Goal: Task Accomplishment & Management: Use online tool/utility

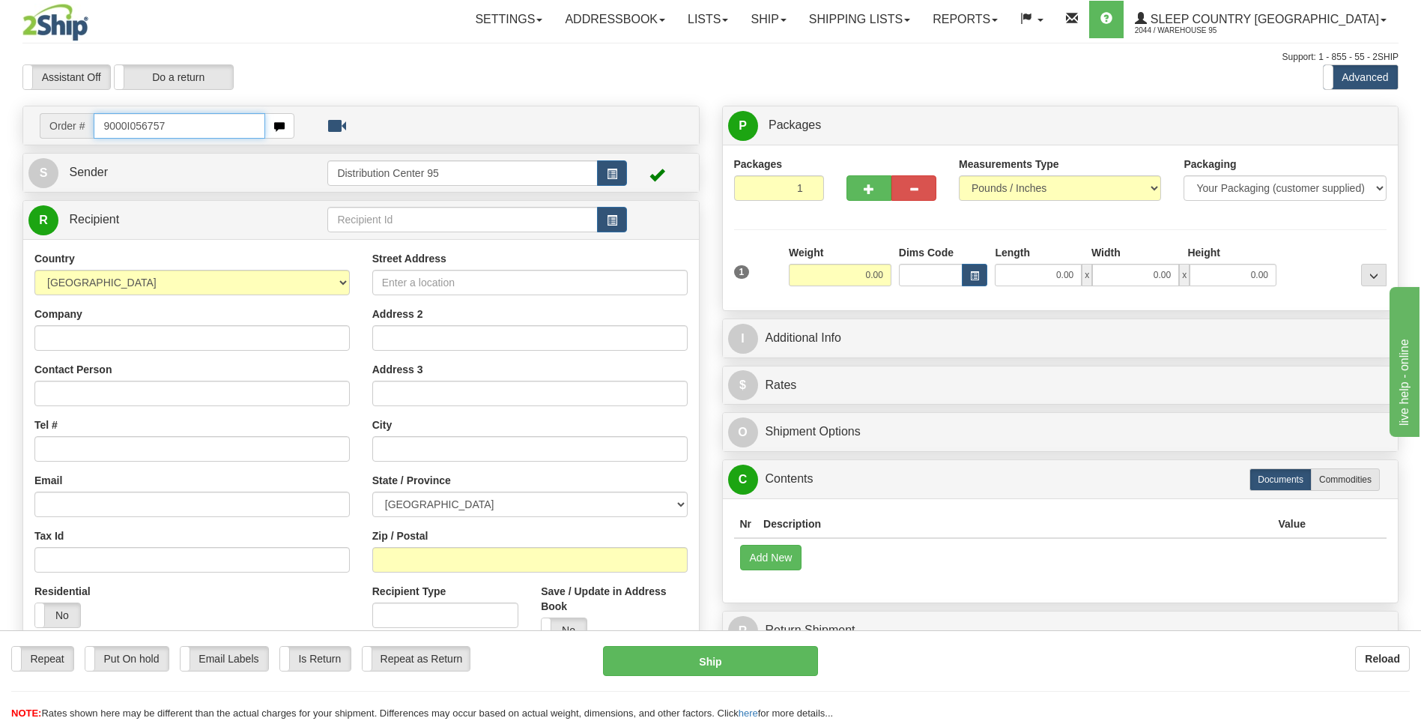
type input "9000I056757"
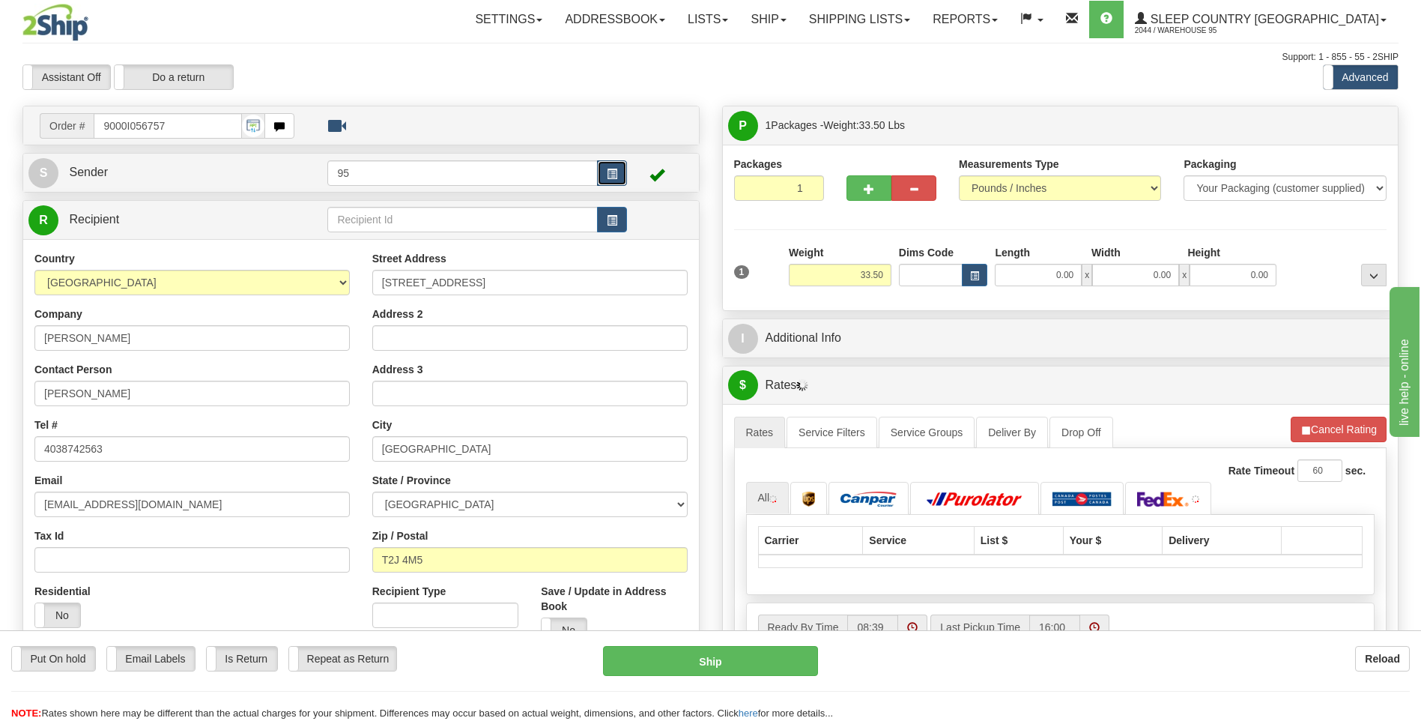
click at [605, 173] on button "button" at bounding box center [612, 172] width 30 height 25
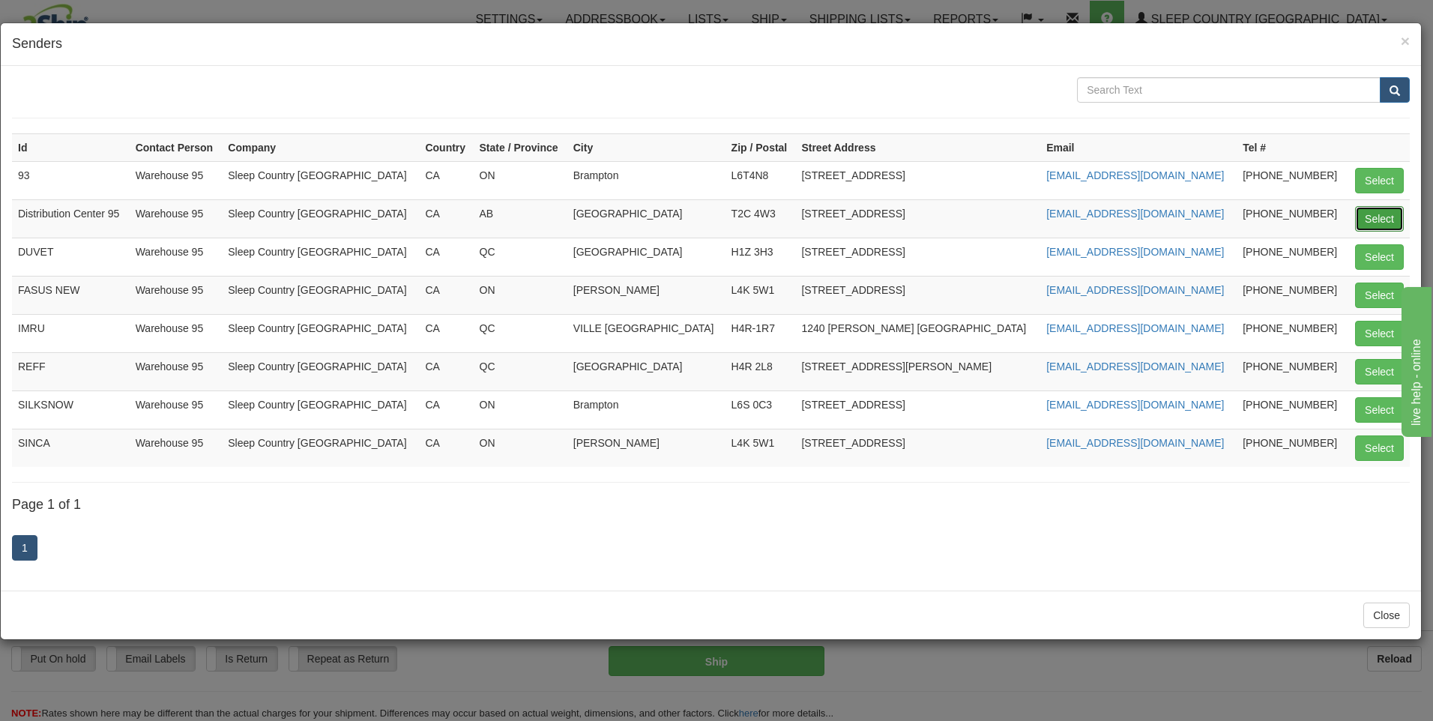
click at [1369, 219] on button "Select" at bounding box center [1379, 218] width 49 height 25
type input "Distribution Center 95"
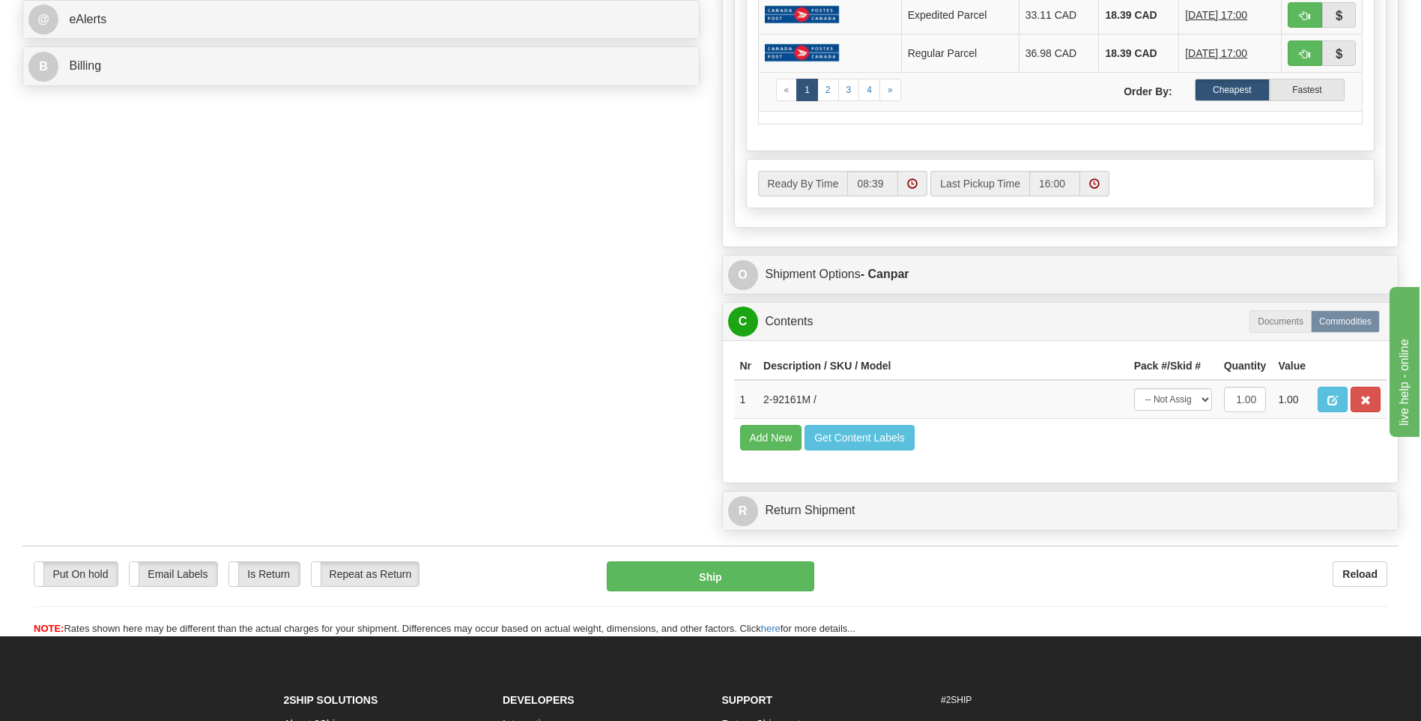
scroll to position [674, 0]
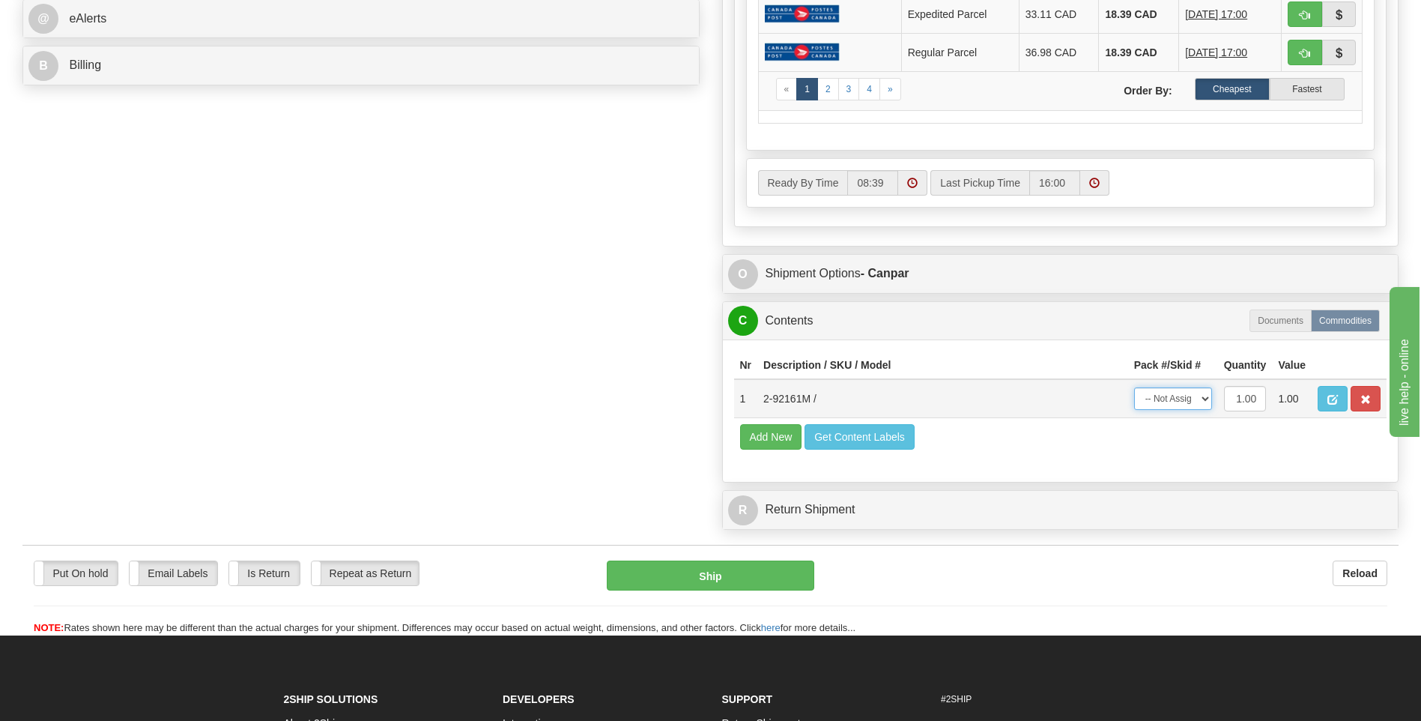
click at [1180, 405] on select "-- Not Assigned -- Package 1" at bounding box center [1173, 398] width 78 height 22
select select "0"
click at [1134, 387] on select "-- Not Assigned -- Package 1" at bounding box center [1173, 398] width 78 height 22
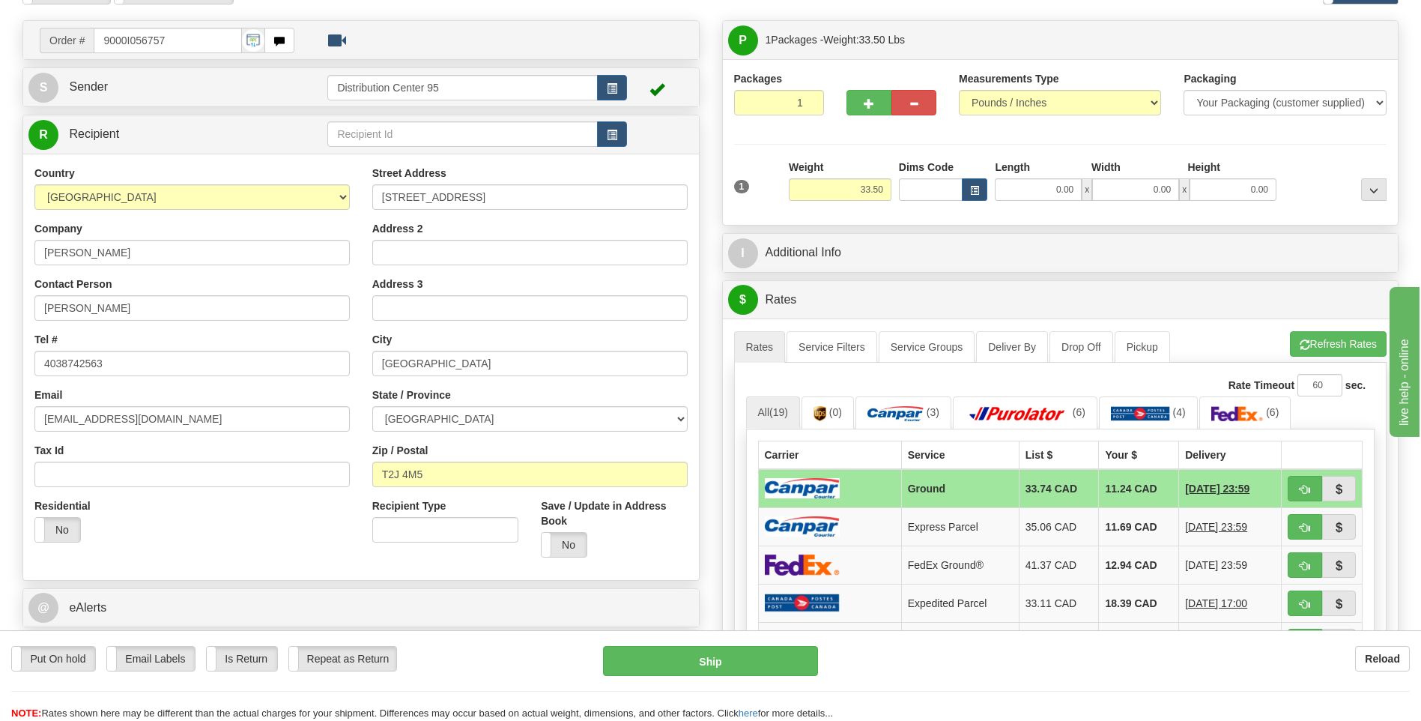
scroll to position [75, 0]
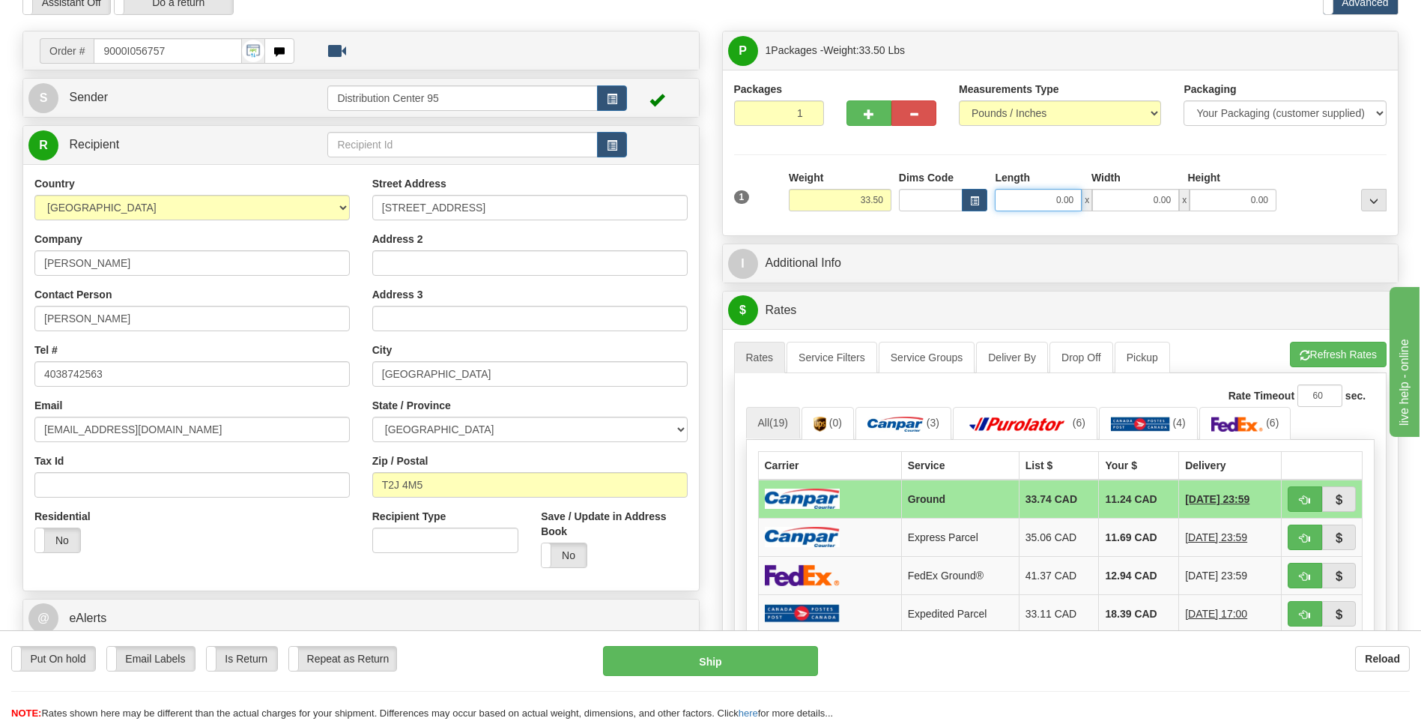
click at [1038, 199] on input "0.00" at bounding box center [1038, 200] width 87 height 22
type input "17.00"
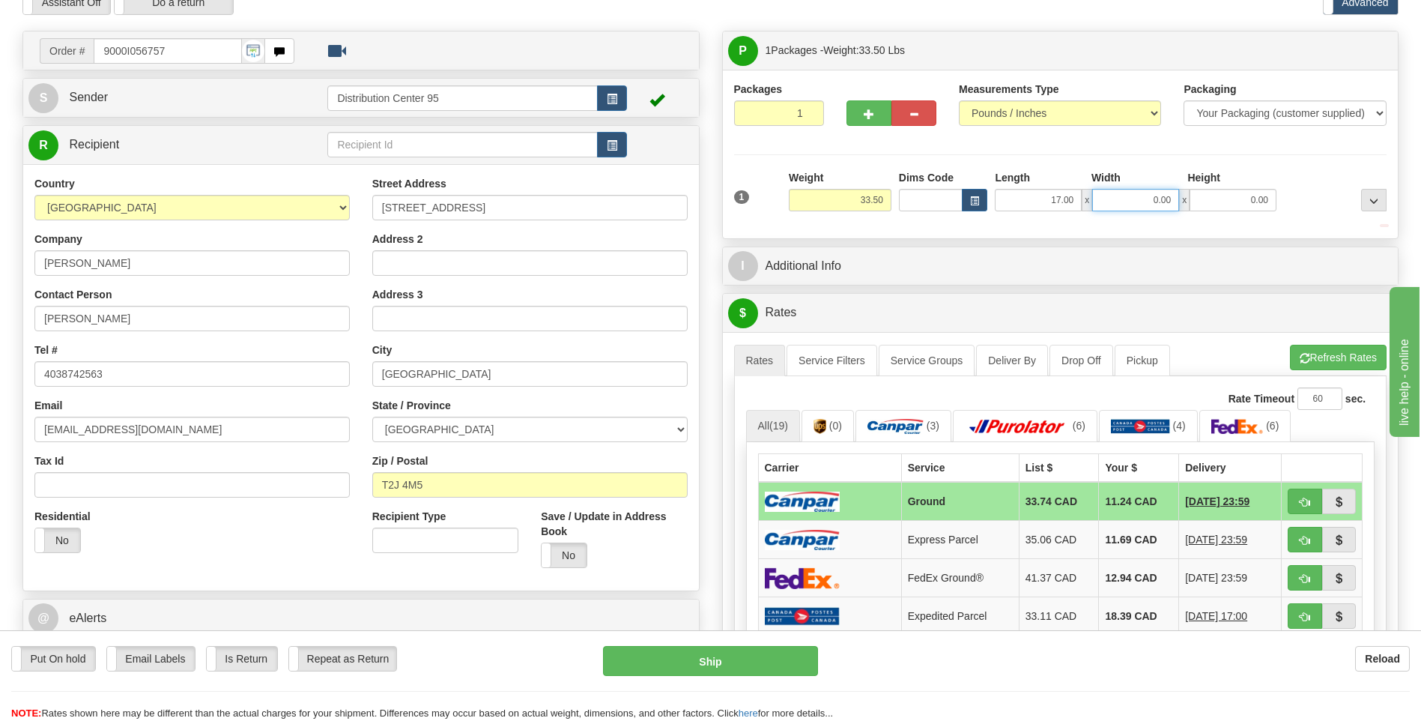
click at [1134, 190] on input "0.00" at bounding box center [1135, 200] width 87 height 22
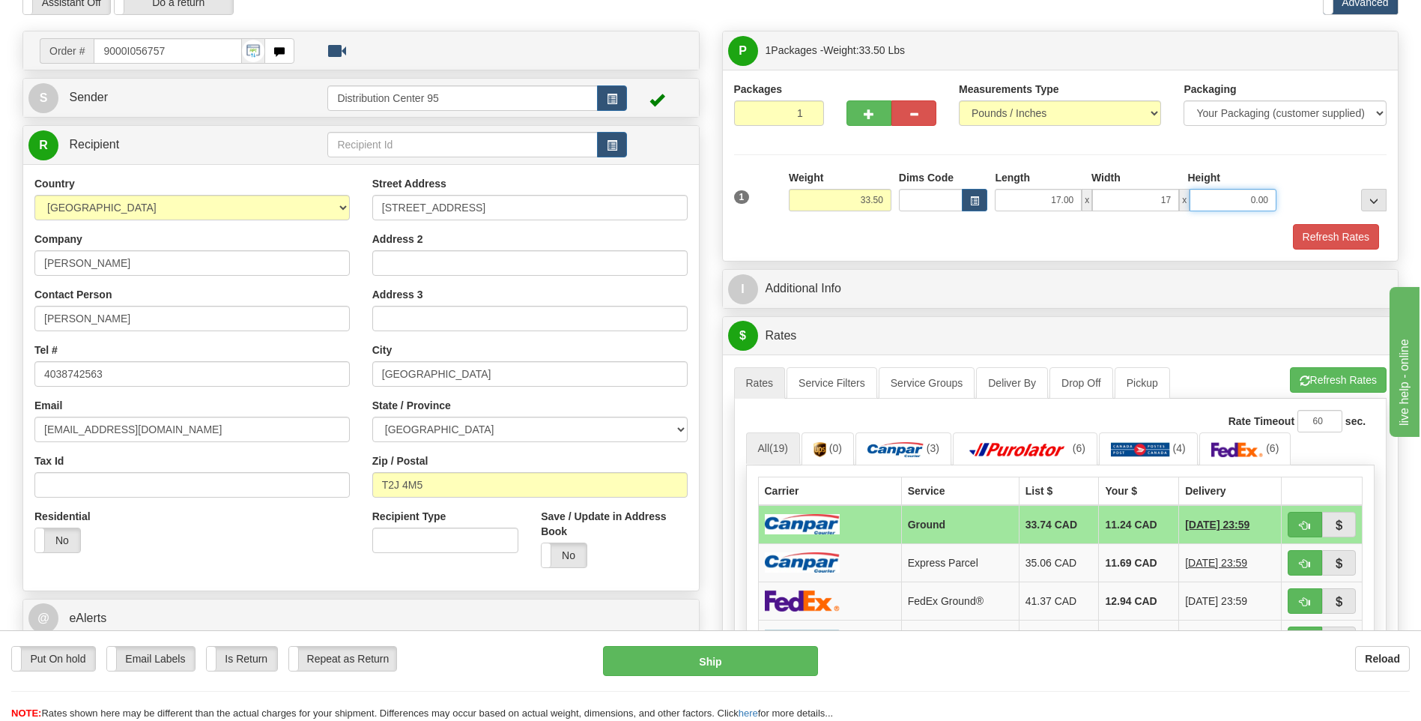
type input "17.00"
click at [1205, 198] on input "0.00" at bounding box center [1233, 200] width 87 height 22
type input "41.00"
click at [1239, 161] on div "Packages 1 1 Measurements Type" at bounding box center [1060, 166] width 653 height 168
click at [1321, 247] on button "Refresh Rates" at bounding box center [1336, 236] width 86 height 25
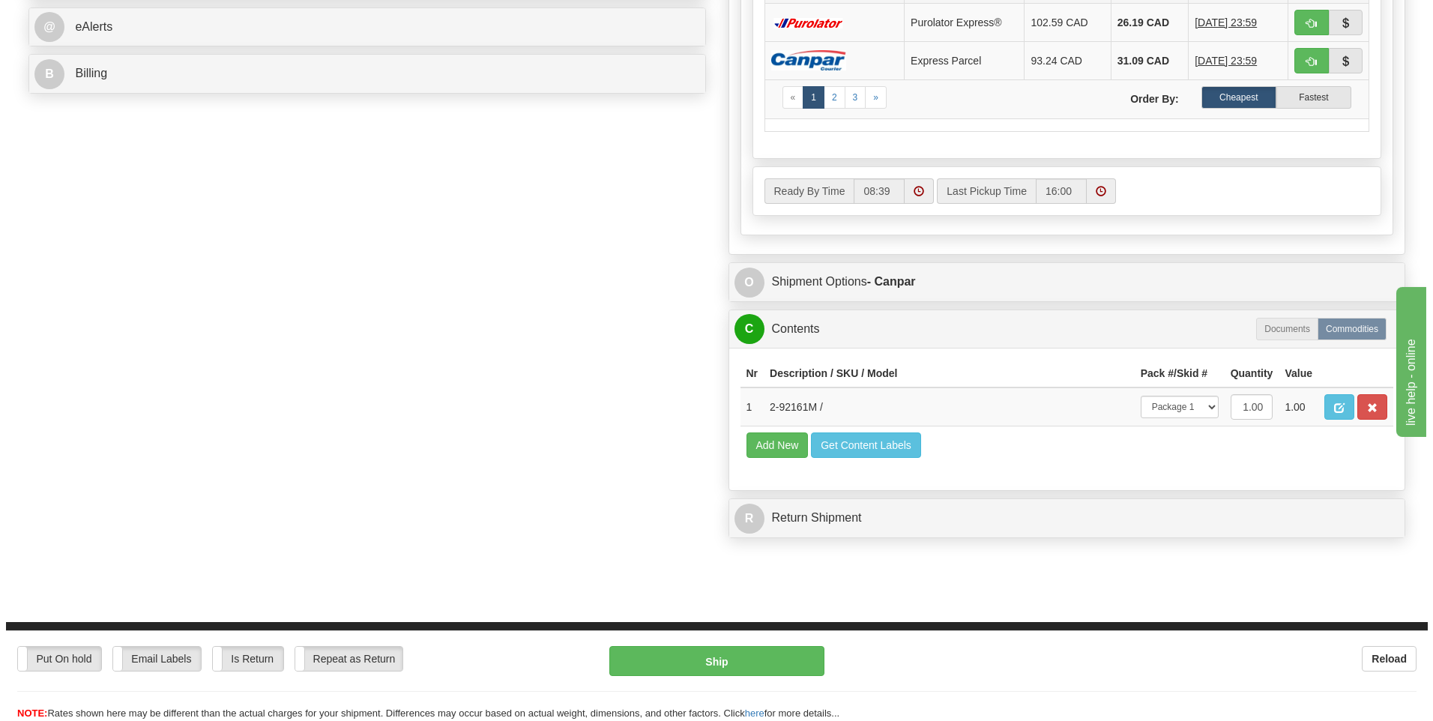
scroll to position [878, 0]
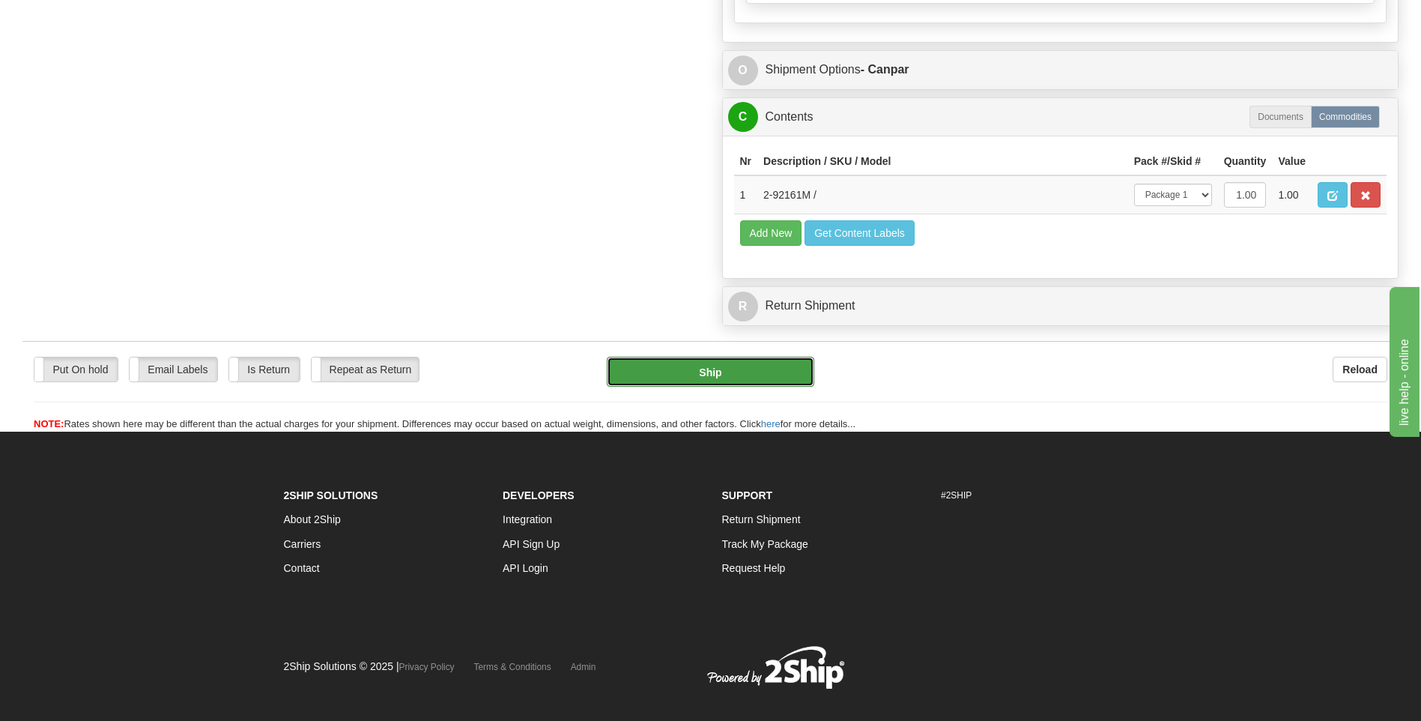
click at [741, 370] on button "Ship" at bounding box center [710, 372] width 207 height 30
type input "1"
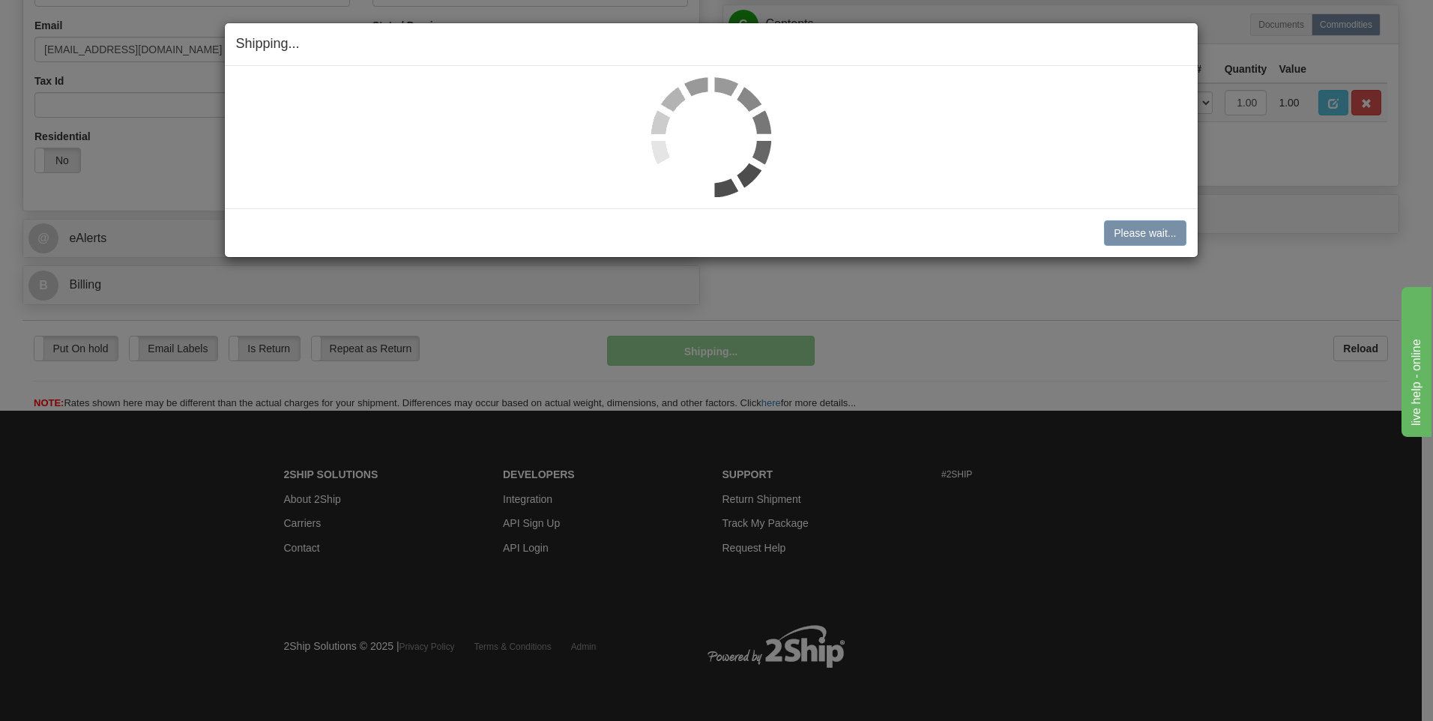
scroll to position [456, 0]
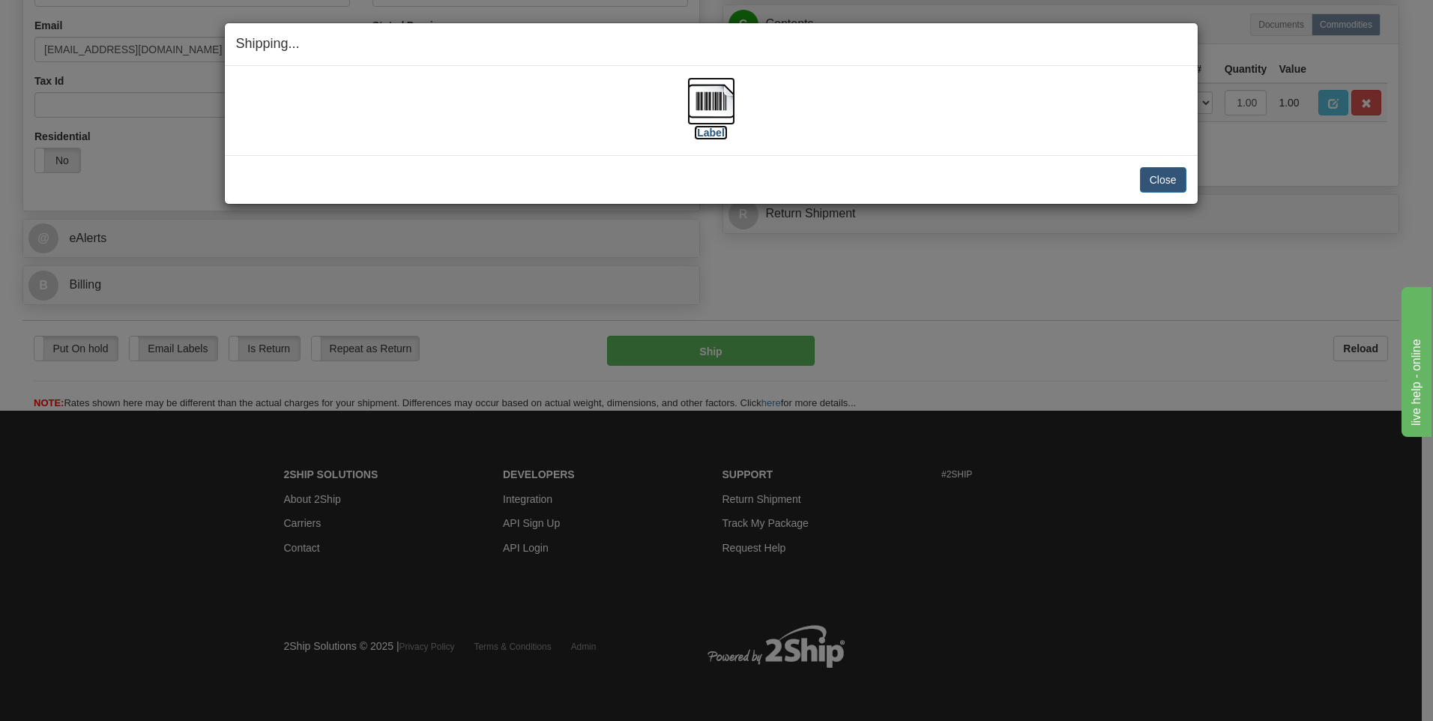
click at [713, 132] on label "[Label]" at bounding box center [711, 132] width 34 height 15
click at [1179, 175] on button "Close" at bounding box center [1163, 179] width 46 height 25
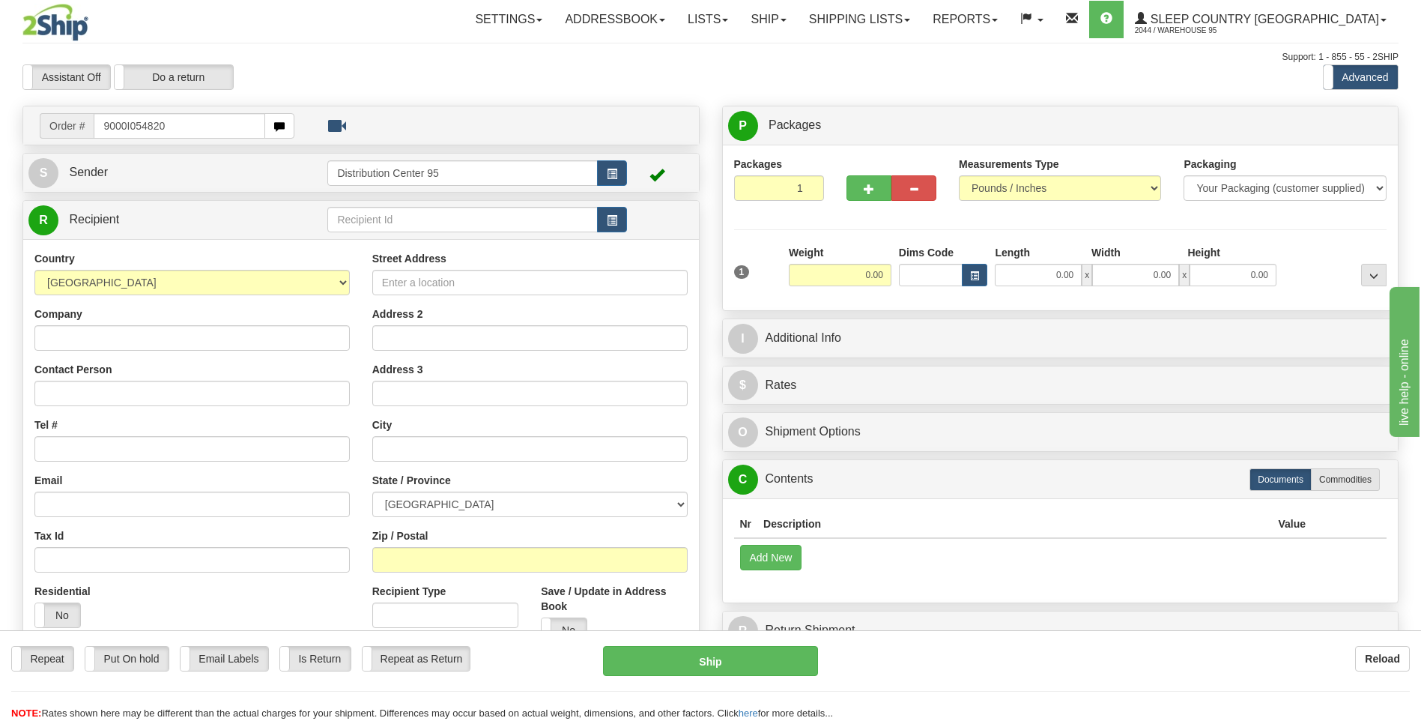
type input "9000I054820"
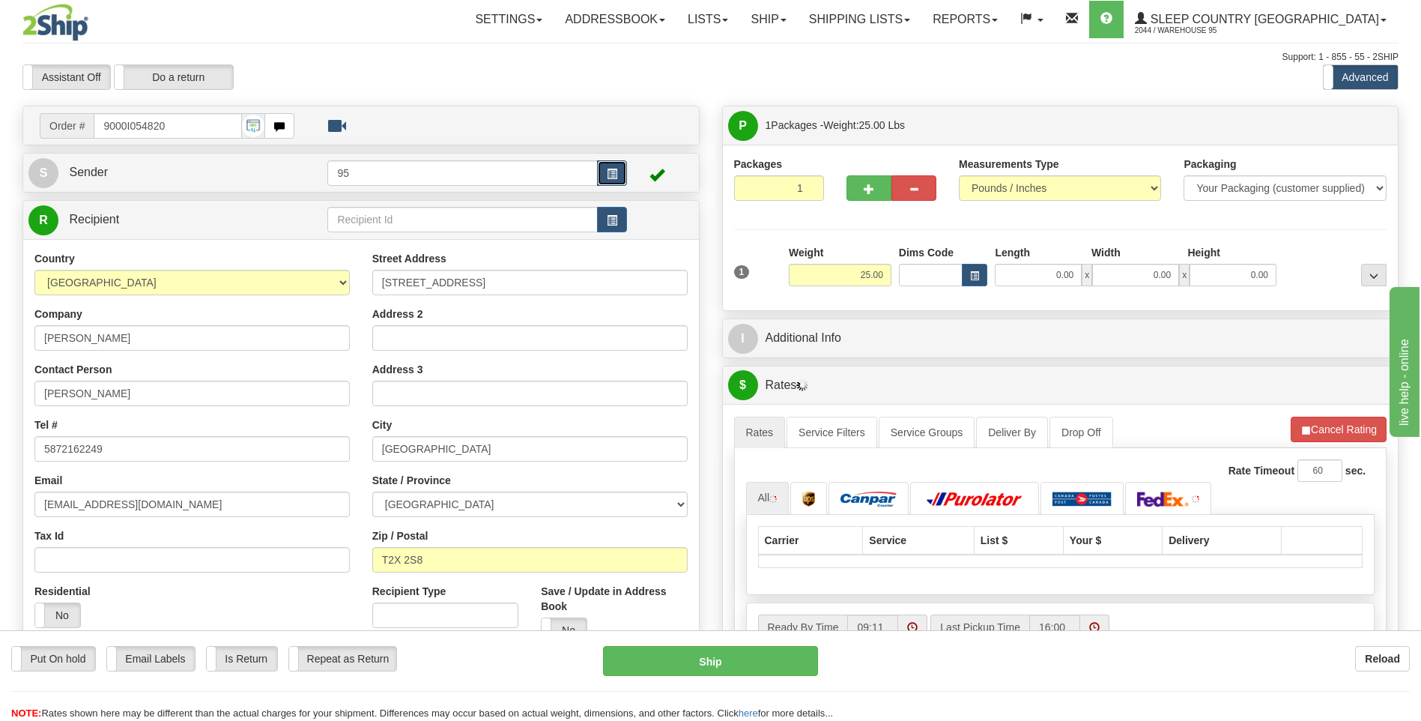
click at [616, 171] on span "button" at bounding box center [612, 174] width 10 height 10
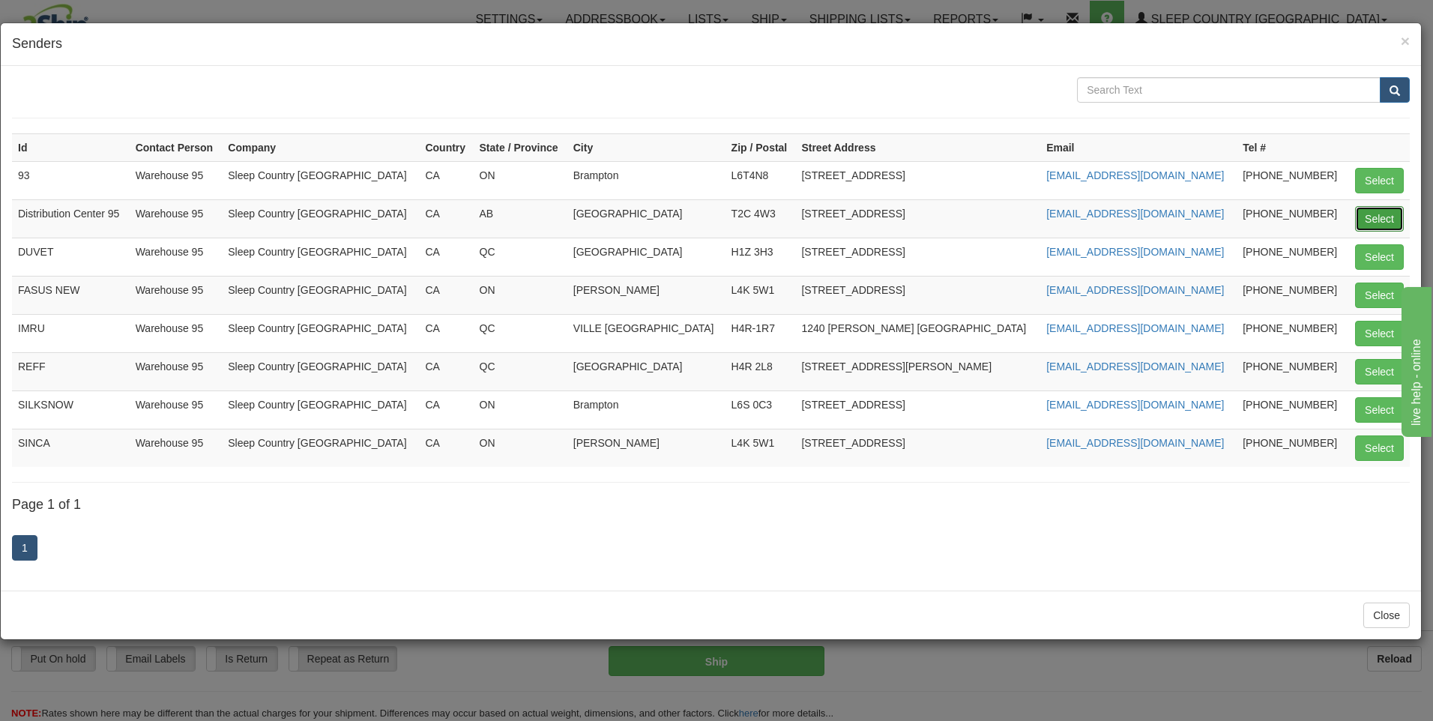
click at [1385, 214] on button "Select" at bounding box center [1379, 218] width 49 height 25
type input "Distribution Center 95"
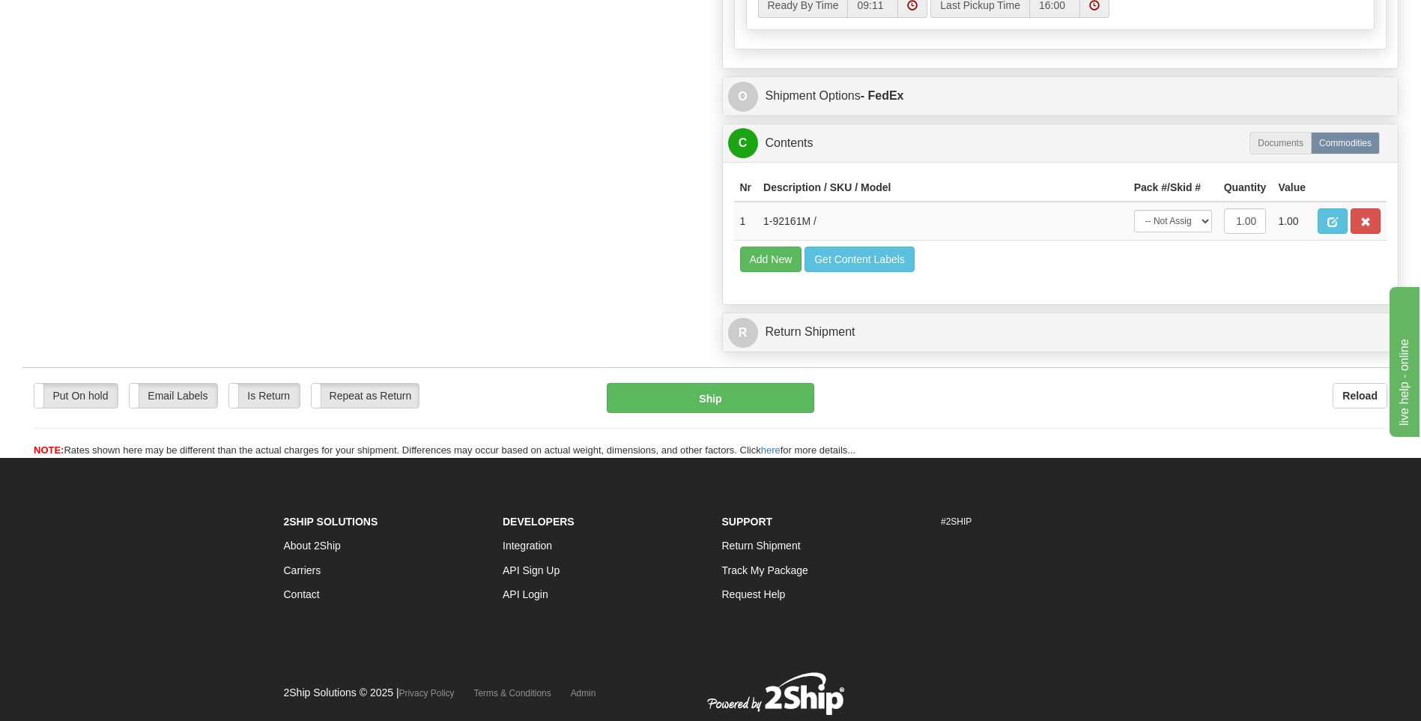
scroll to position [899, 0]
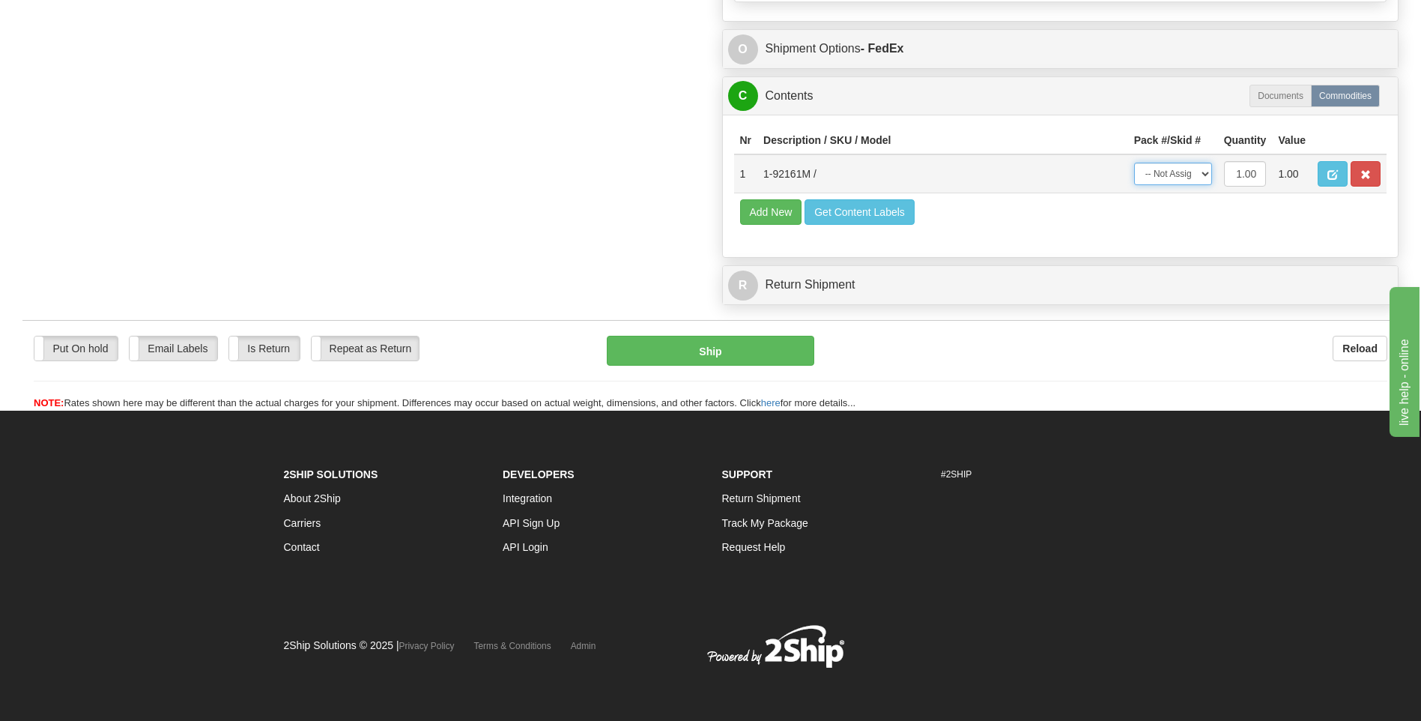
click at [1155, 179] on select "-- Not Assigned -- Package 1" at bounding box center [1173, 174] width 78 height 22
select select "0"
click at [1134, 163] on select "-- Not Assigned -- Package 1" at bounding box center [1173, 174] width 78 height 22
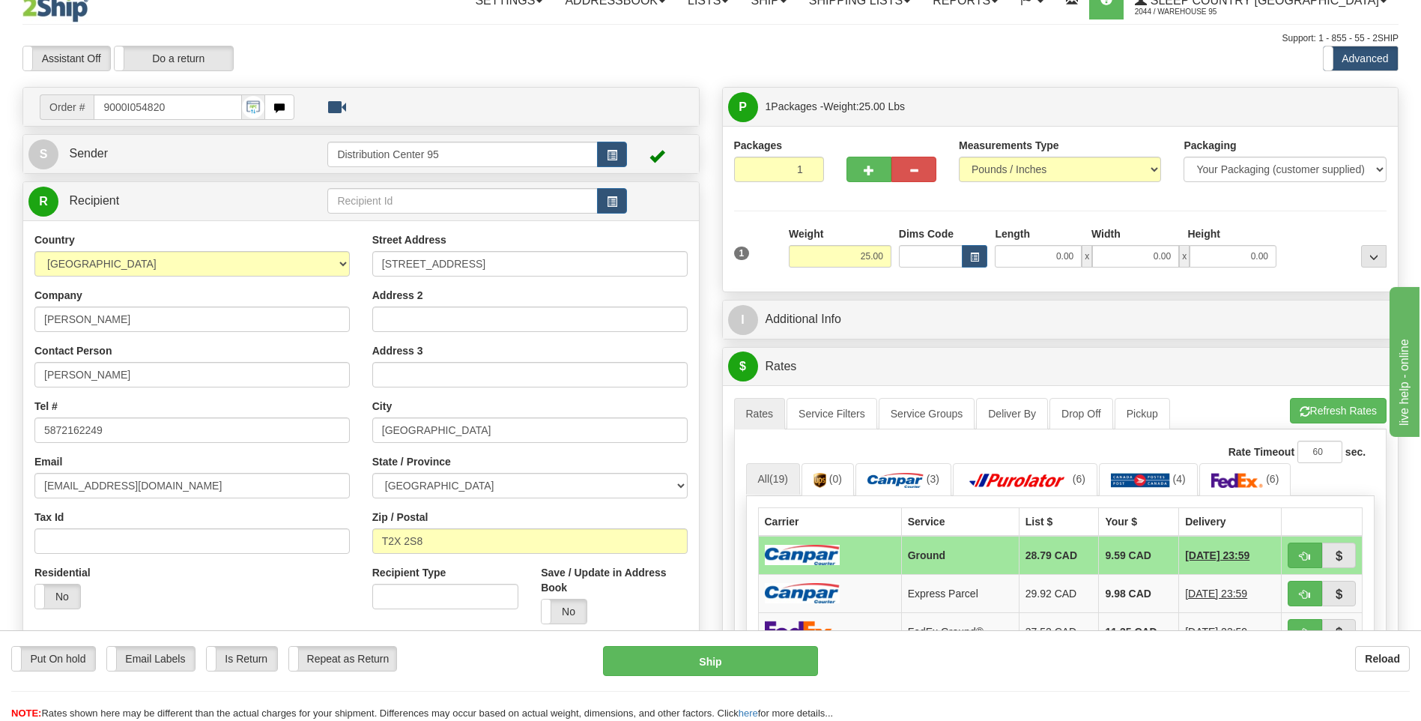
scroll to position [17, 0]
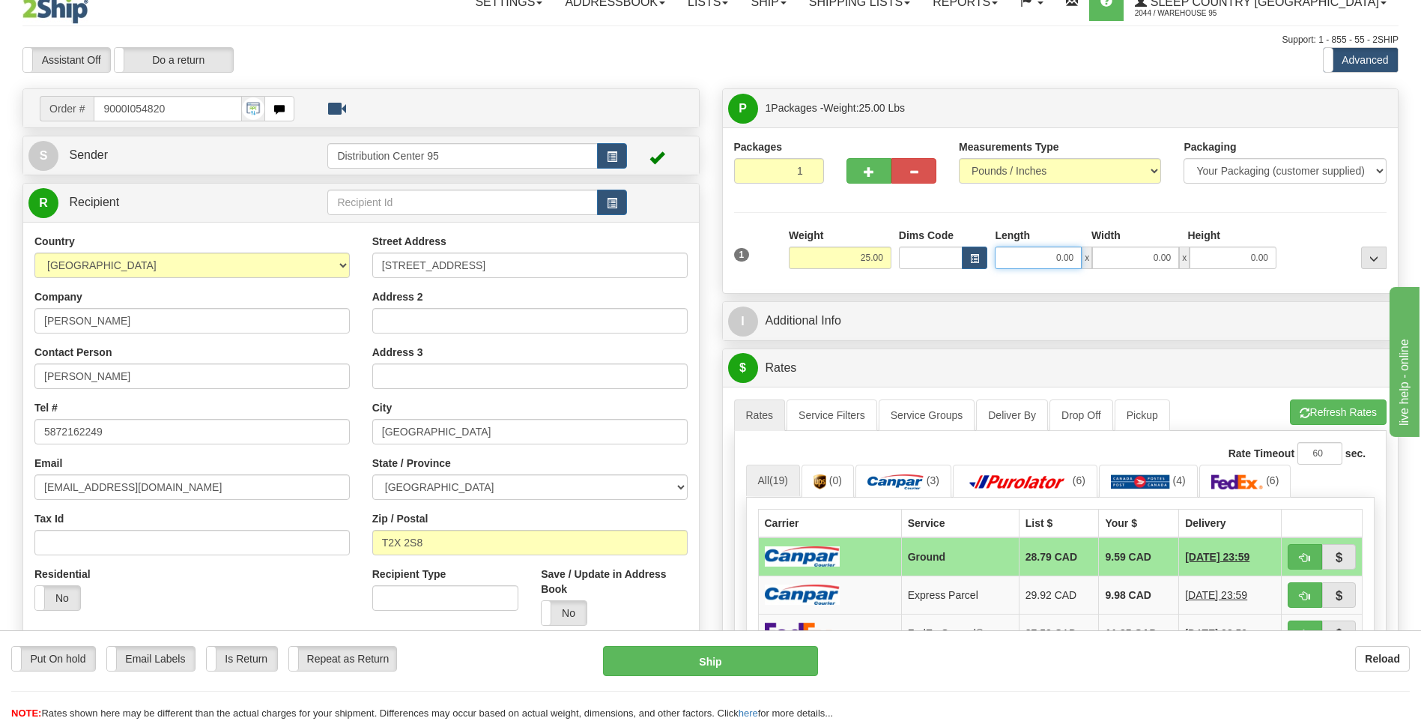
click at [1028, 248] on input "0.00" at bounding box center [1038, 258] width 87 height 22
type input "13.00"
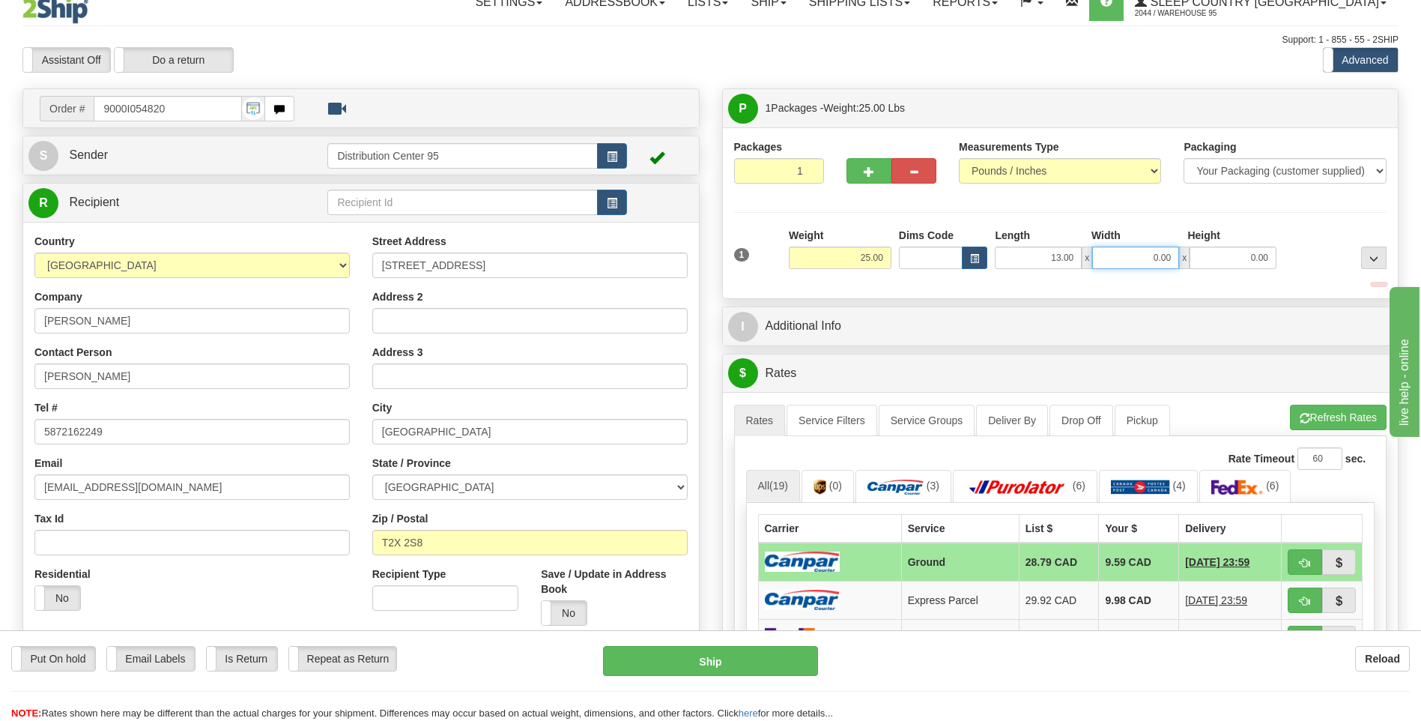
click at [1138, 254] on input "0.00" at bounding box center [1135, 258] width 87 height 22
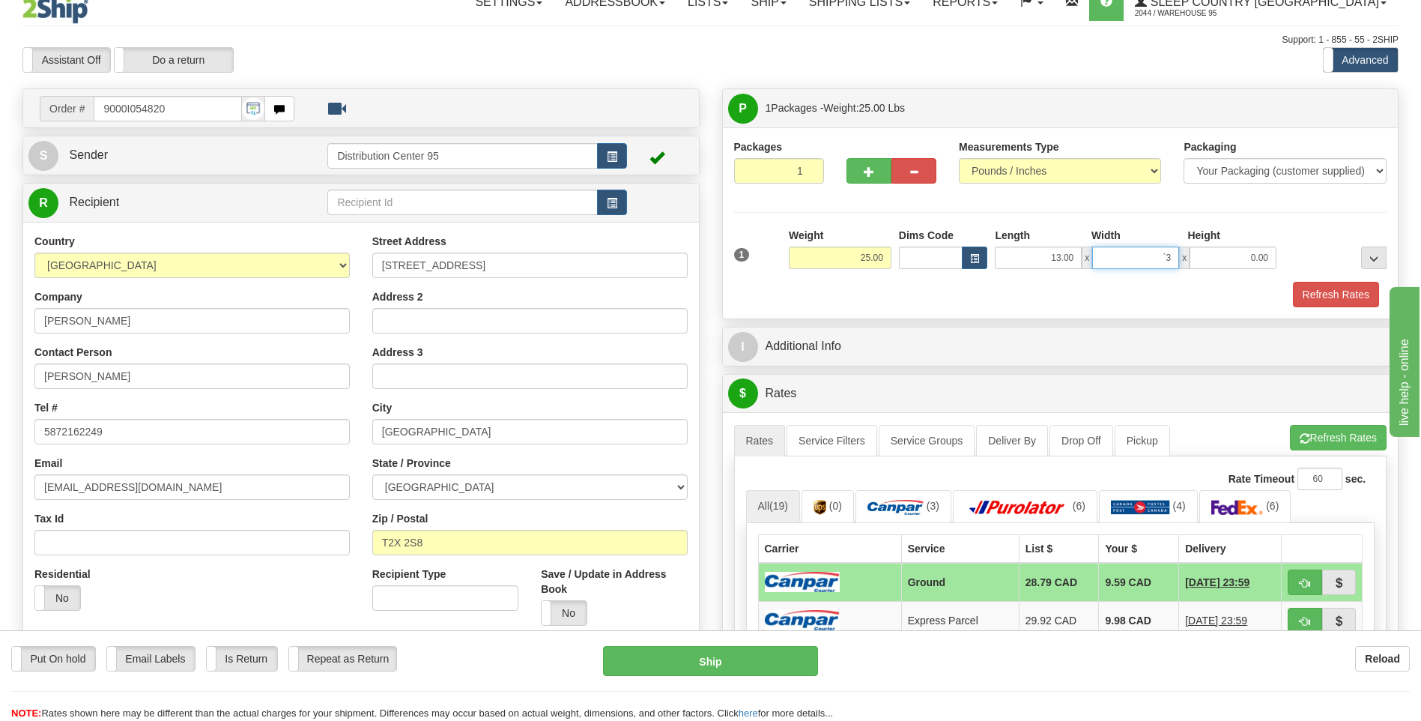
type input "`"
type input "13.00"
click at [1254, 253] on input "0.00" at bounding box center [1233, 258] width 87 height 22
type input "40.00"
click at [1334, 303] on button "Refresh Rates" at bounding box center [1336, 294] width 86 height 25
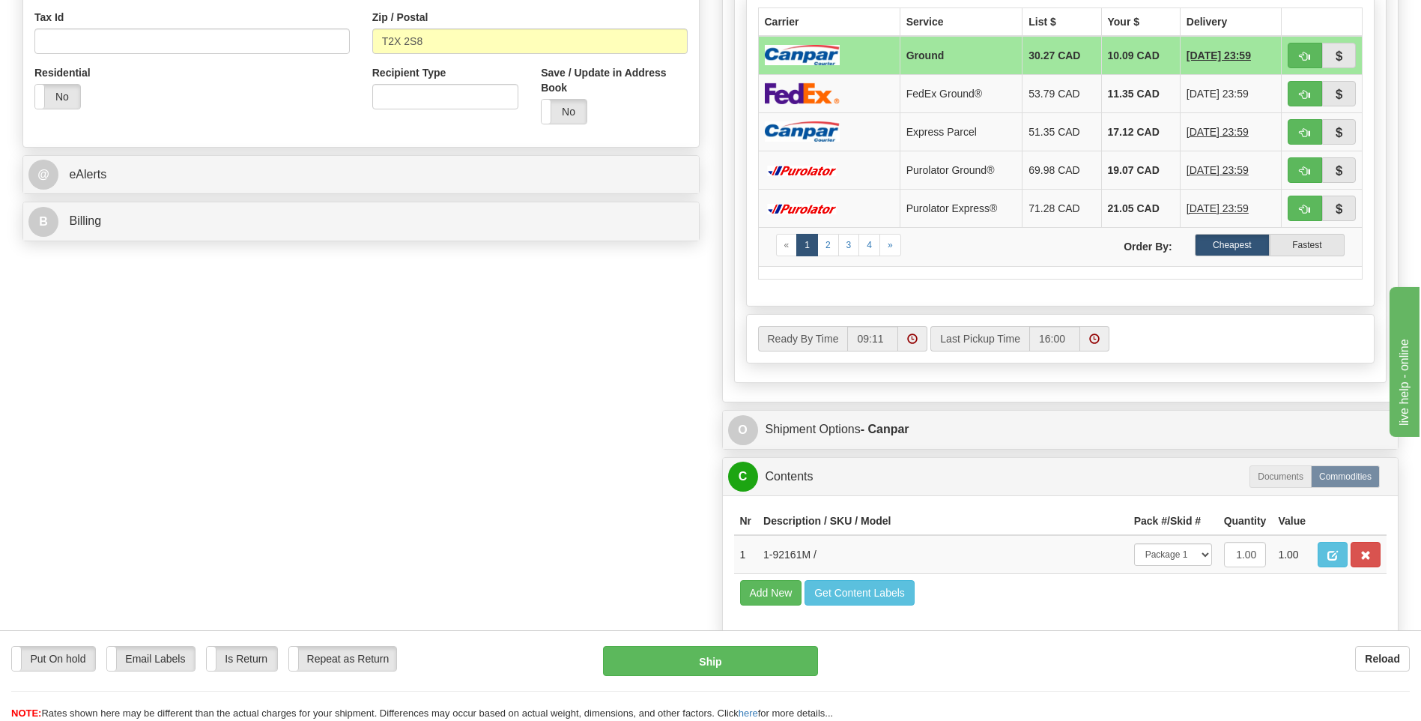
scroll to position [617, 0]
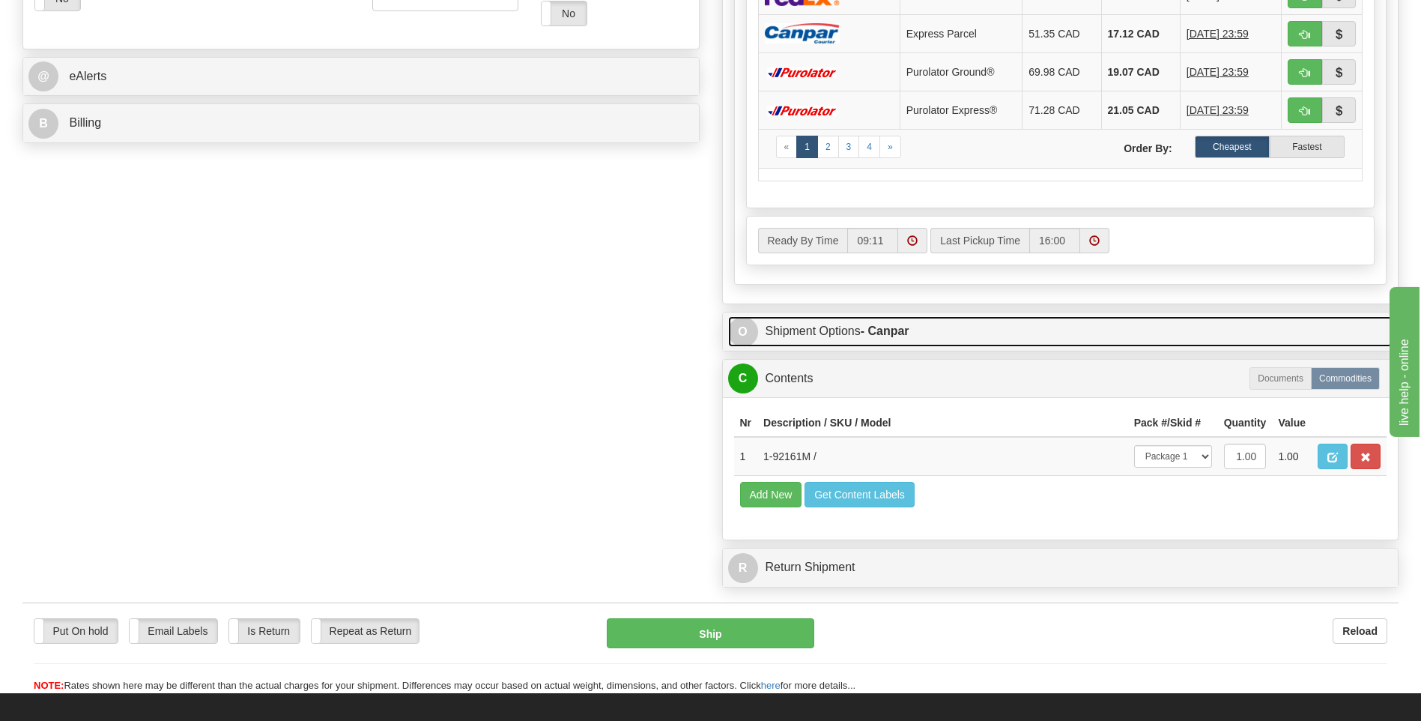
click at [825, 338] on link "O Shipment Options - Canpar" at bounding box center [1060, 331] width 665 height 31
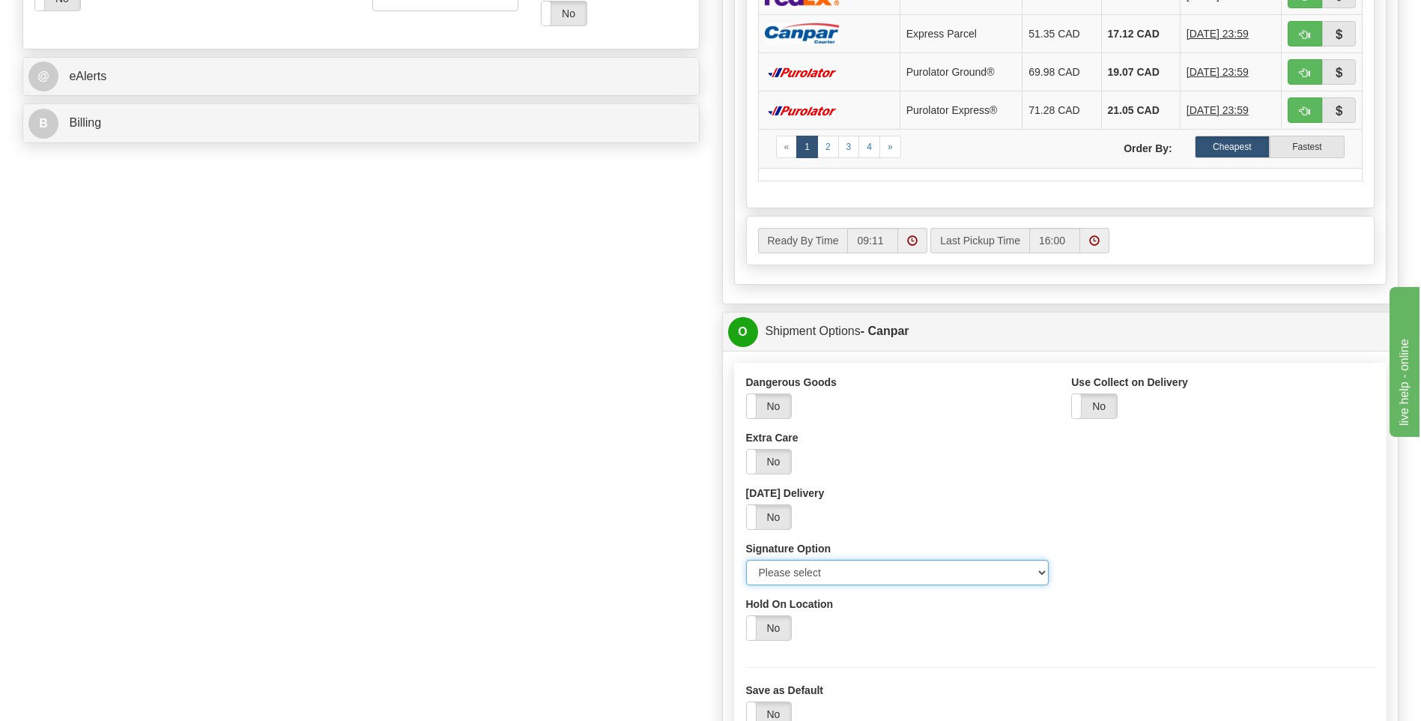
click at [805, 573] on select "Please select No Signature Required Signature Required Adult Signature" at bounding box center [897, 572] width 303 height 25
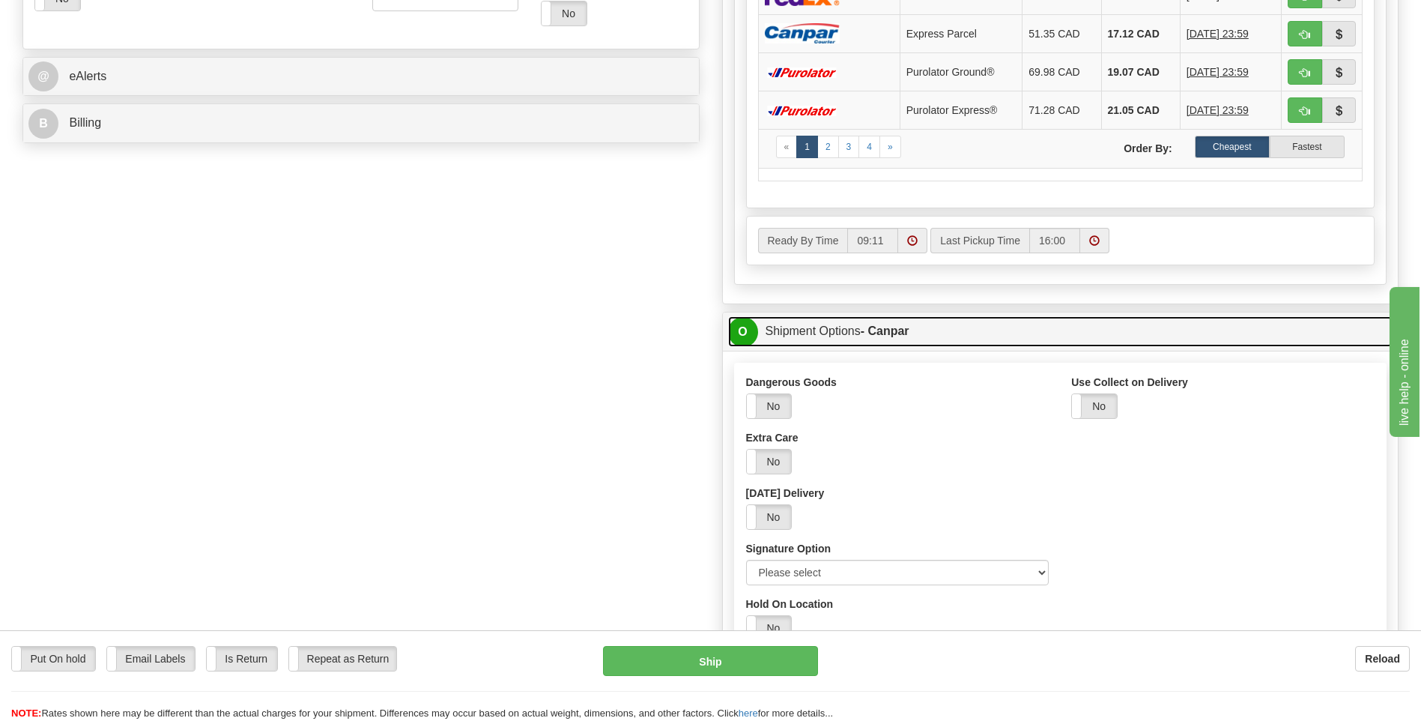
click at [815, 330] on link "O Shipment Options - Canpar" at bounding box center [1060, 331] width 665 height 31
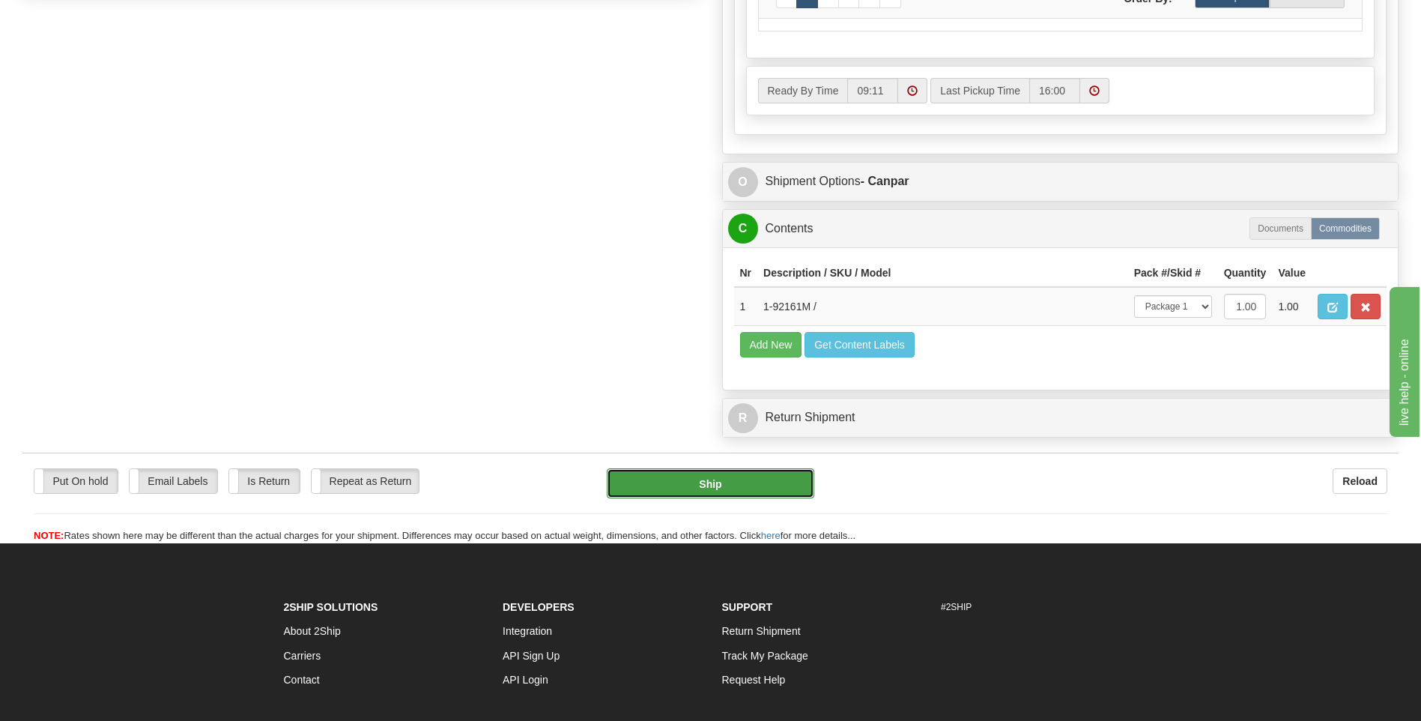
click at [744, 492] on button "Ship" at bounding box center [710, 483] width 207 height 30
type input "1"
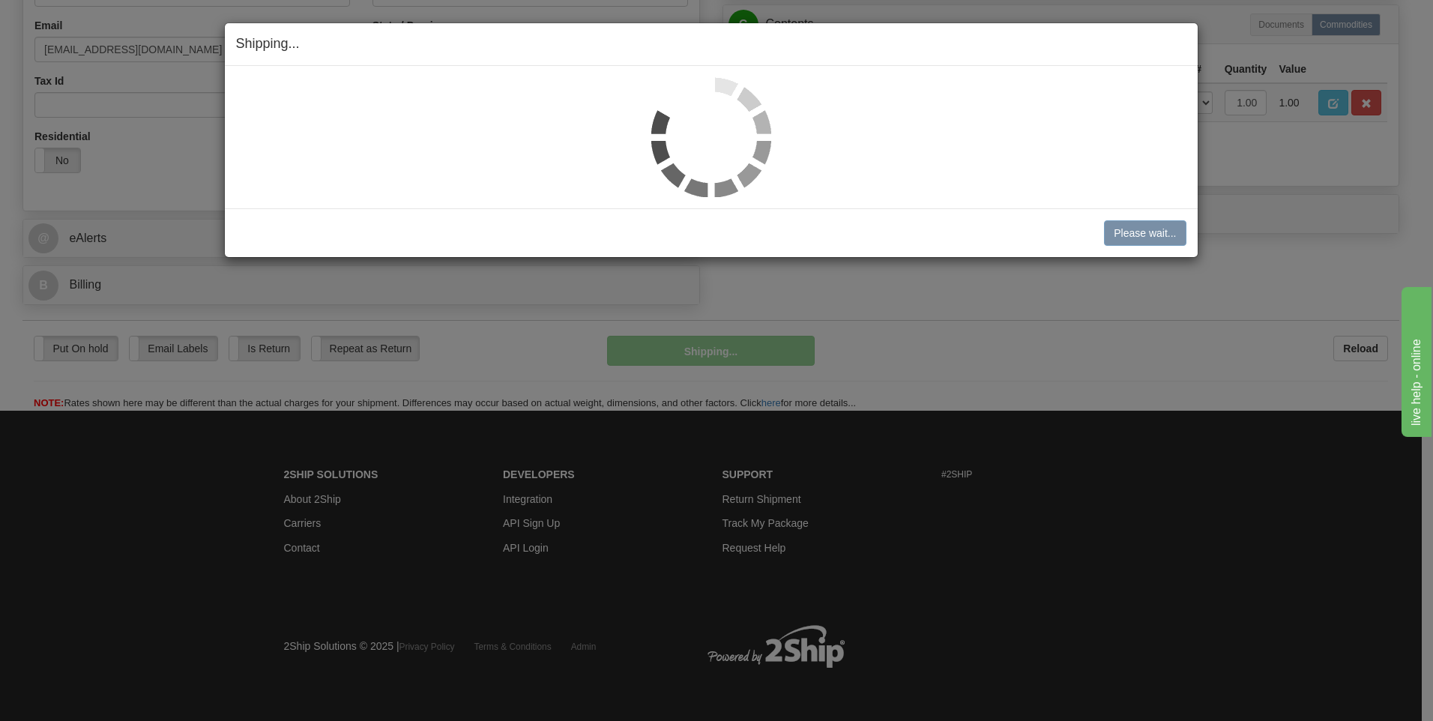
scroll to position [456, 0]
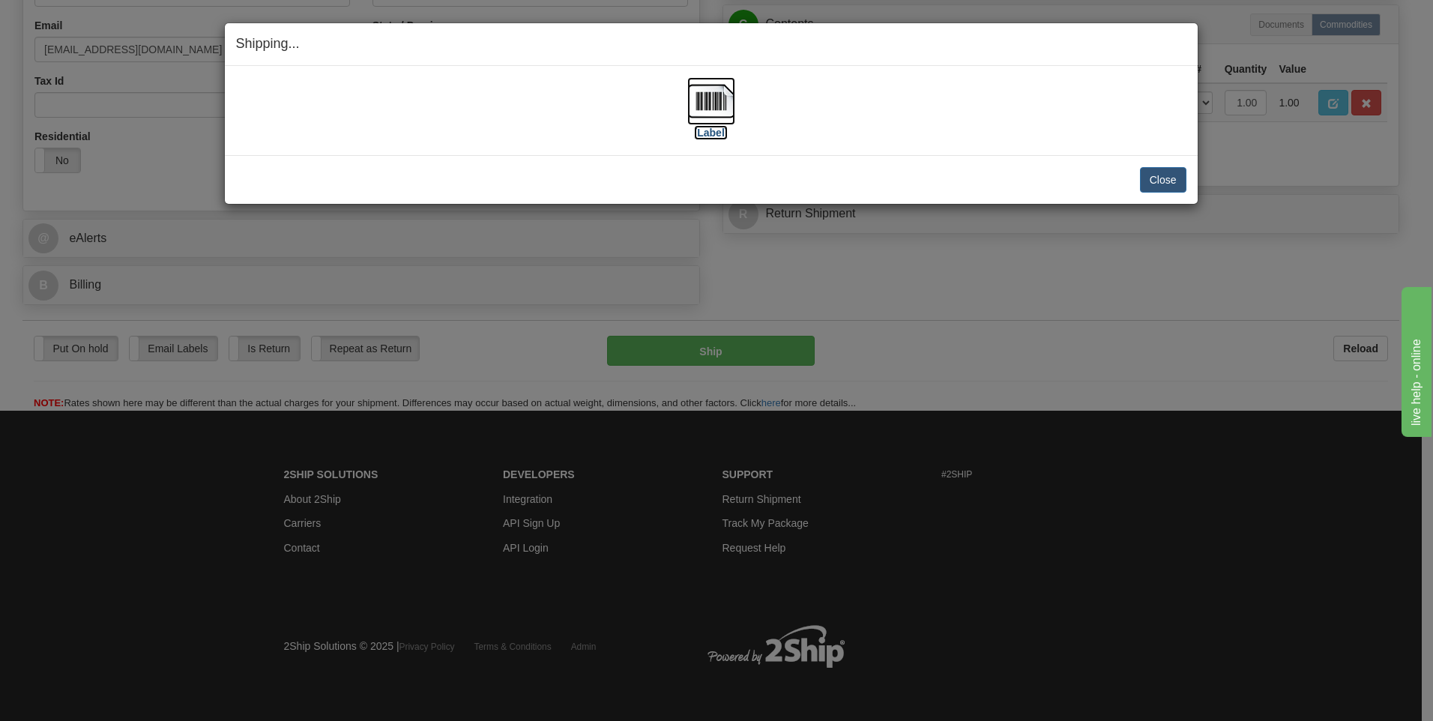
click at [696, 131] on label "[Label]" at bounding box center [711, 132] width 34 height 15
click at [1147, 178] on button "Close" at bounding box center [1163, 179] width 46 height 25
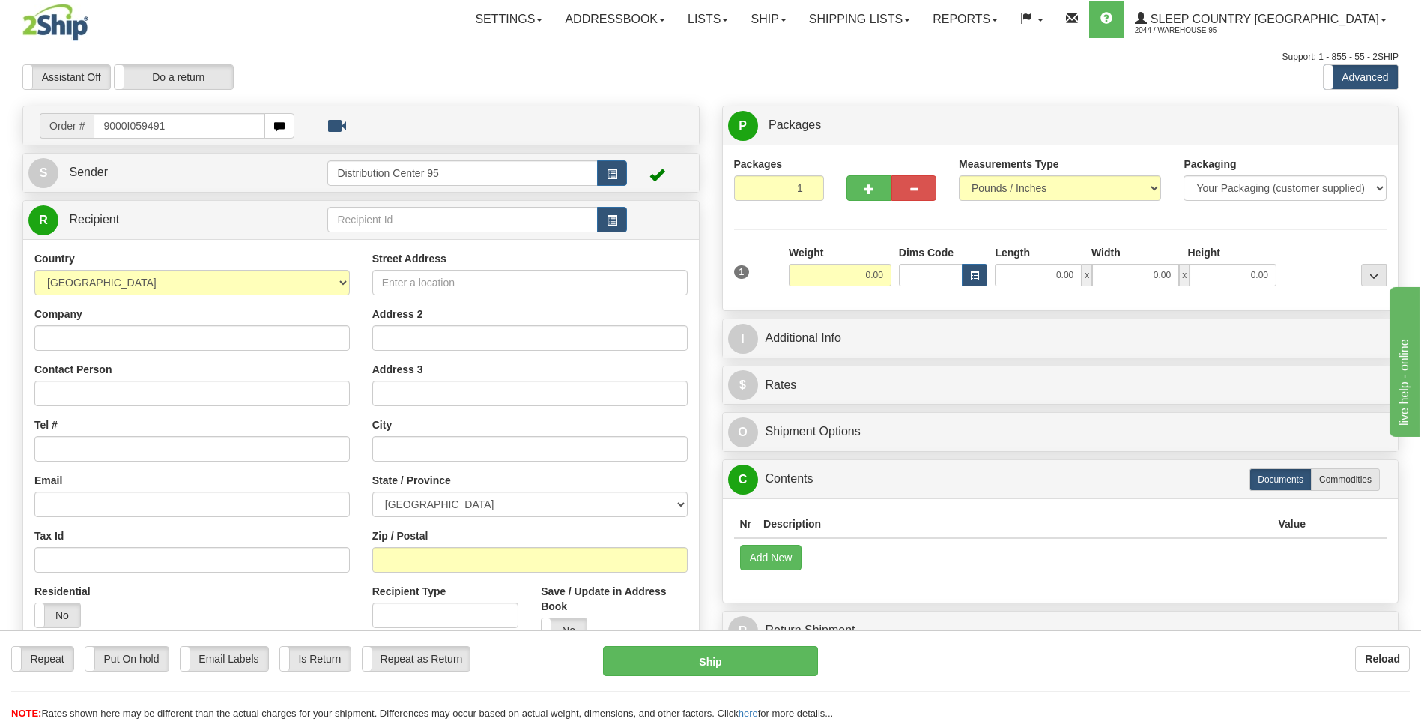
type input "9000I059491"
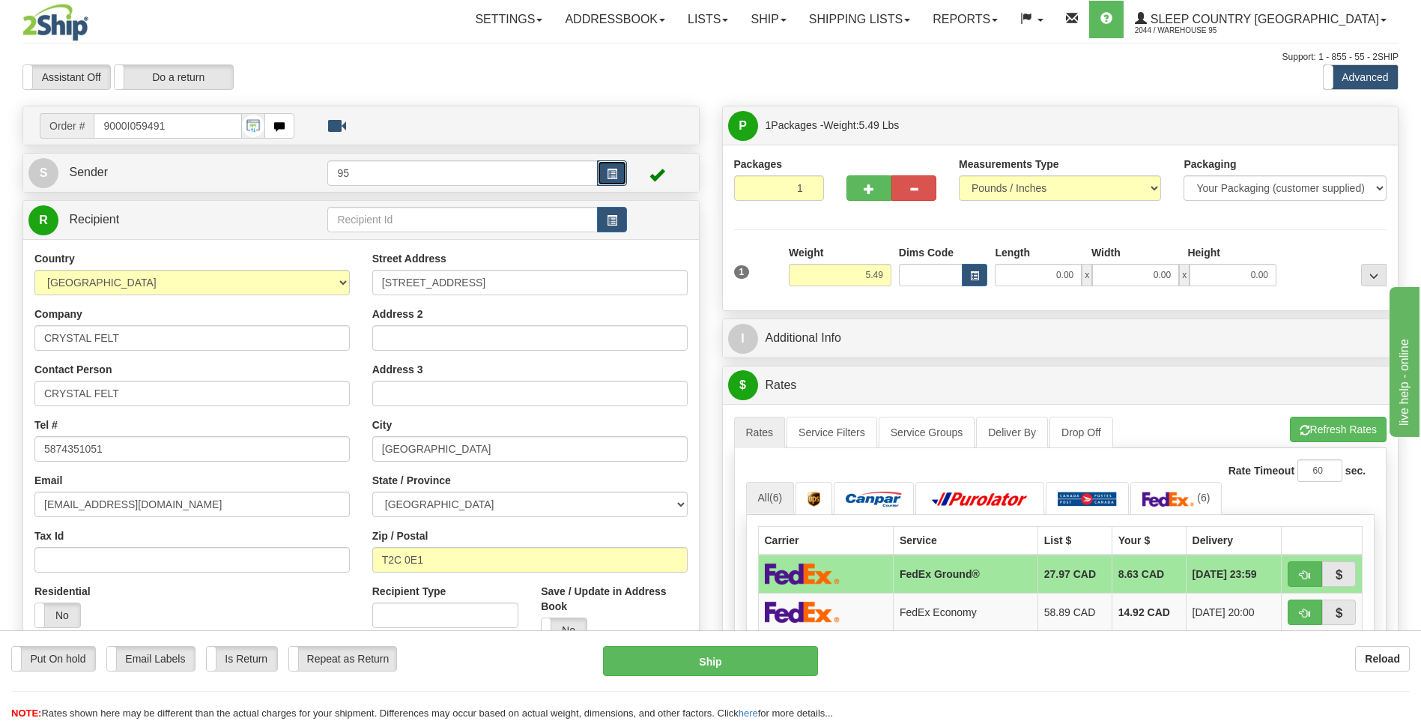
click at [608, 175] on span "button" at bounding box center [612, 174] width 10 height 10
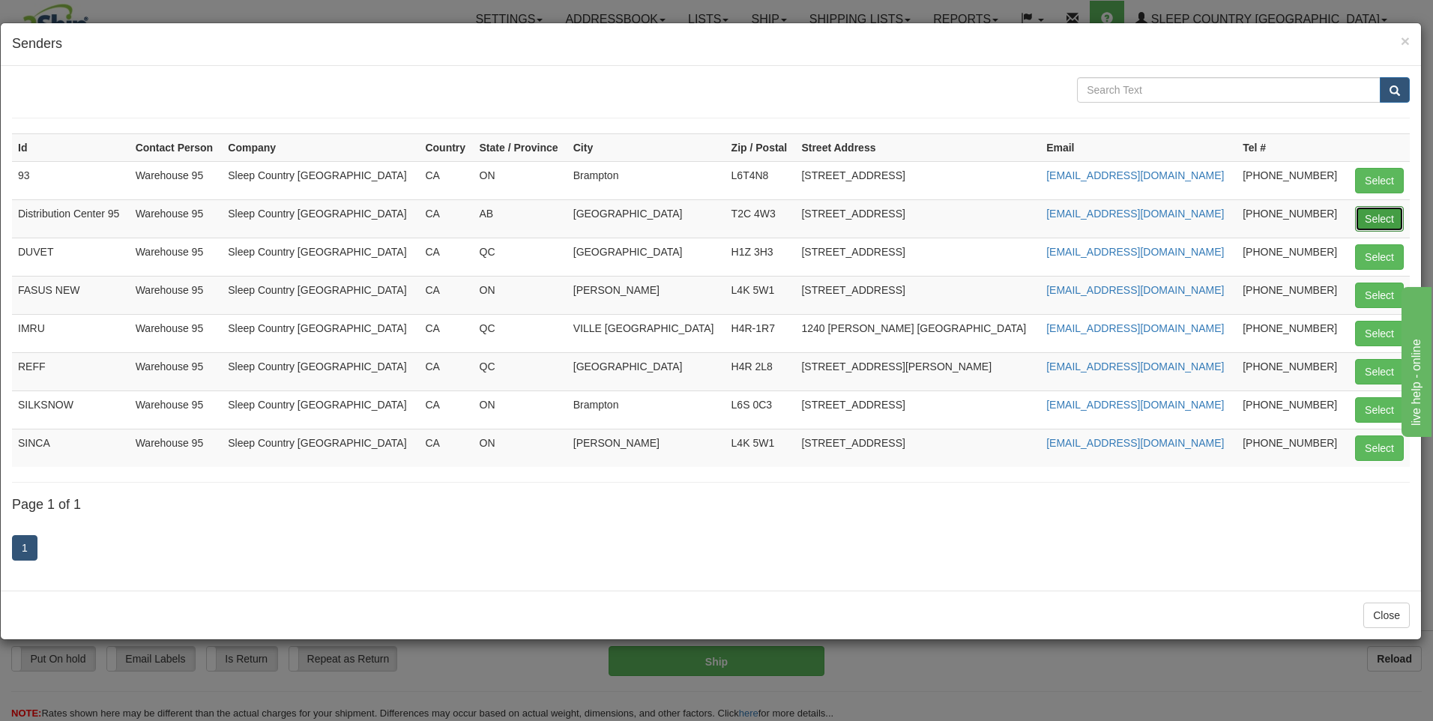
click at [1369, 224] on button "Select" at bounding box center [1379, 218] width 49 height 25
type input "Distribution Center 95"
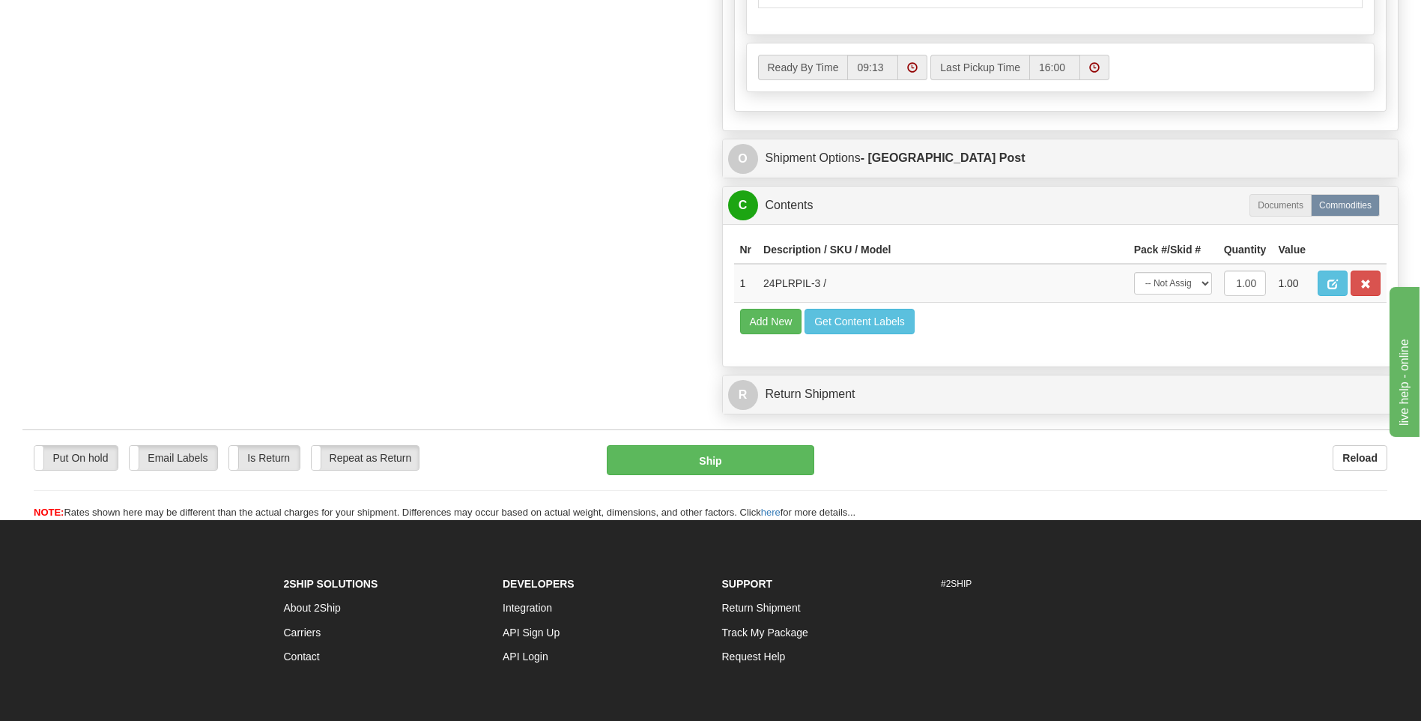
scroll to position [824, 0]
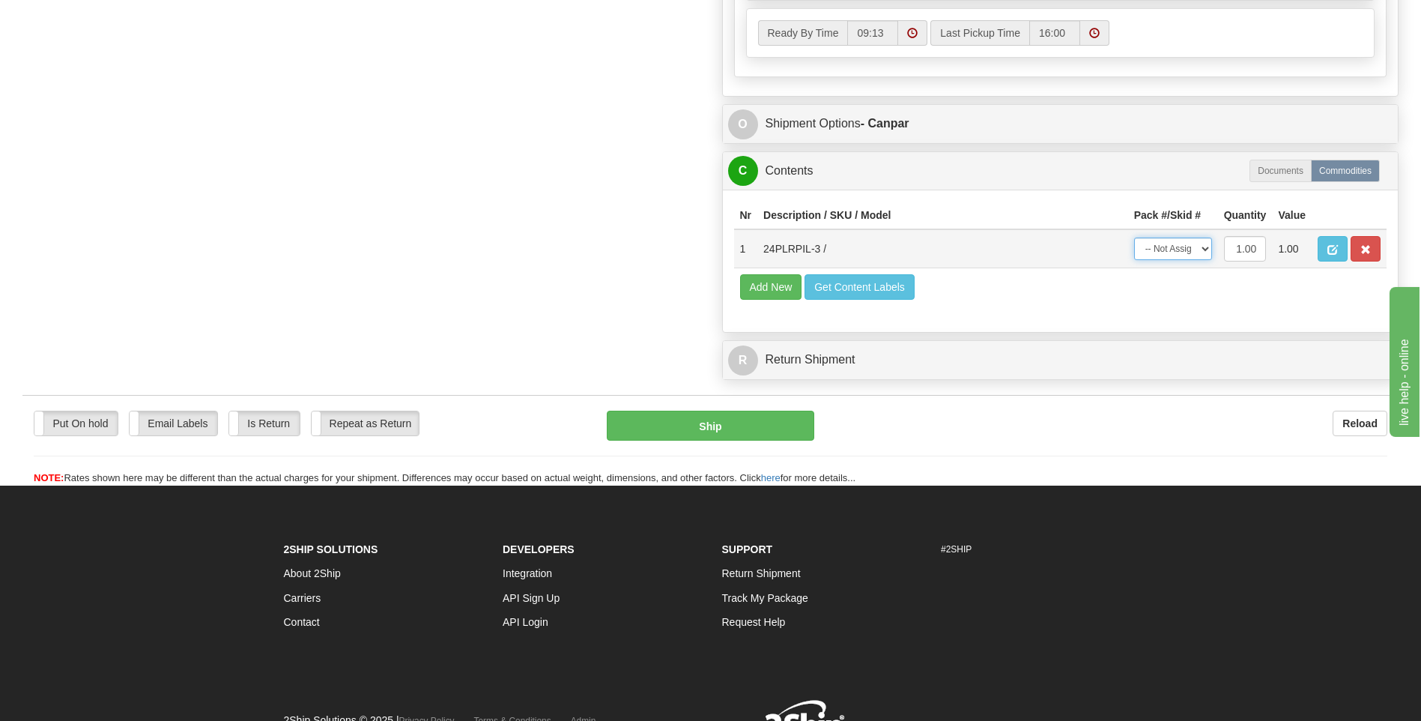
click at [1187, 251] on select "-- Not Assigned -- Package 1" at bounding box center [1173, 249] width 78 height 22
select select "0"
click at [1134, 238] on select "-- Not Assigned -- Package 1" at bounding box center [1173, 249] width 78 height 22
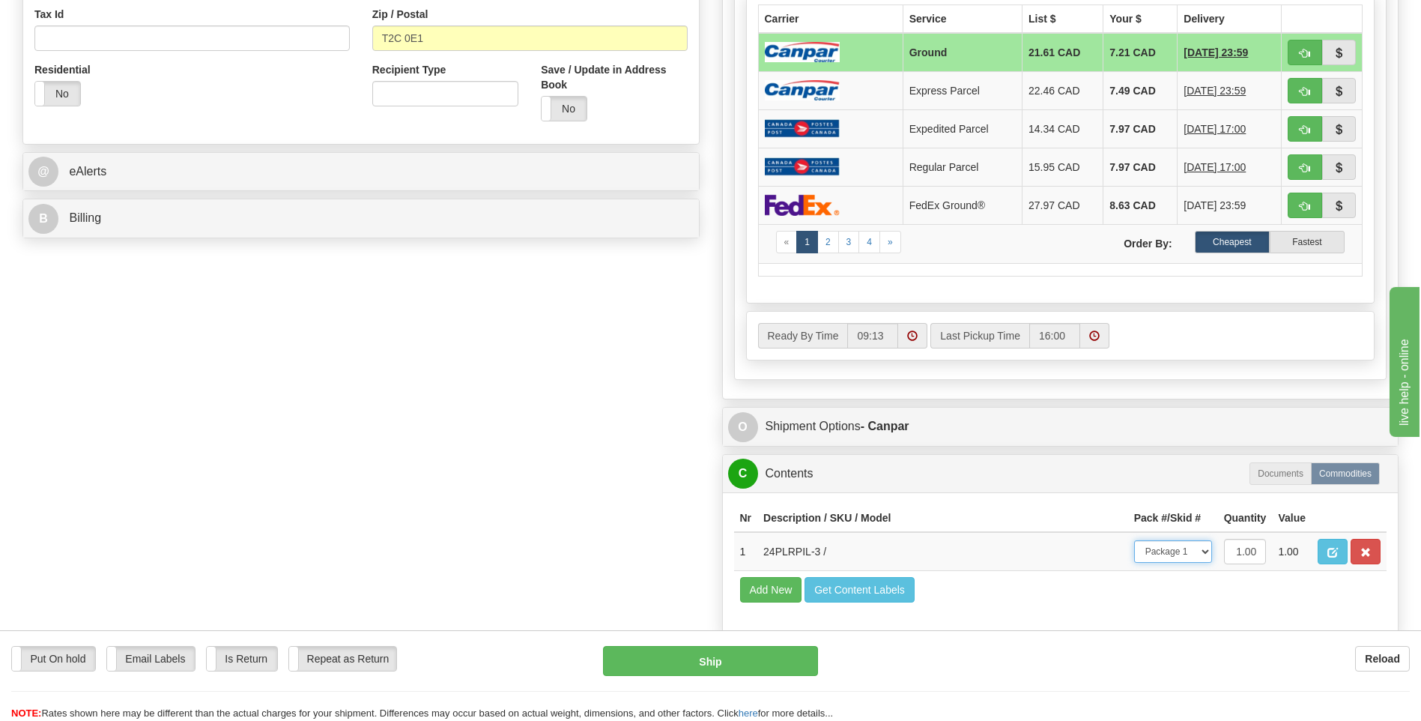
scroll to position [524, 0]
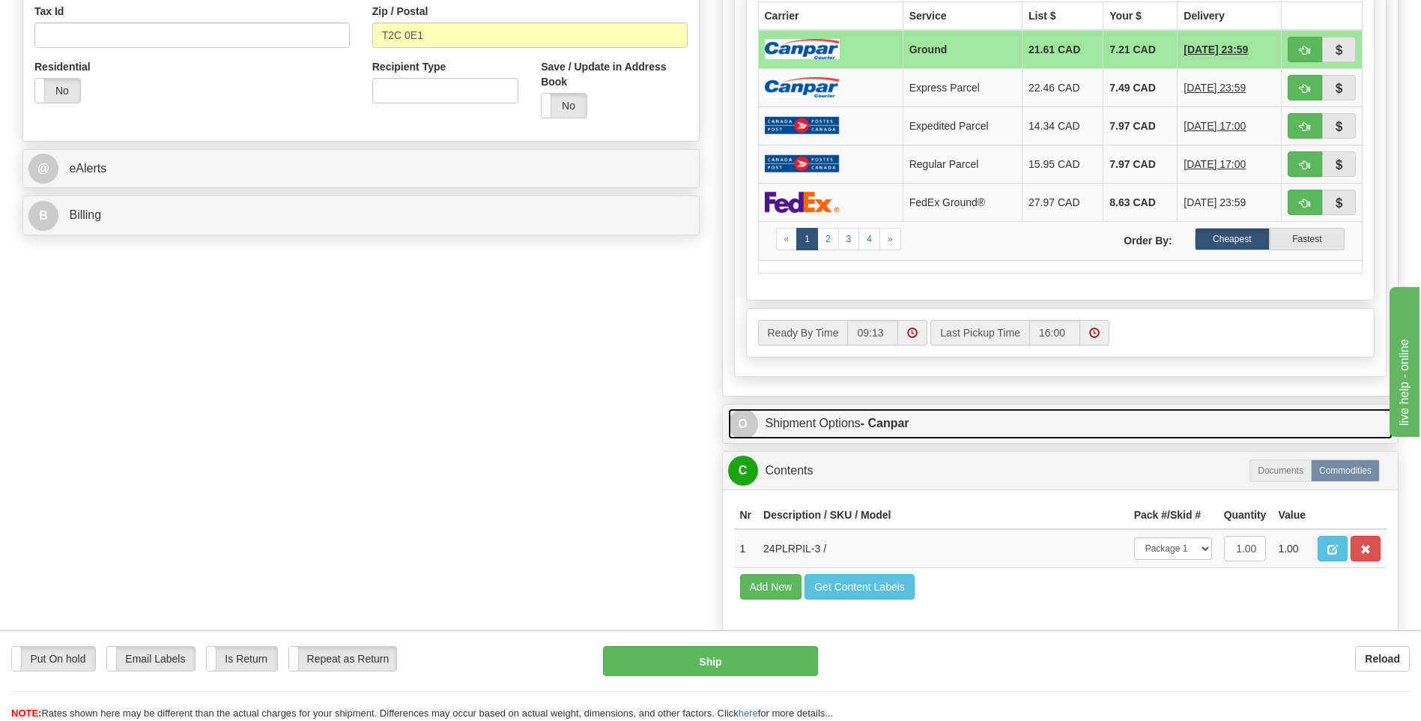
click at [845, 416] on link "O Shipment Options - Canpar" at bounding box center [1060, 423] width 665 height 31
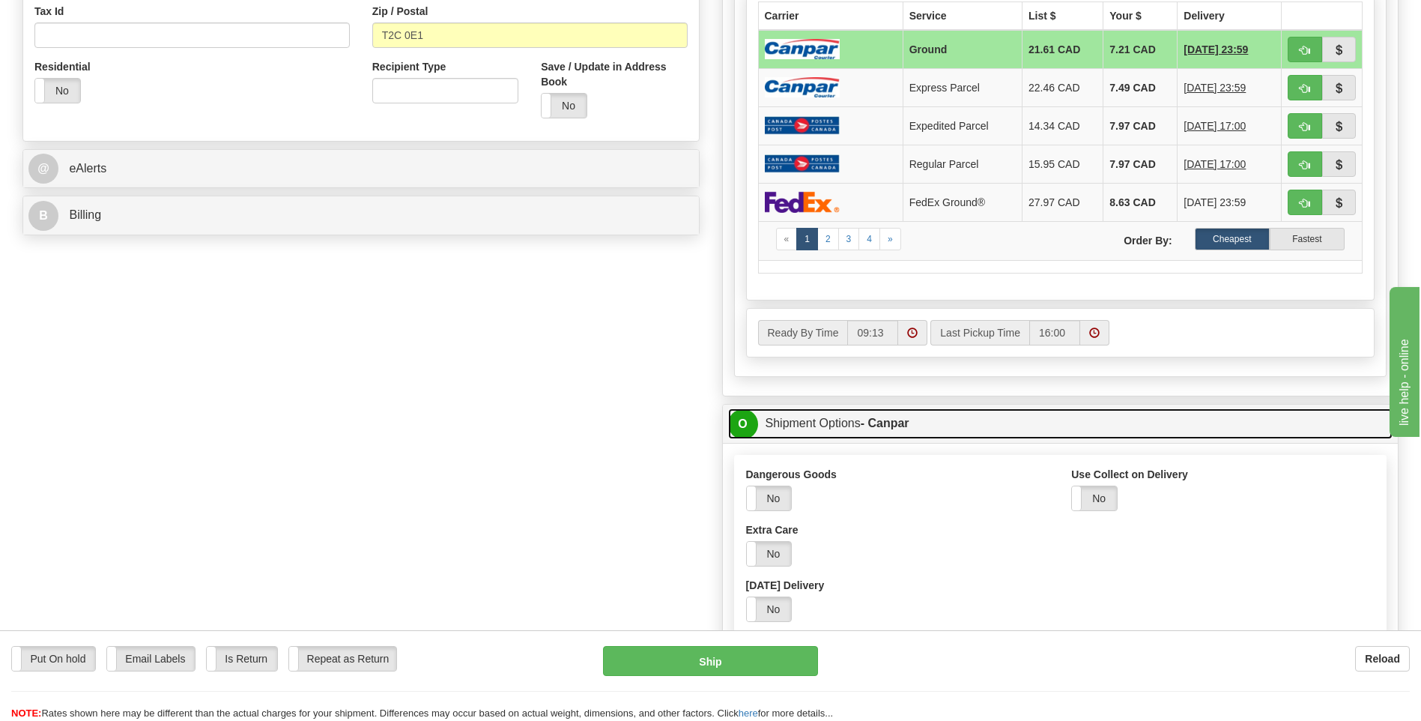
click at [845, 420] on link "O Shipment Options - Canpar" at bounding box center [1060, 423] width 665 height 31
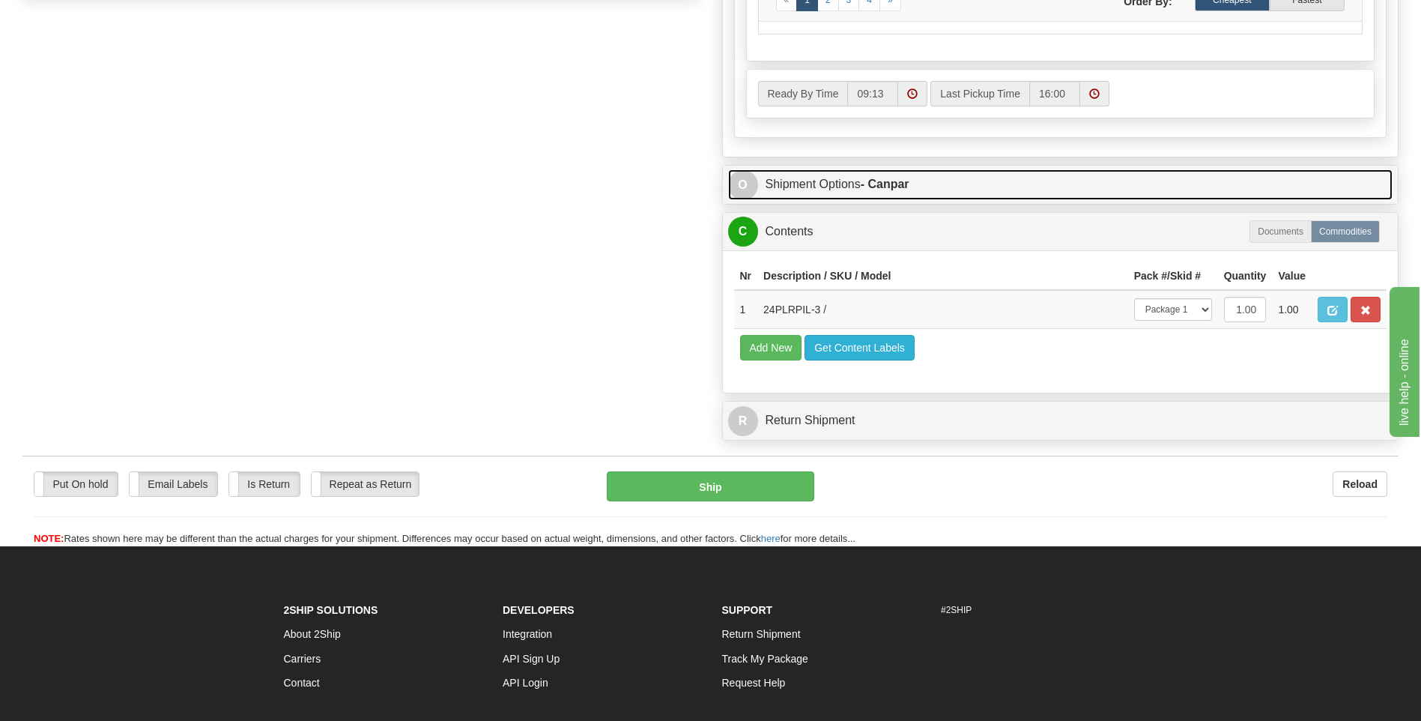
scroll to position [899, 0]
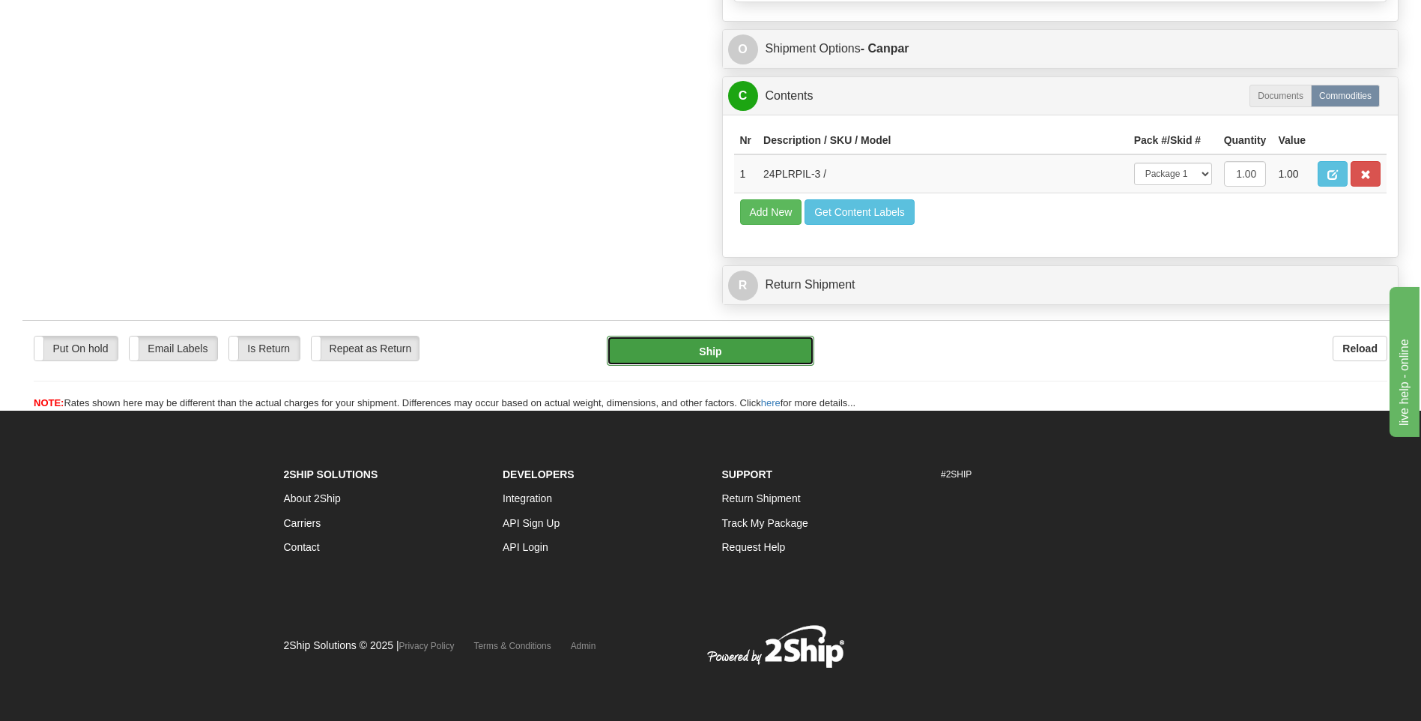
click at [765, 349] on button "Ship" at bounding box center [710, 351] width 207 height 30
type input "1"
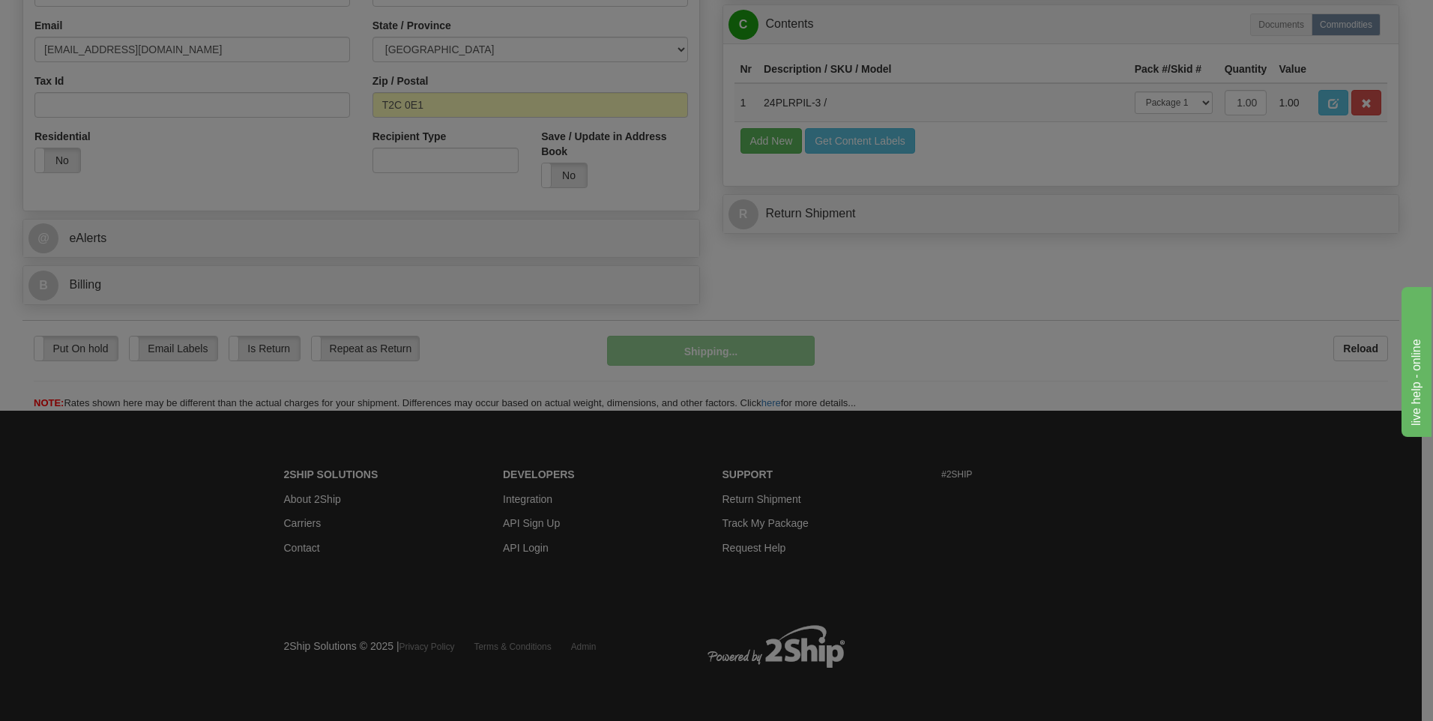
scroll to position [456, 0]
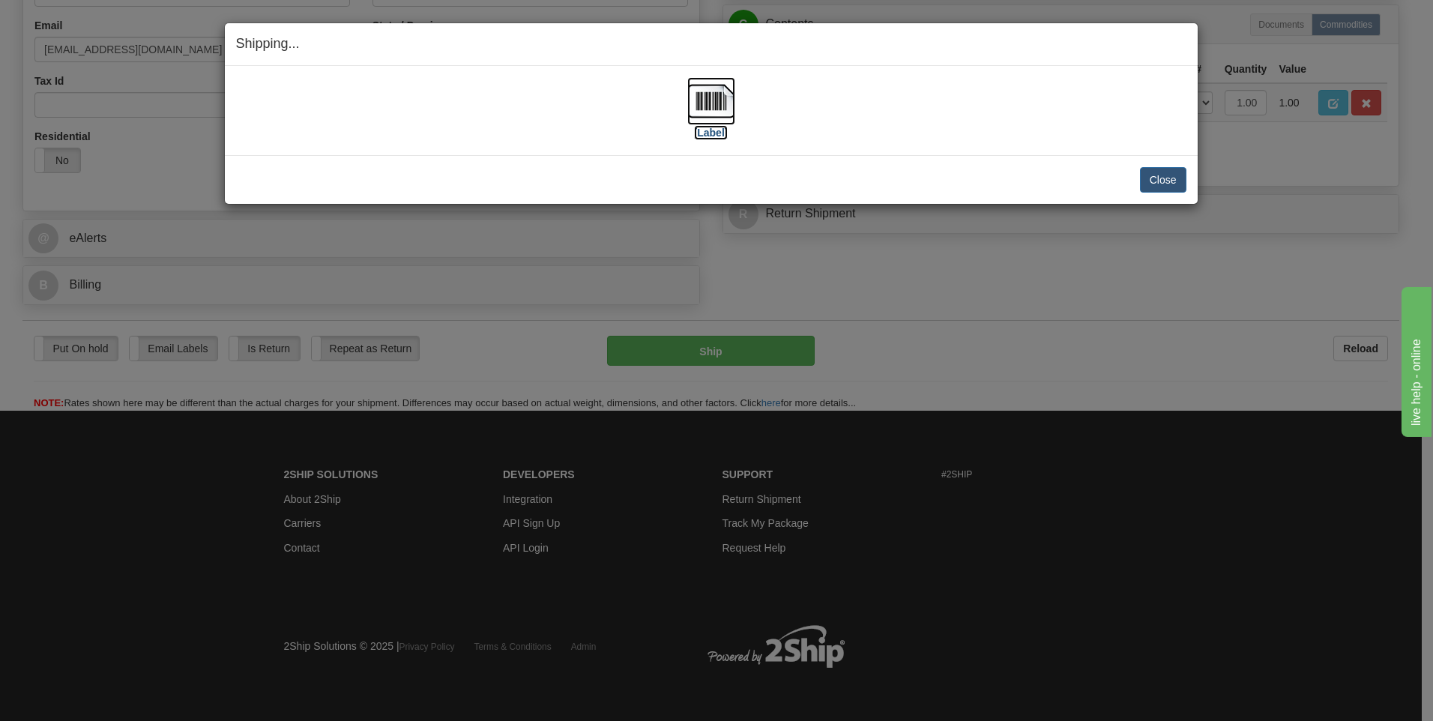
click at [713, 131] on label "[Label]" at bounding box center [711, 132] width 34 height 15
click at [1149, 170] on button "Close" at bounding box center [1163, 179] width 46 height 25
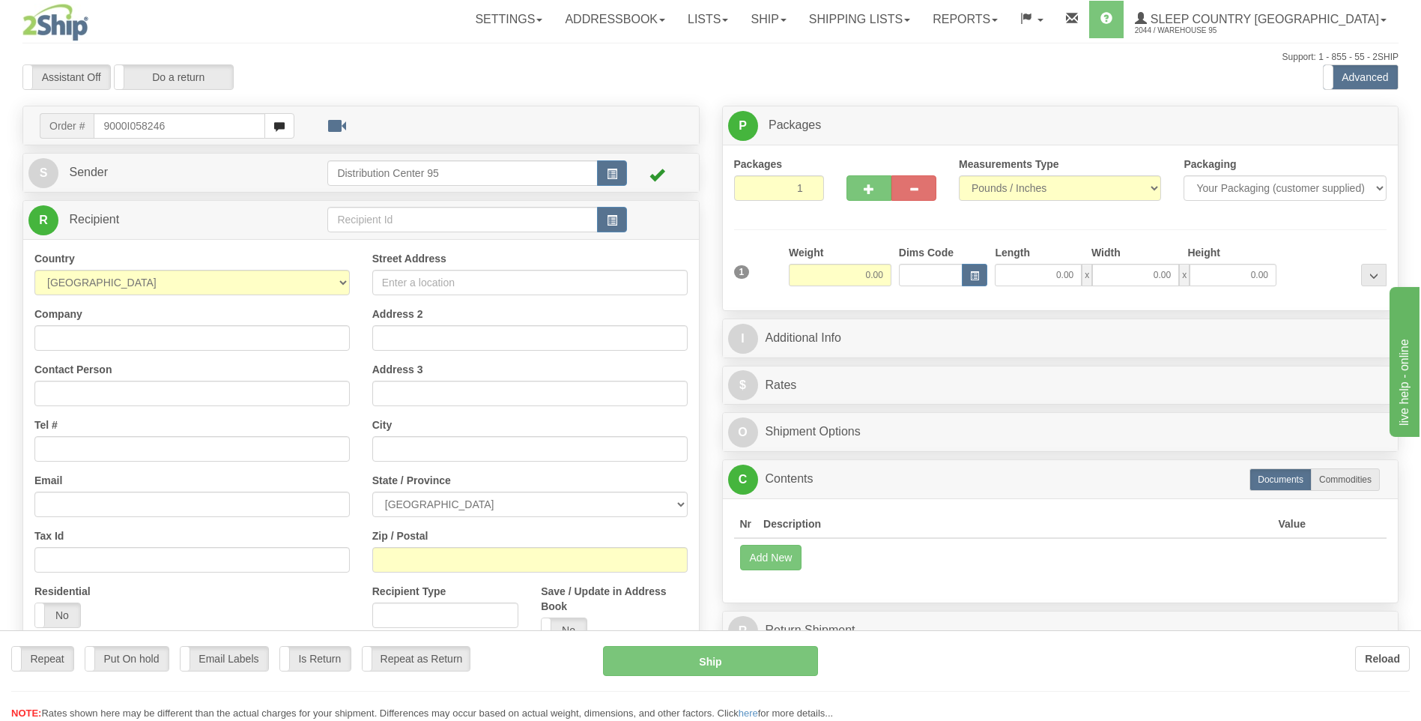
type input "9000I058246"
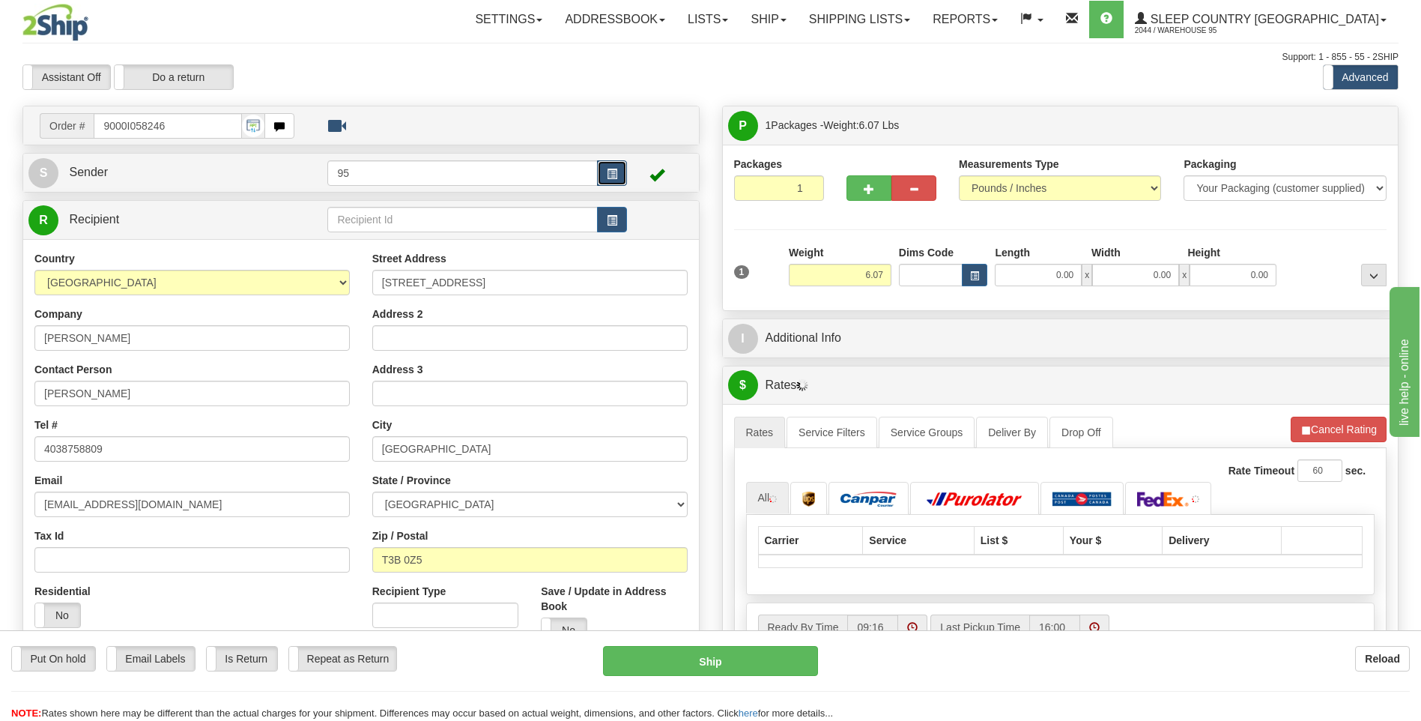
click at [611, 171] on span "button" at bounding box center [612, 174] width 10 height 10
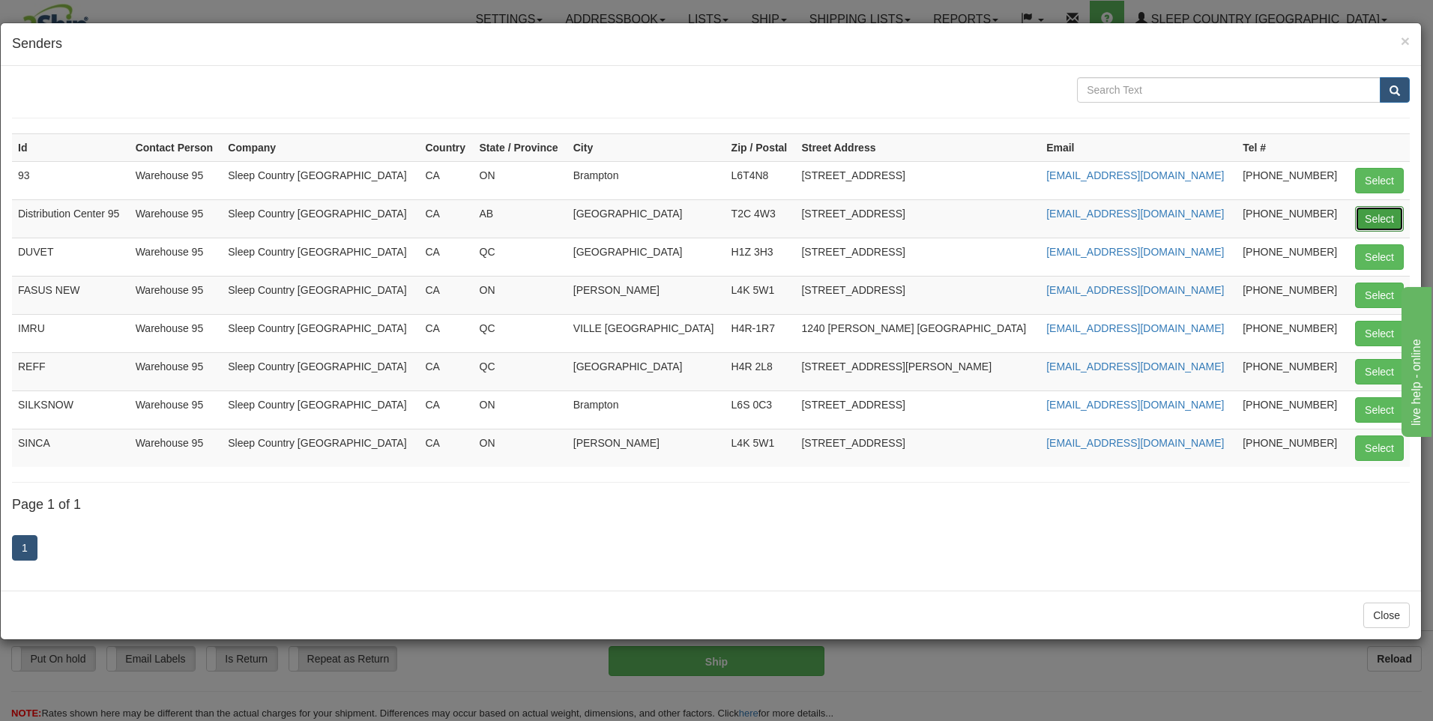
click at [1400, 212] on button "Select" at bounding box center [1379, 218] width 49 height 25
type input "Distribution Center 95"
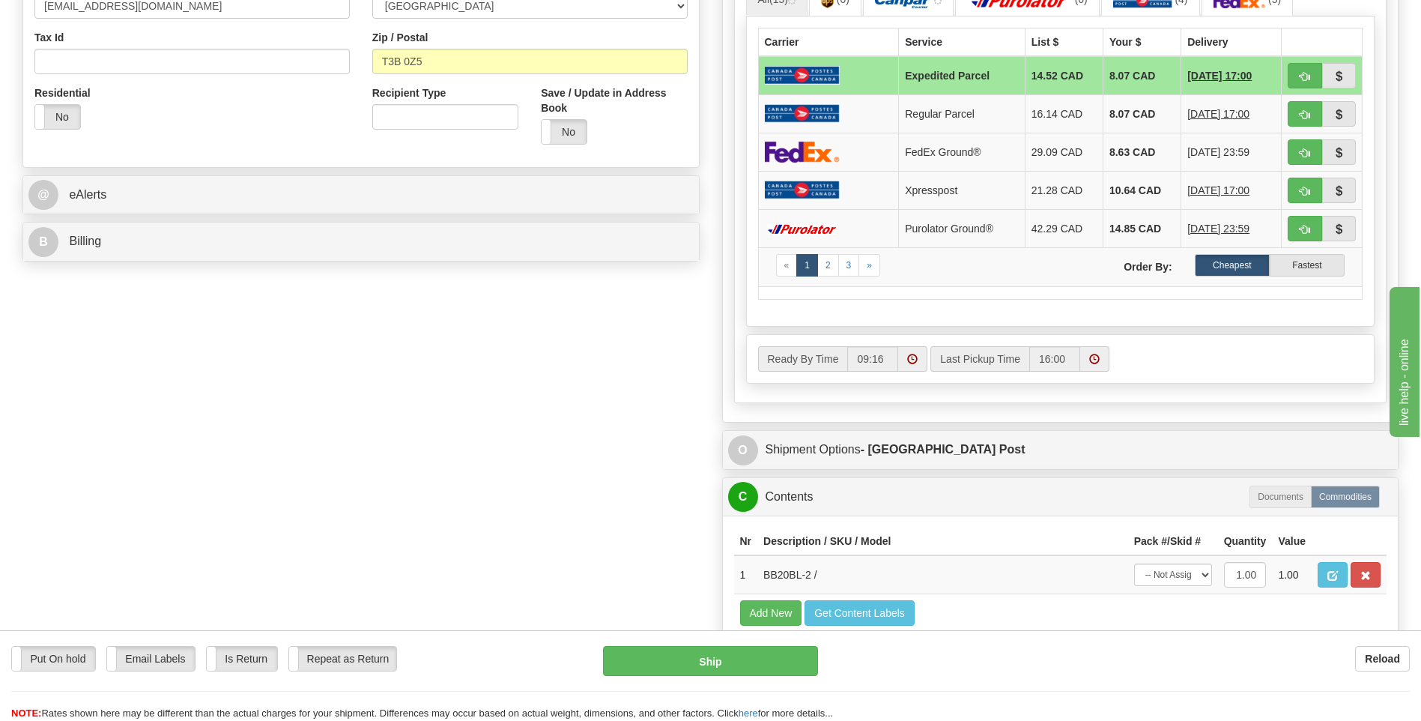
scroll to position [524, 0]
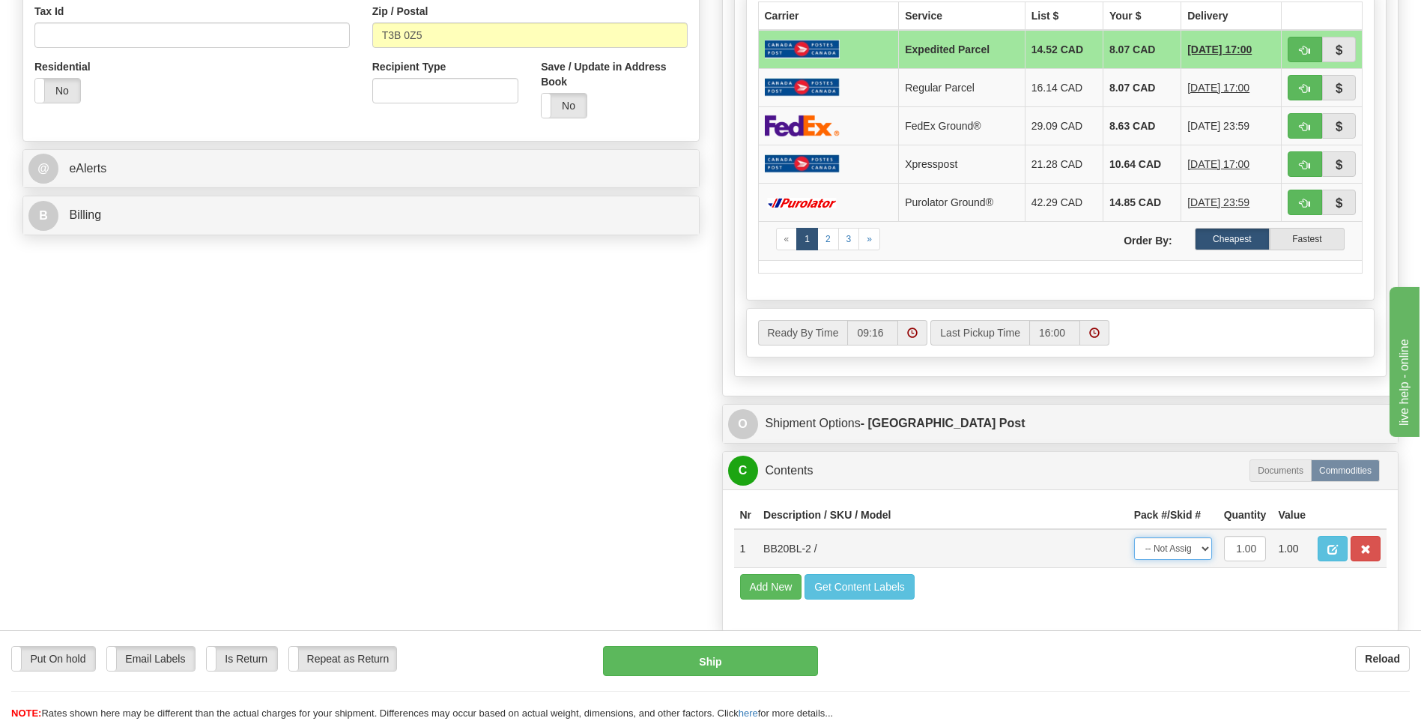
click at [1157, 545] on select "-- Not Assigned -- Package 1" at bounding box center [1173, 548] width 78 height 22
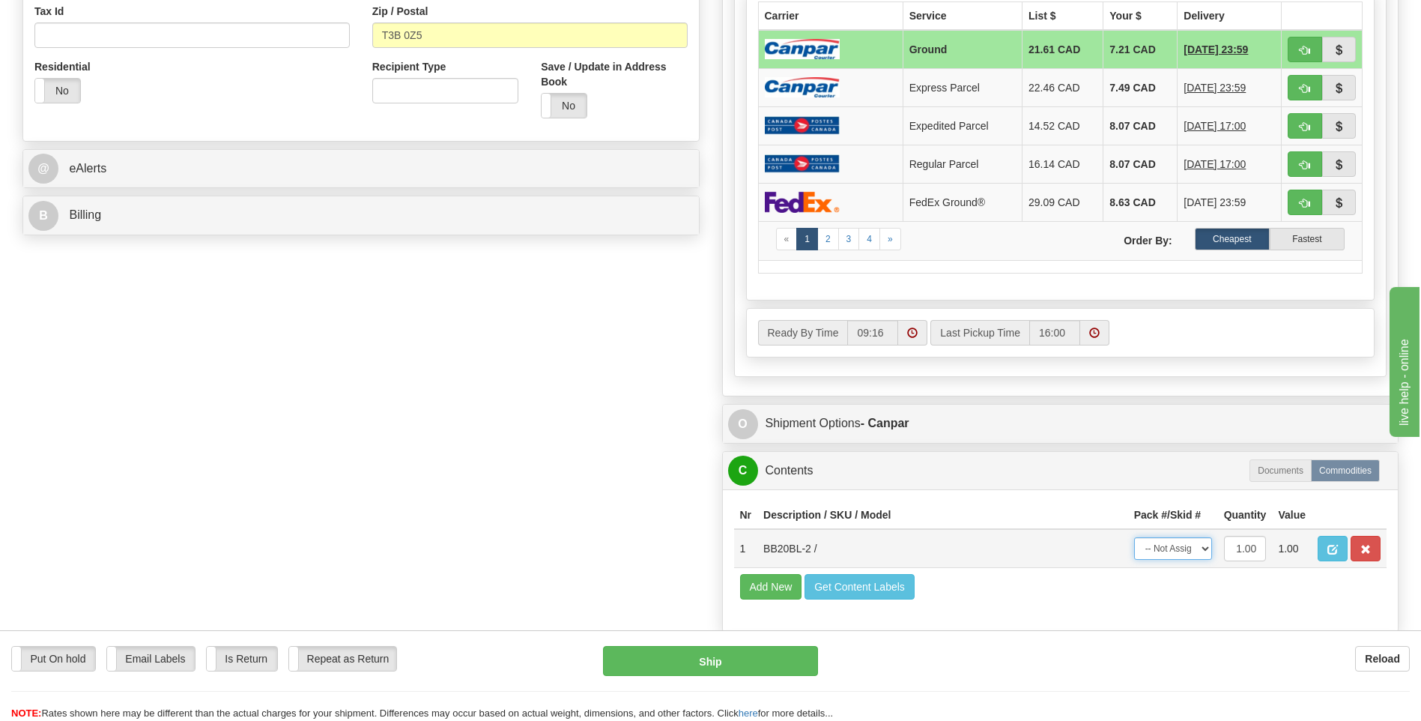
select select "0"
click at [1134, 537] on select "-- Not Assigned -- Package 1" at bounding box center [1173, 548] width 78 height 22
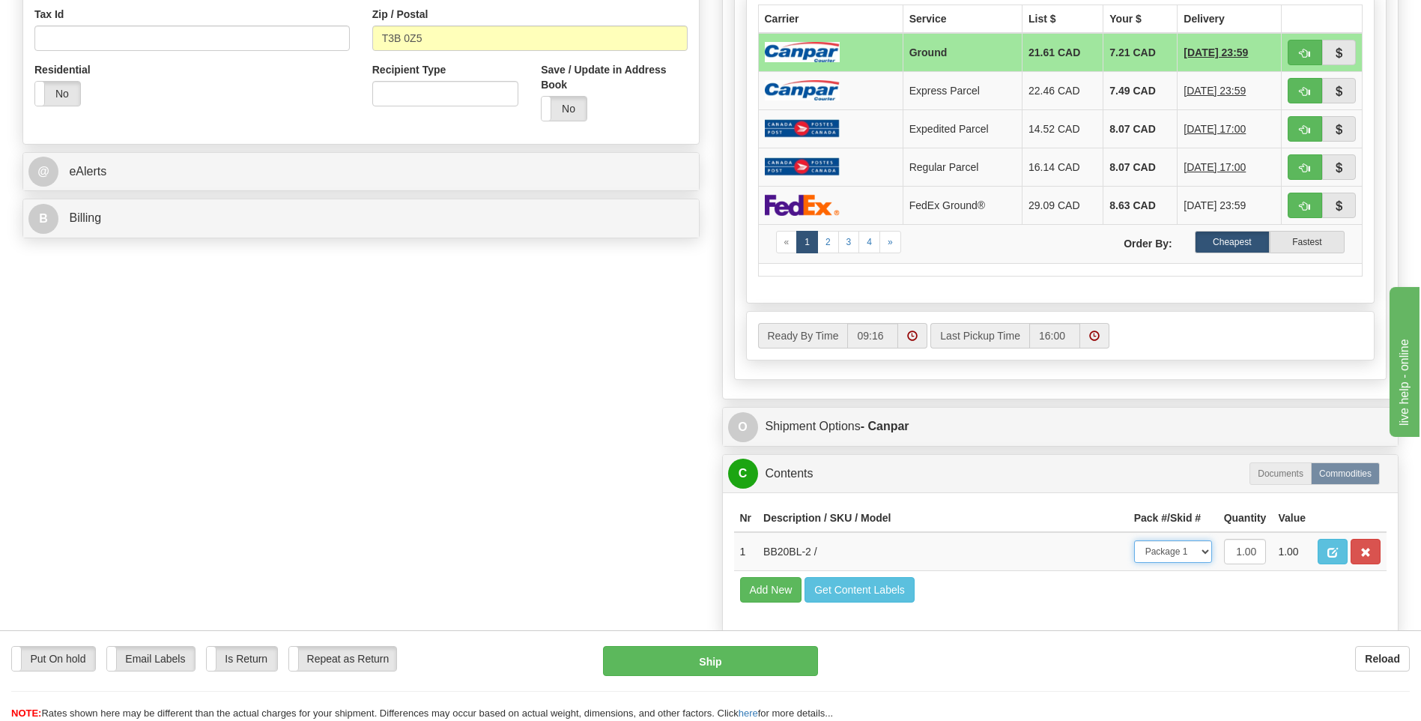
scroll to position [599, 0]
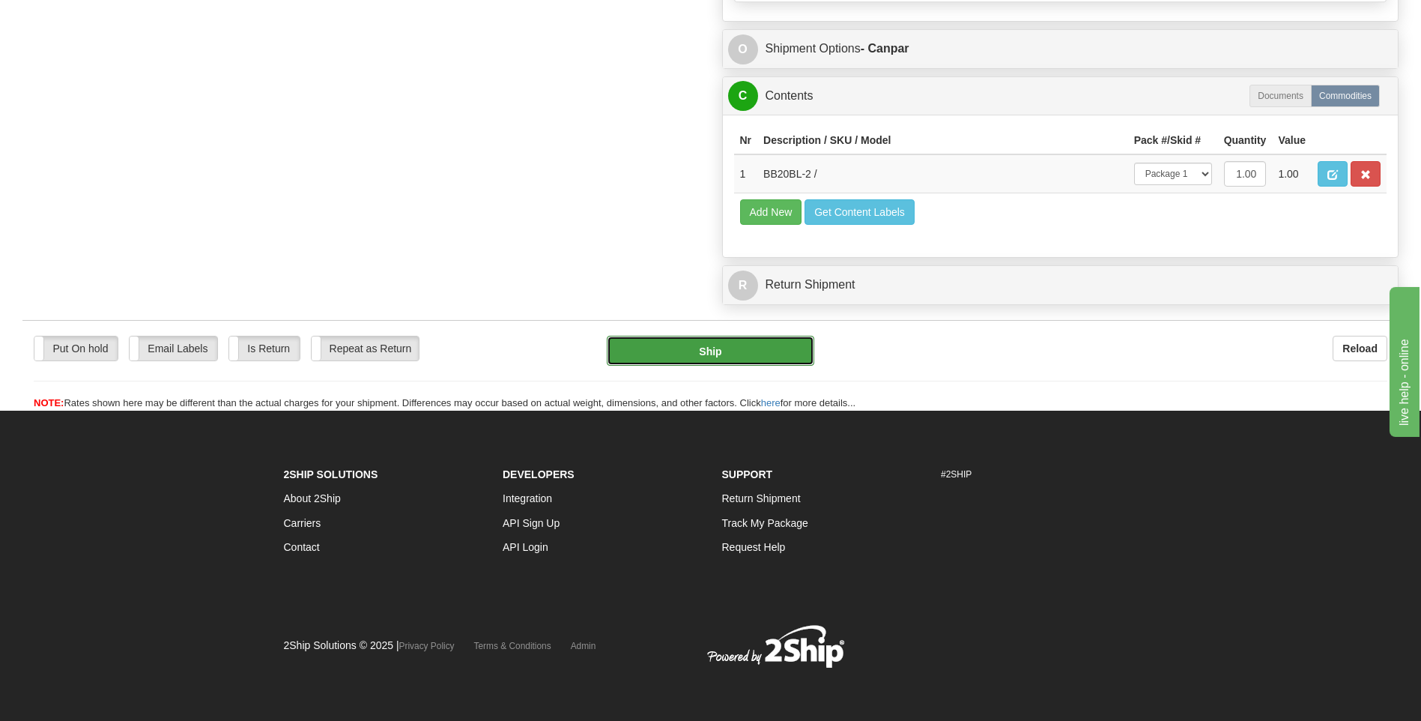
click at [716, 354] on button "Ship" at bounding box center [710, 351] width 207 height 30
type input "1"
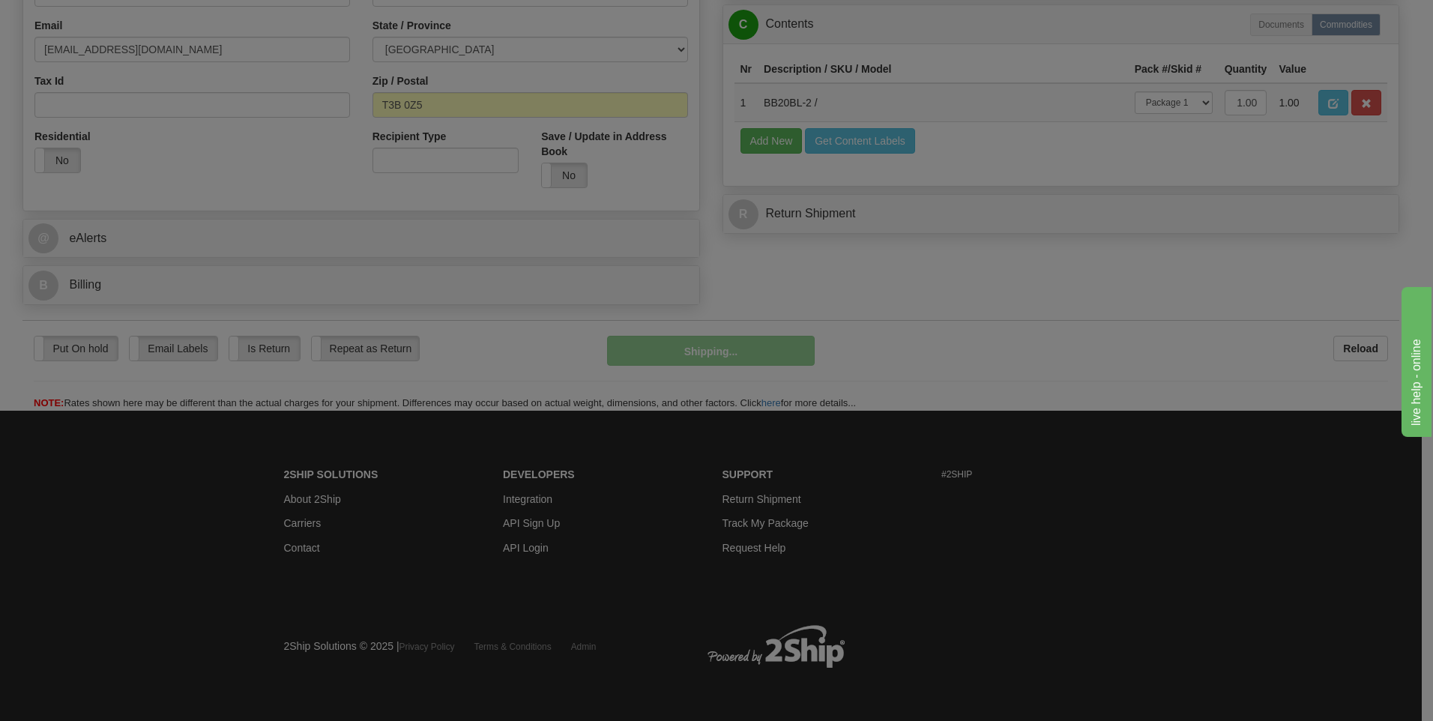
scroll to position [456, 0]
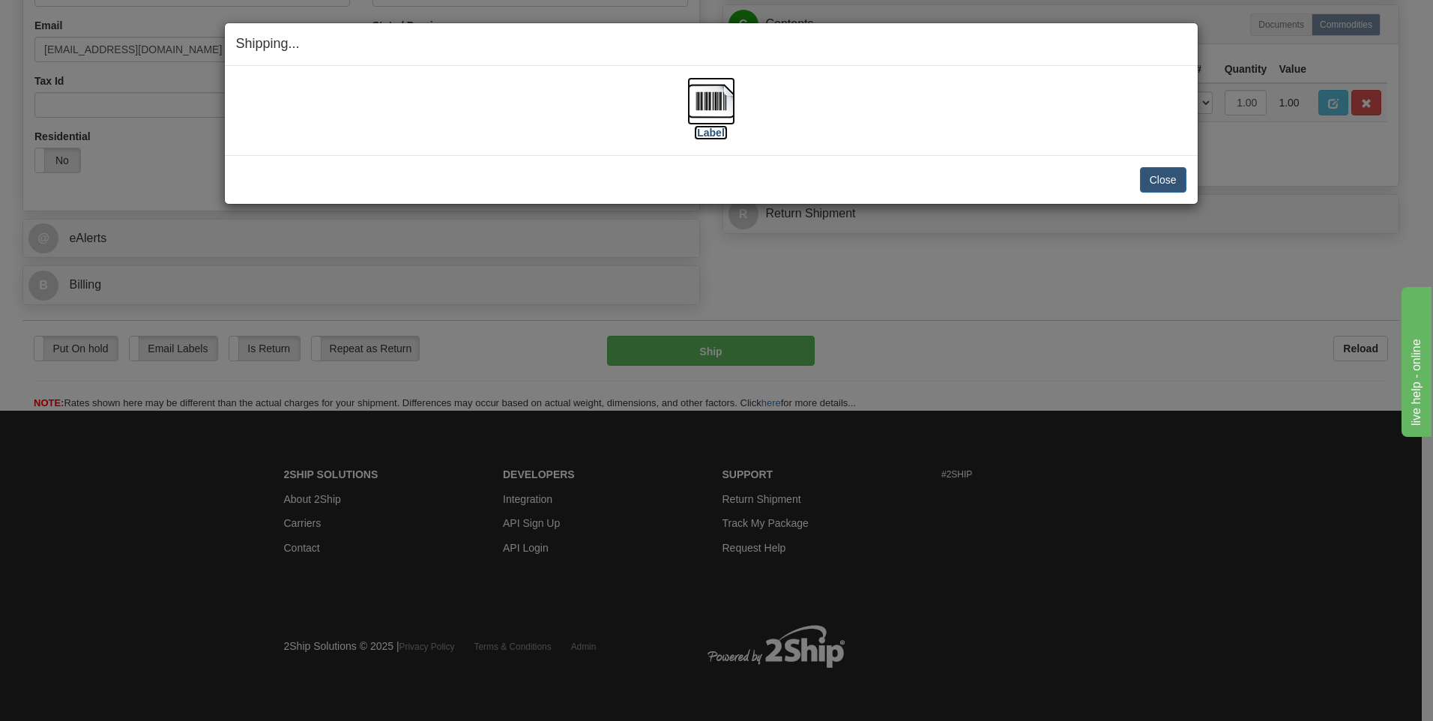
click at [713, 138] on label "[Label]" at bounding box center [711, 132] width 34 height 15
click at [1153, 172] on button "Close" at bounding box center [1163, 179] width 46 height 25
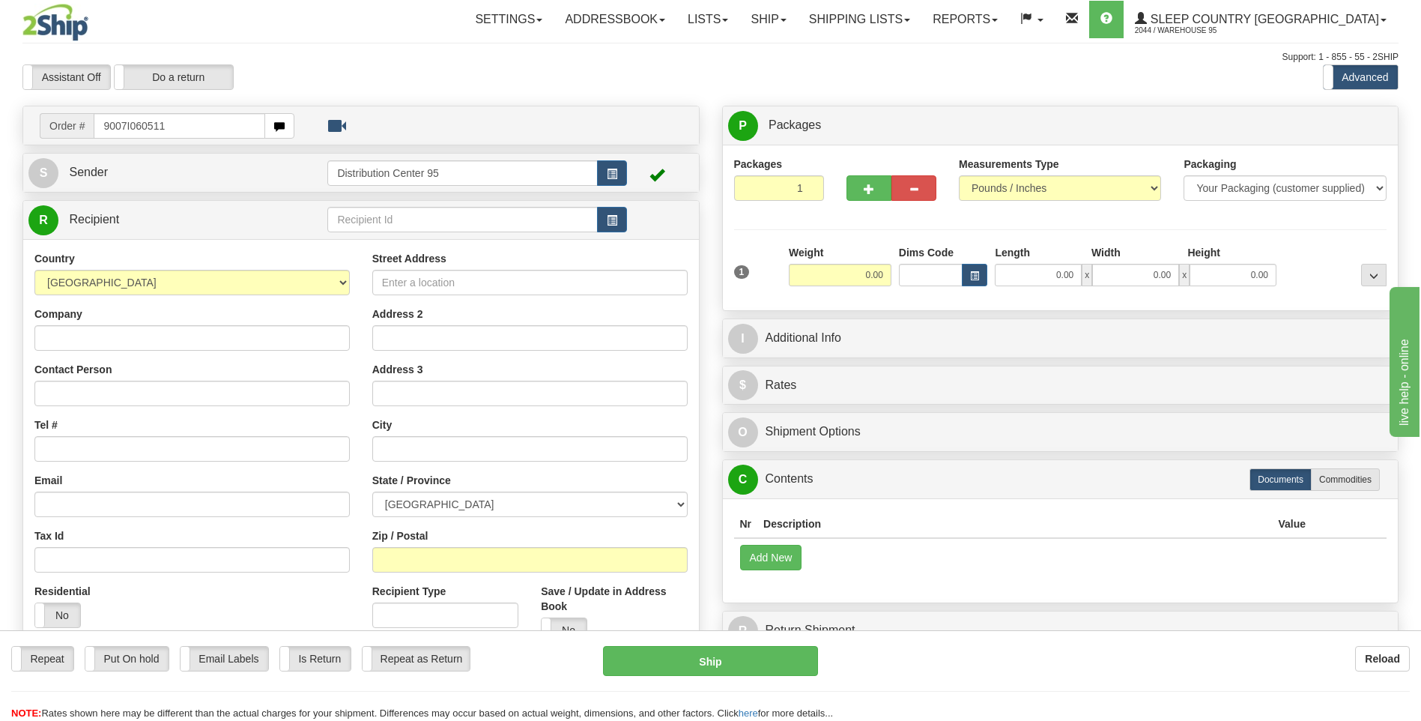
type input "9007I060511"
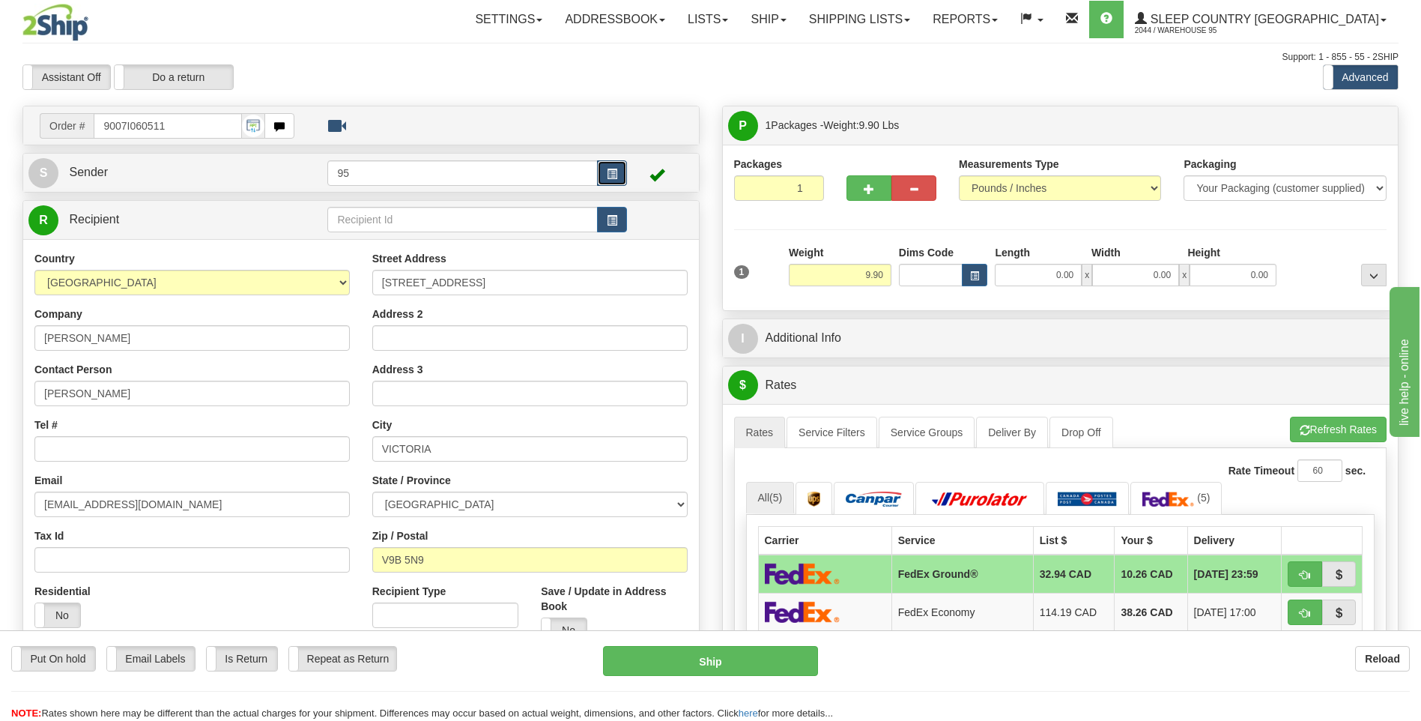
click at [617, 169] on button "button" at bounding box center [612, 172] width 30 height 25
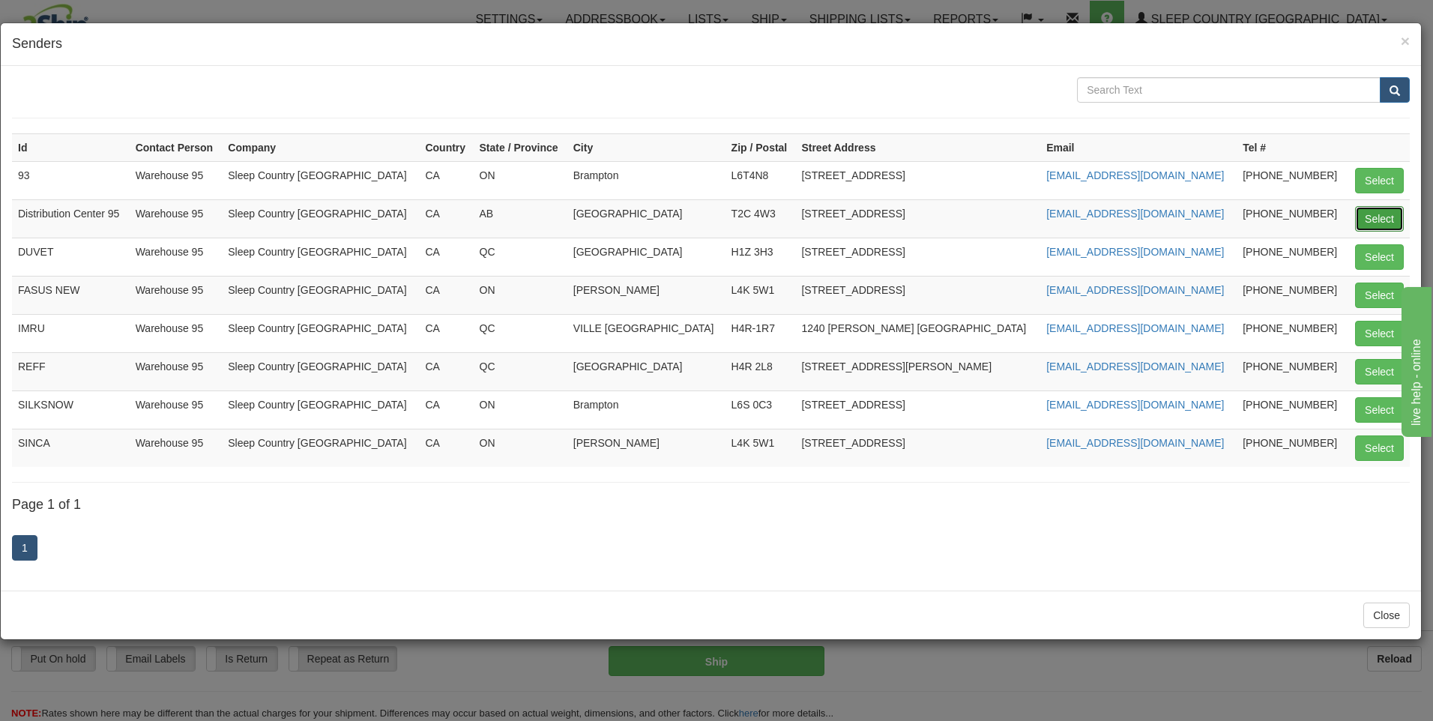
click at [1393, 215] on button "Select" at bounding box center [1379, 218] width 49 height 25
type input "Distribution Center 95"
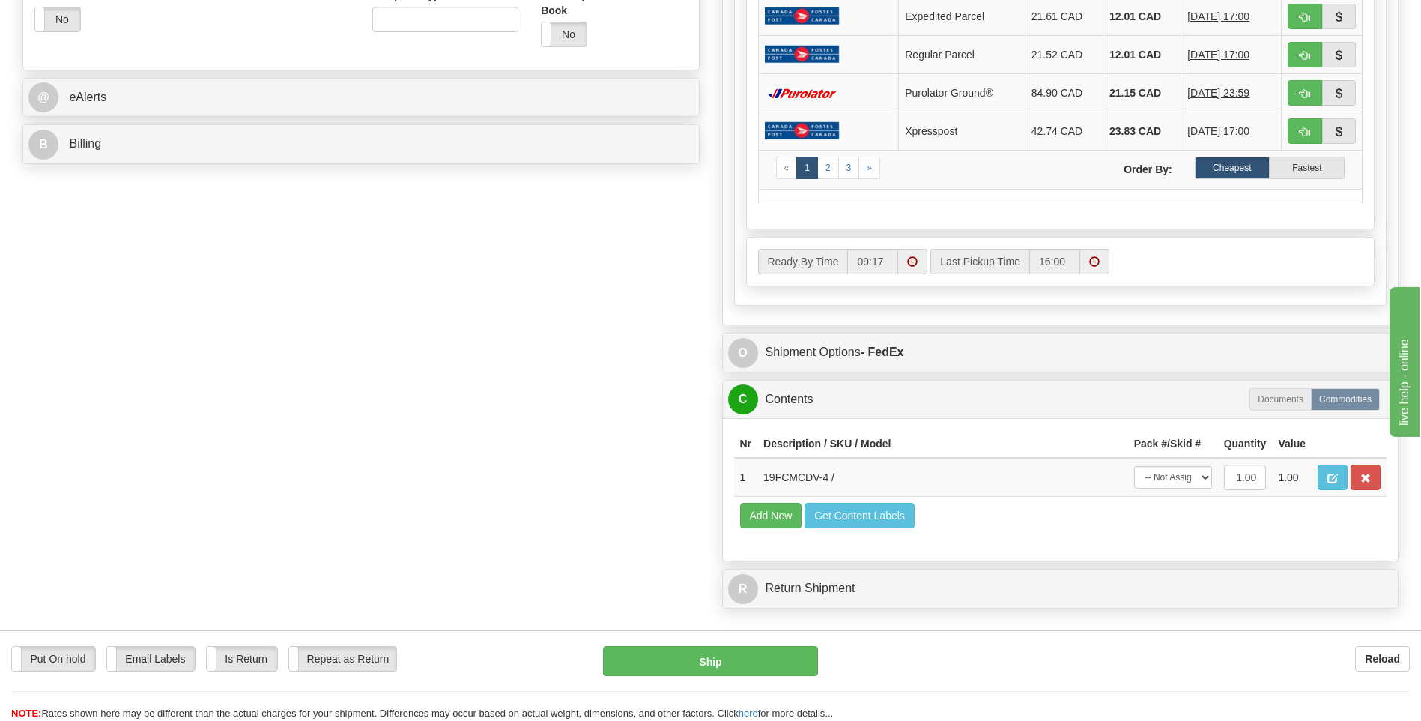
scroll to position [599, 0]
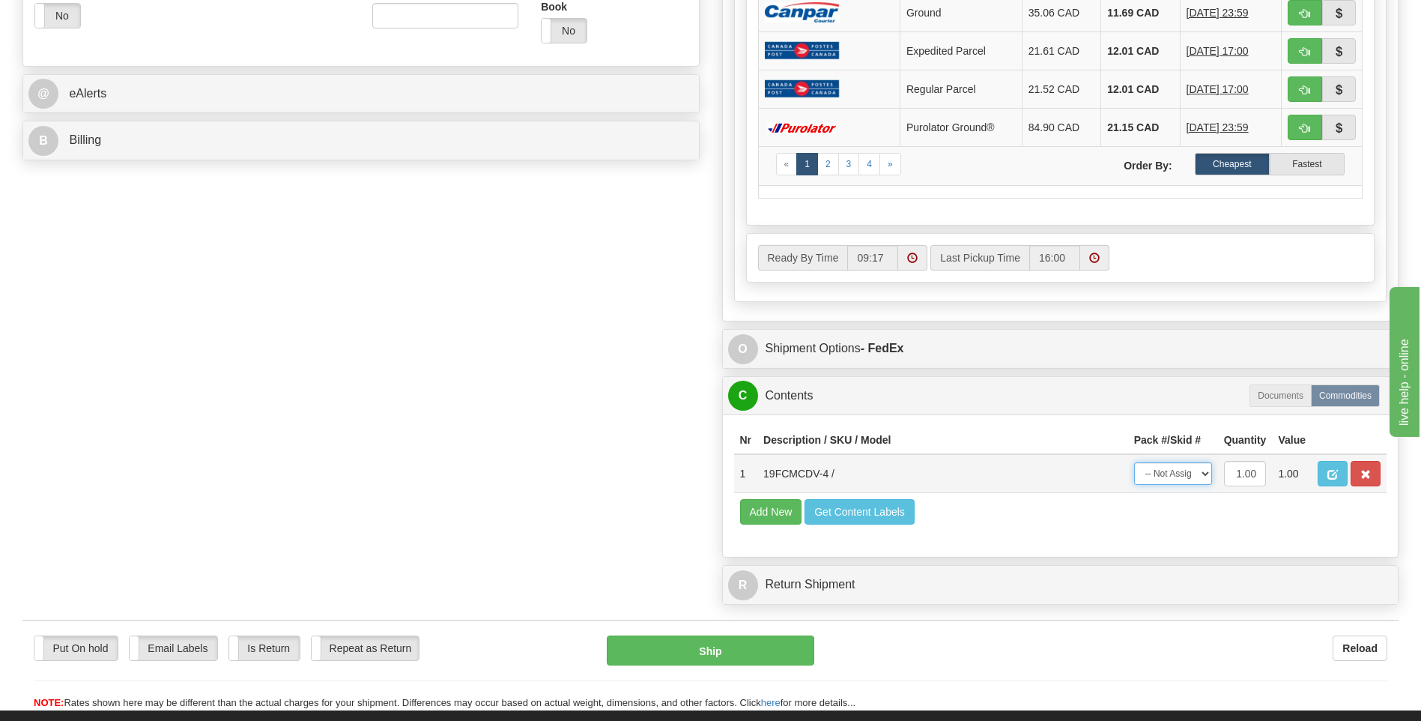
click at [1185, 476] on select "-- Not Assigned -- Package 1" at bounding box center [1173, 473] width 78 height 22
select select "0"
click at [1134, 462] on select "-- Not Assigned -- Package 1" at bounding box center [1173, 473] width 78 height 22
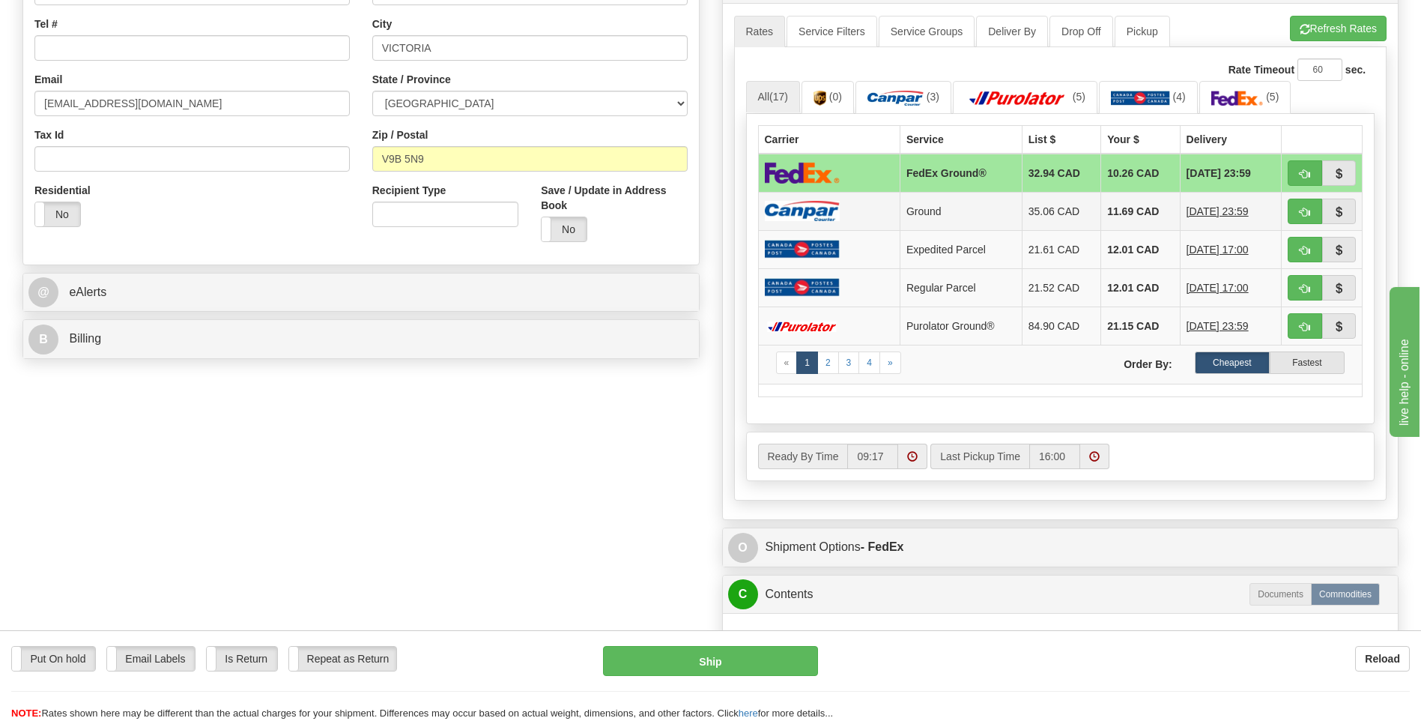
scroll to position [375, 0]
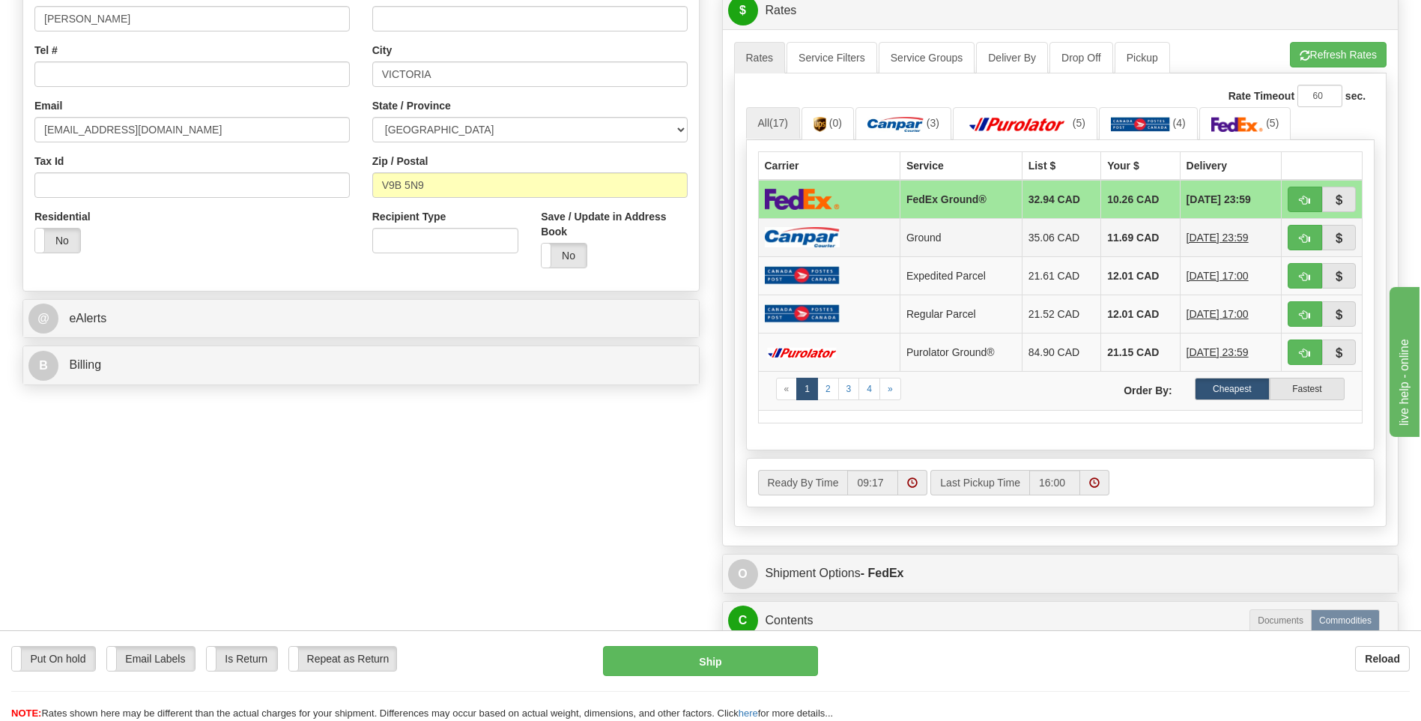
click at [859, 241] on td at bounding box center [829, 237] width 142 height 38
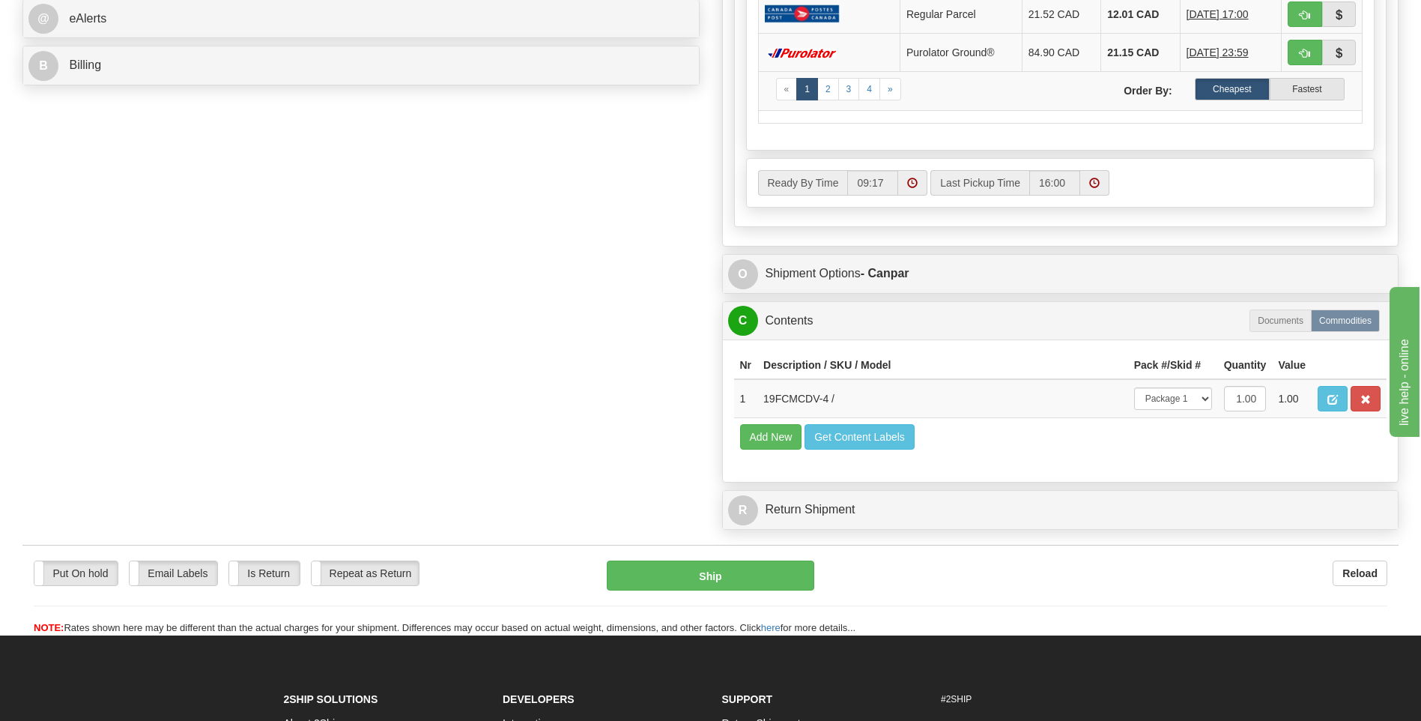
scroll to position [900, 0]
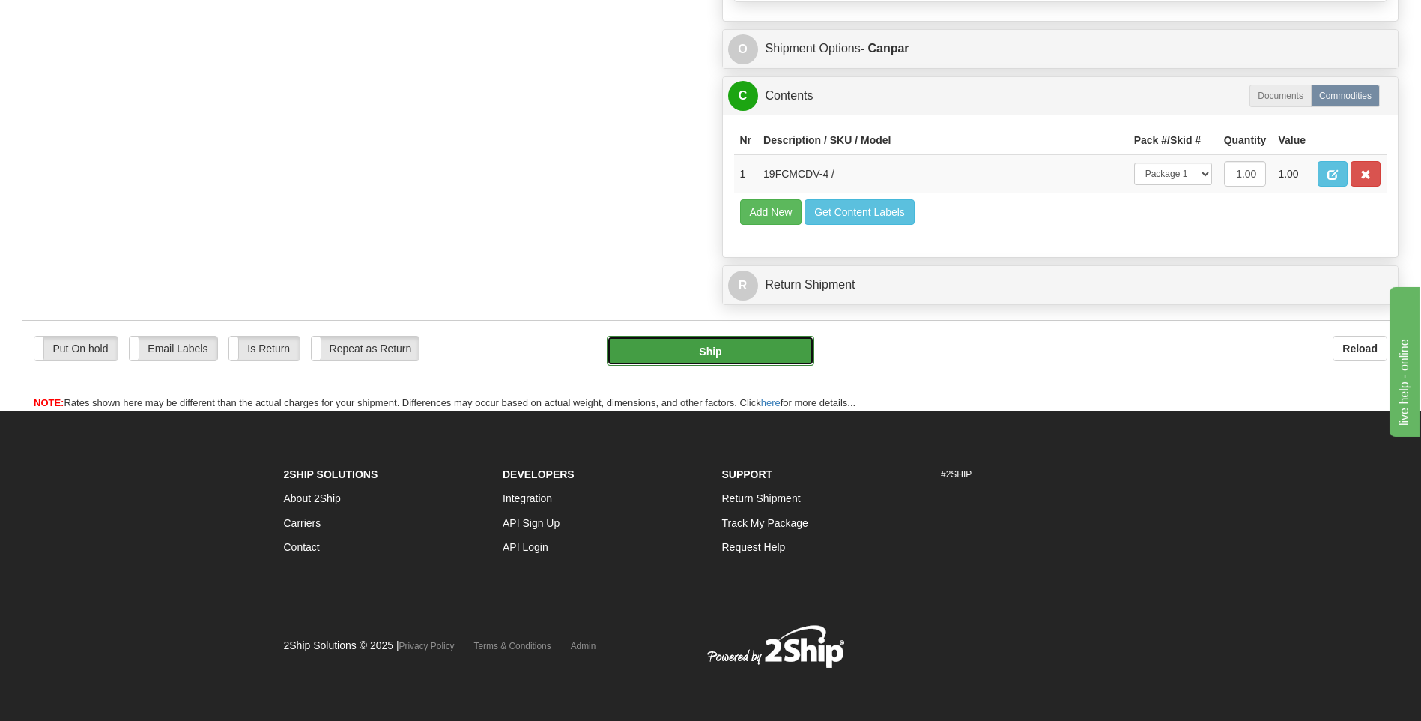
click at [768, 349] on button "Ship" at bounding box center [710, 351] width 207 height 30
type input "1"
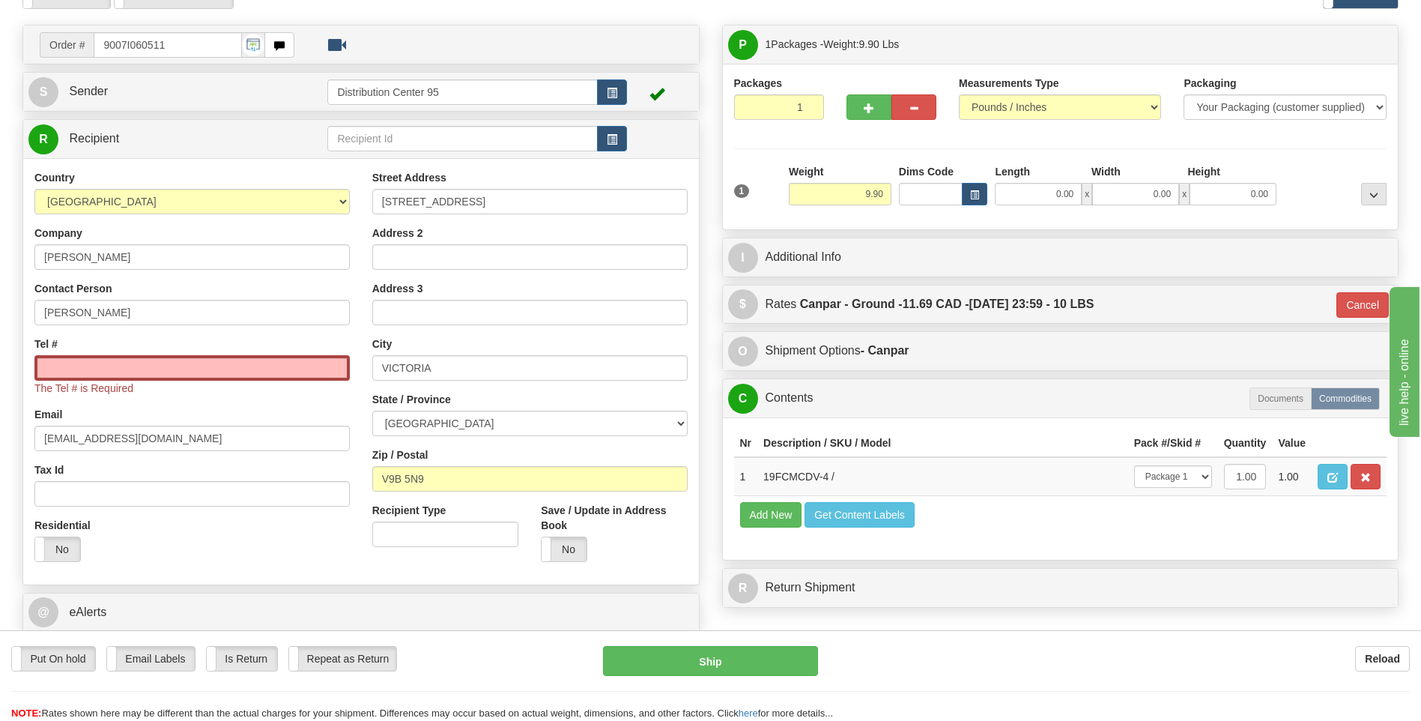
scroll to position [0, 0]
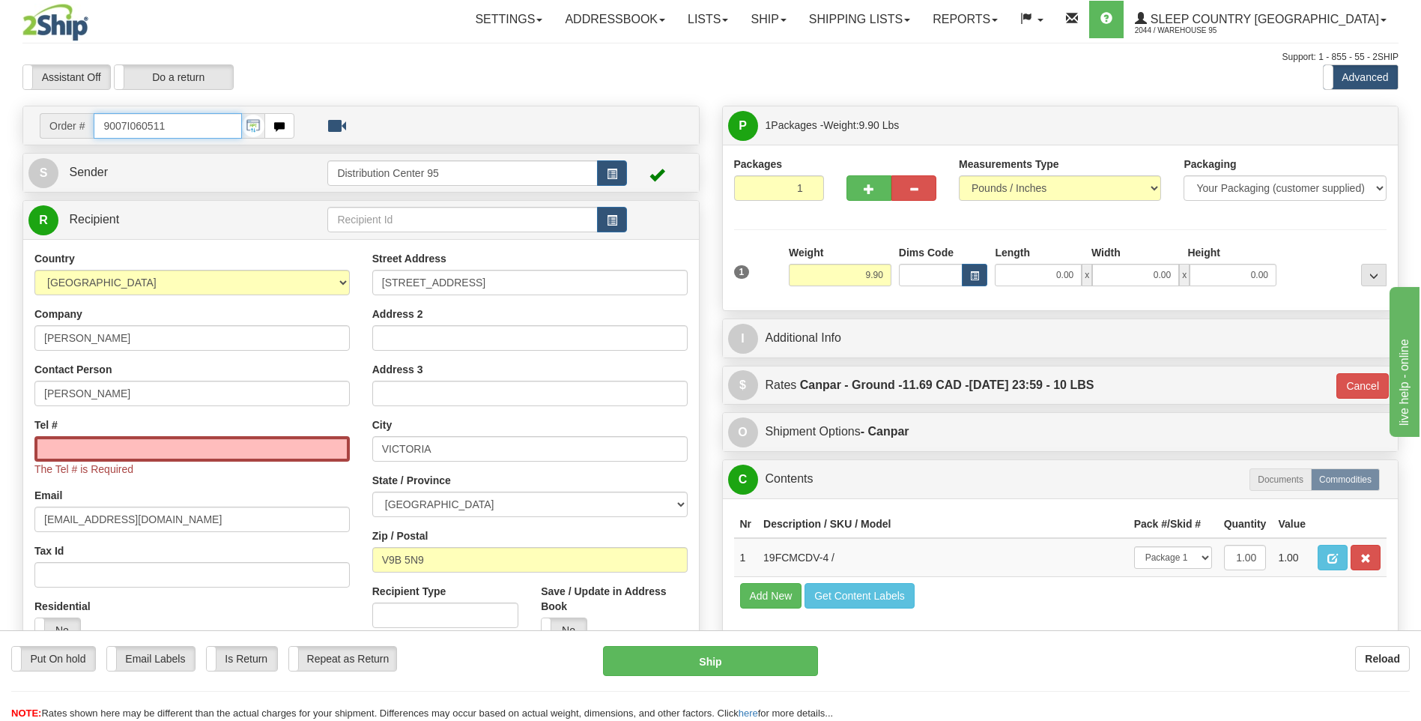
drag, startPoint x: 166, startPoint y: 124, endPoint x: 58, endPoint y: 124, distance: 107.1
click at [58, 124] on div "Order # 9007I060511" at bounding box center [167, 125] width 255 height 25
click at [139, 450] on input "Tel #" at bounding box center [191, 448] width 315 height 25
paste input "[PHONE_NUMBER]"
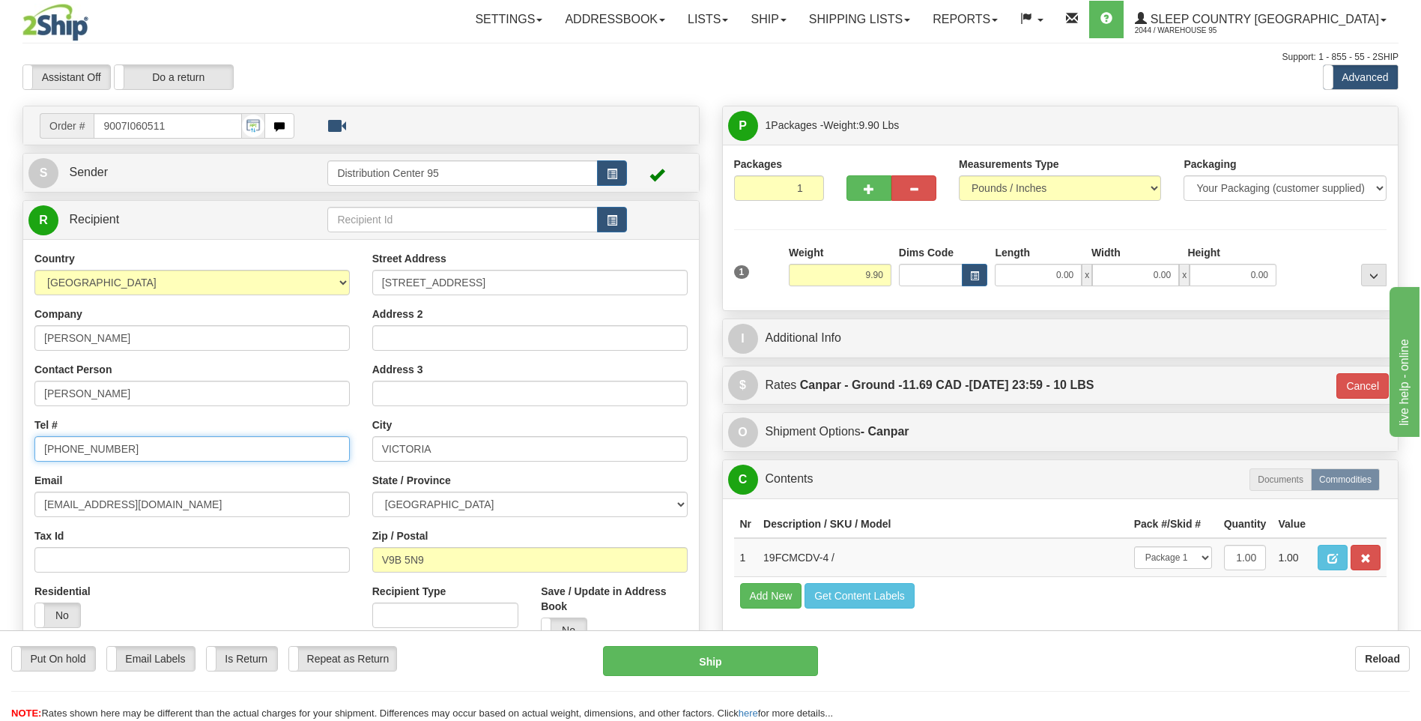
type input "[PHONE_NUMBER]"
click at [1163, 663] on div "Reload" at bounding box center [1125, 658] width 569 height 25
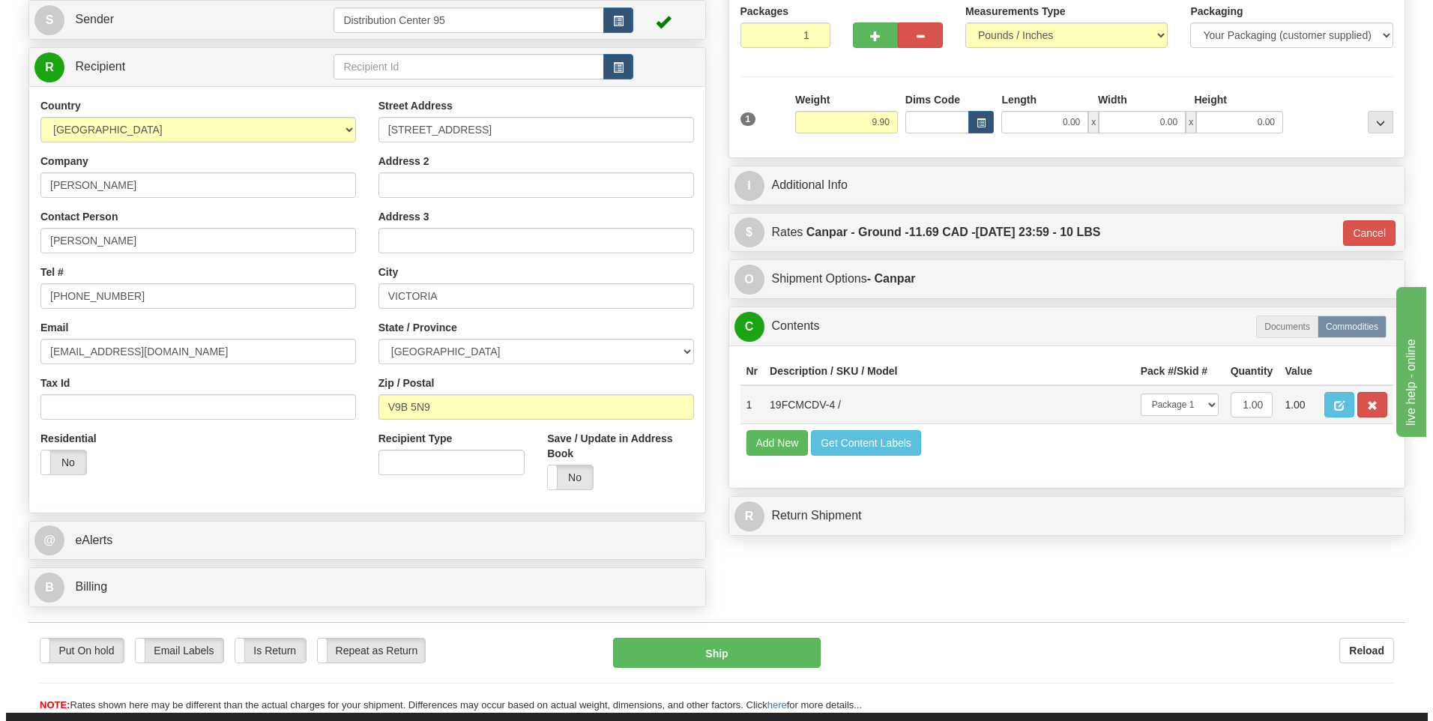
scroll to position [225, 0]
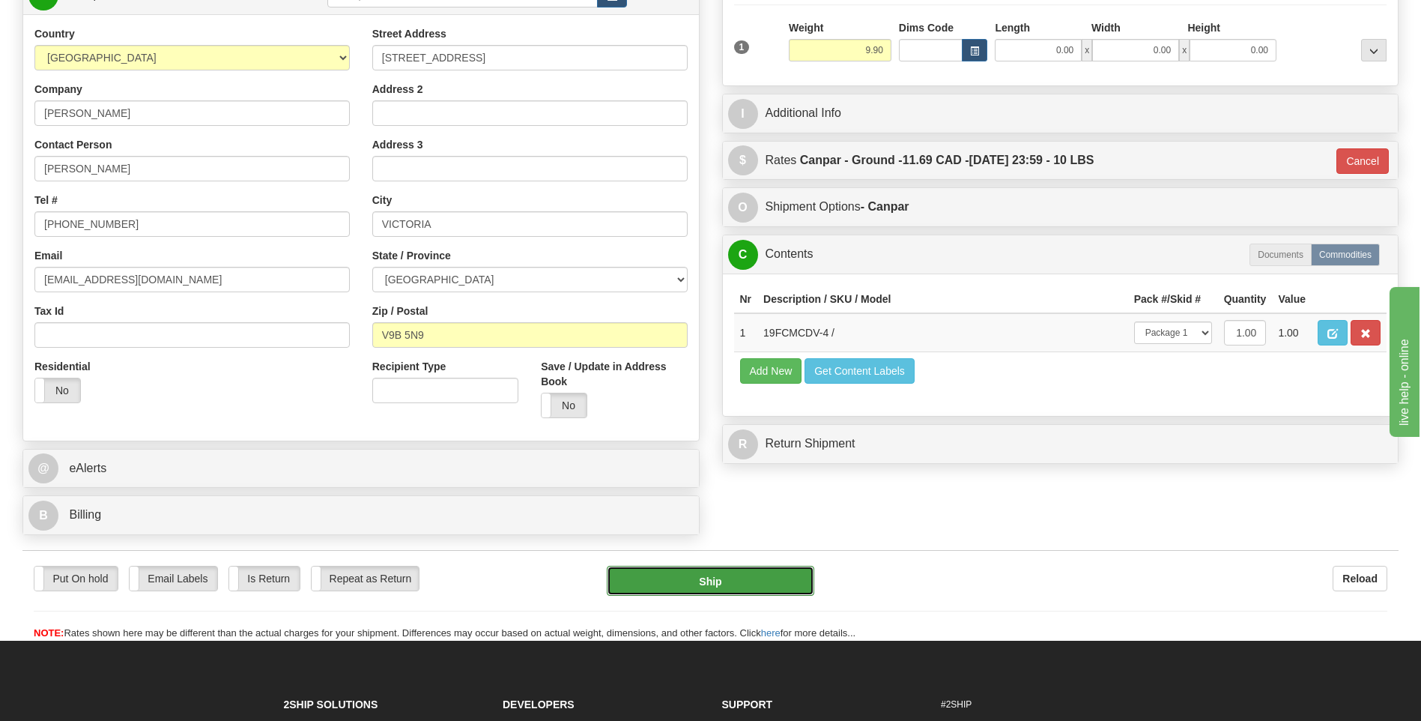
click at [755, 576] on button "Ship" at bounding box center [710, 581] width 207 height 30
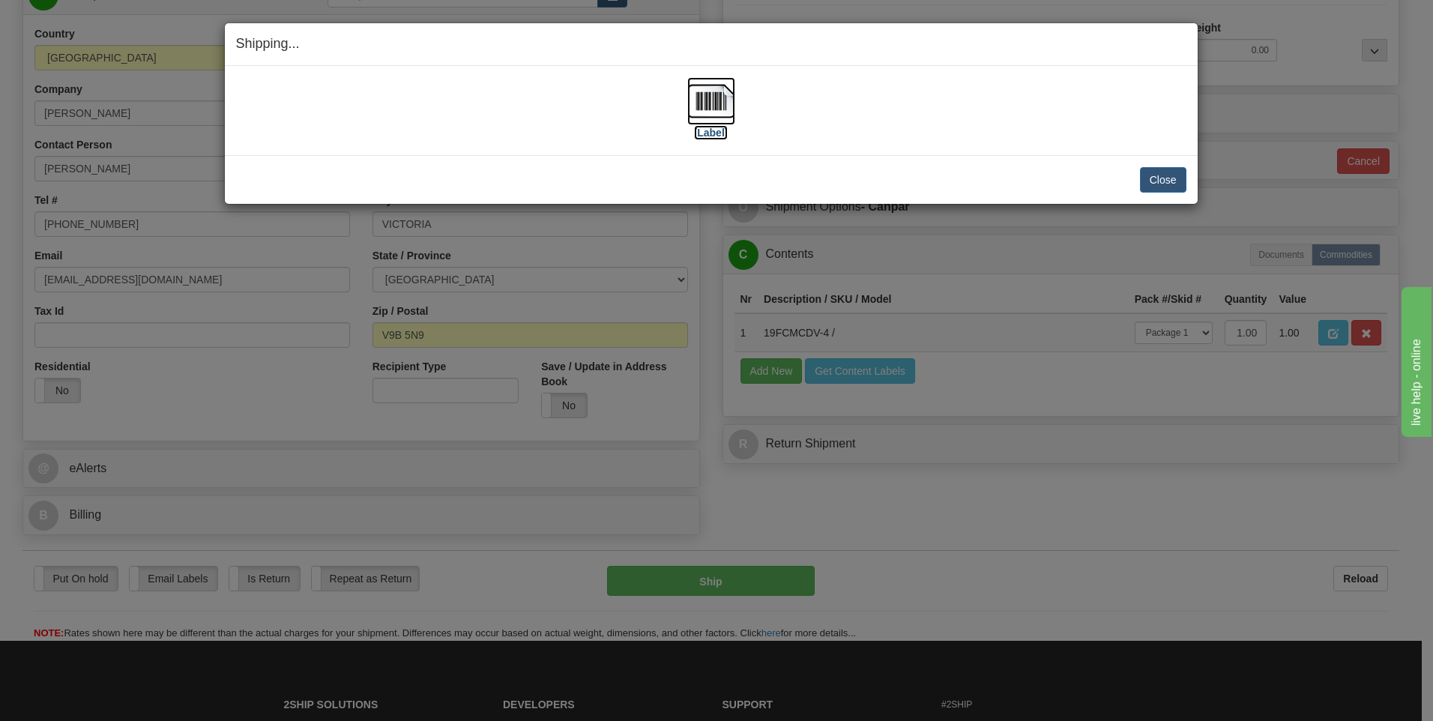
click at [709, 133] on label "[Label]" at bounding box center [711, 132] width 34 height 15
click at [1151, 170] on button "Close" at bounding box center [1163, 179] width 46 height 25
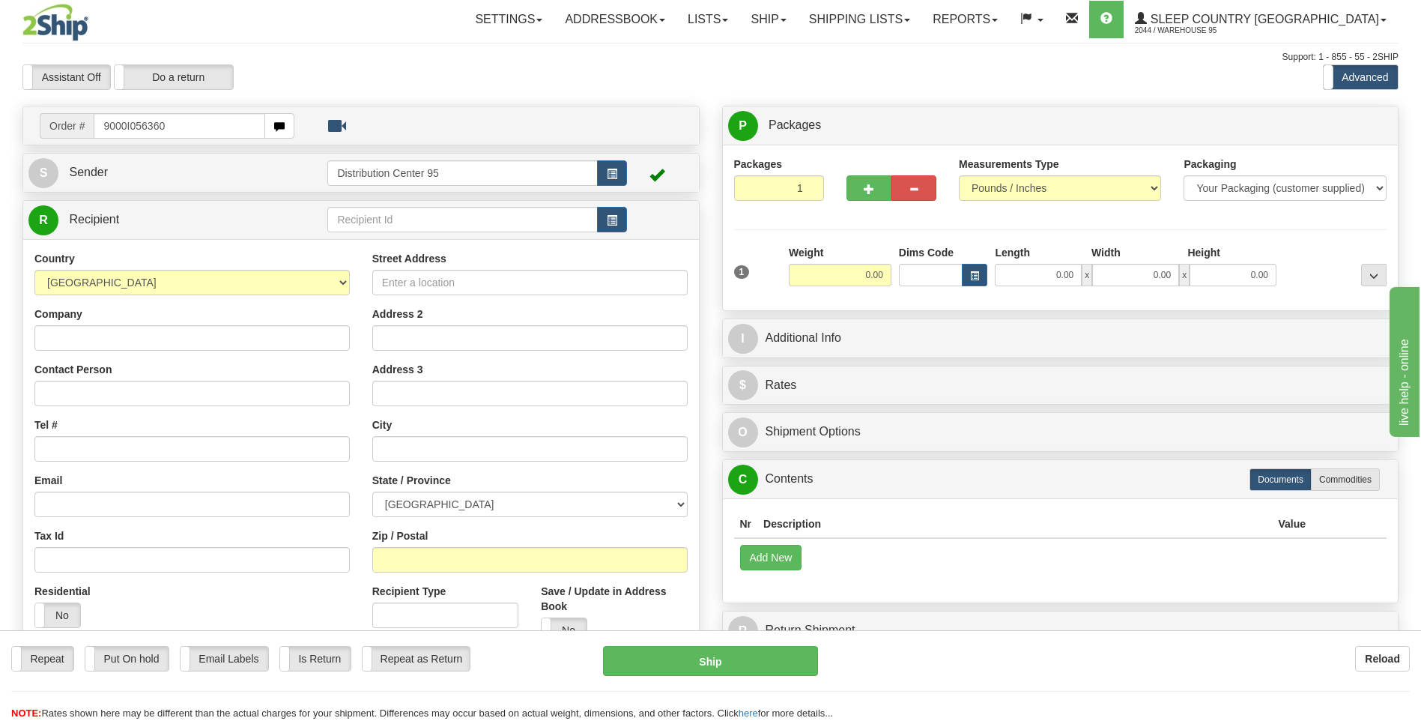
type input "9000I056360"
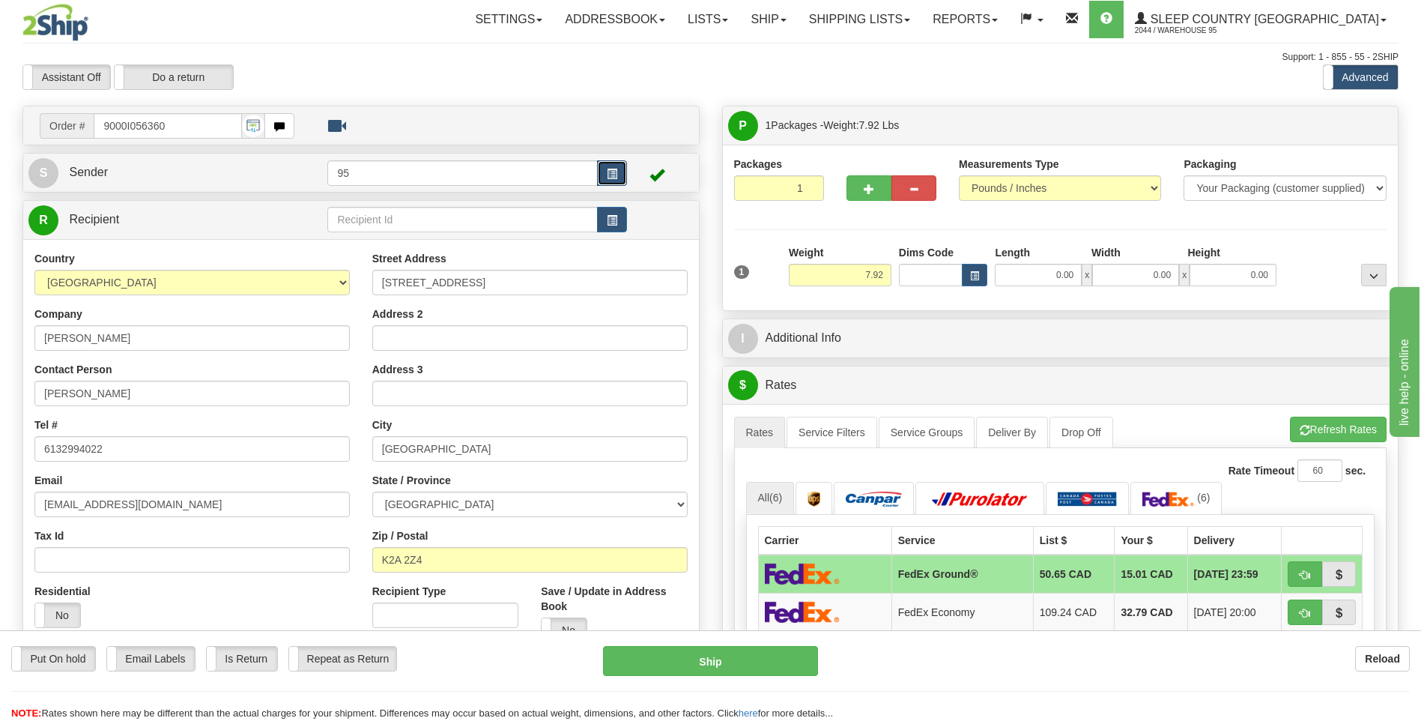
click at [622, 166] on button "button" at bounding box center [612, 172] width 30 height 25
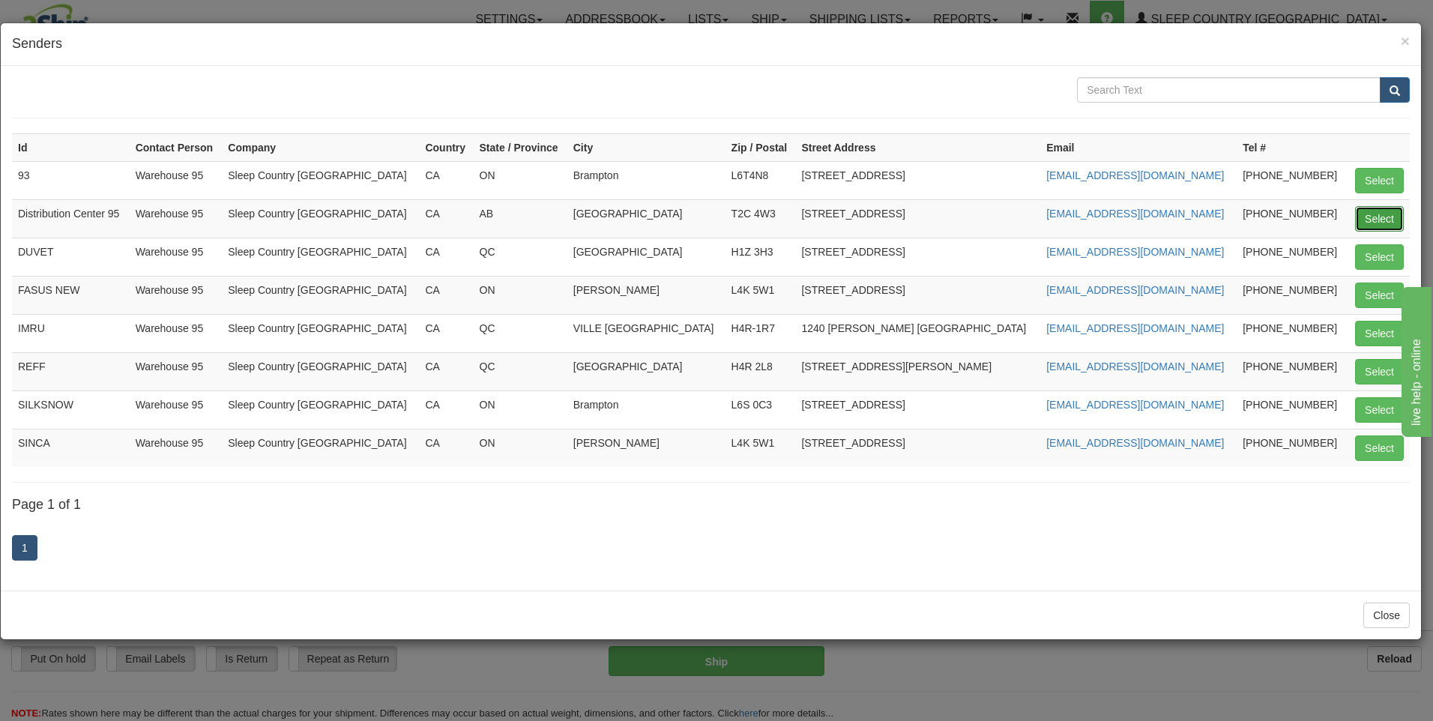
click at [1390, 214] on button "Select" at bounding box center [1379, 218] width 49 height 25
type input "Distribution Center 95"
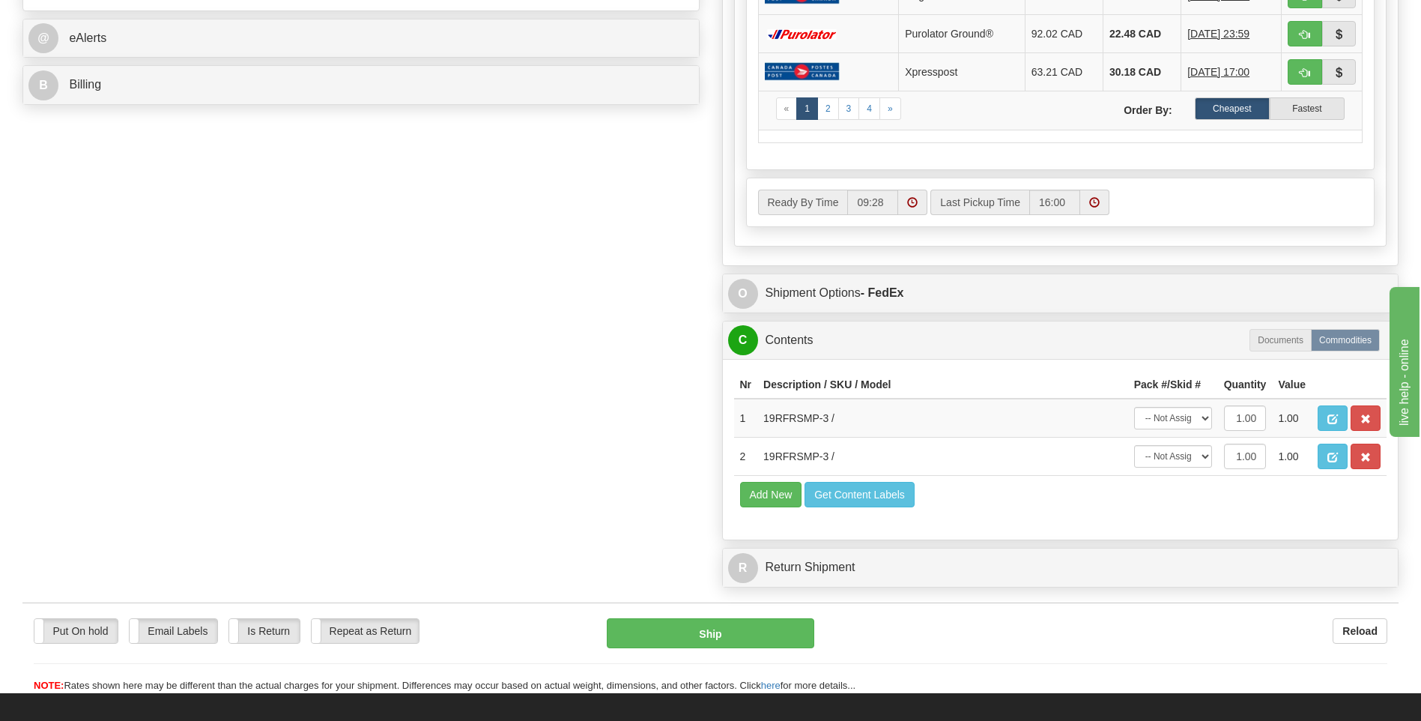
scroll to position [674, 0]
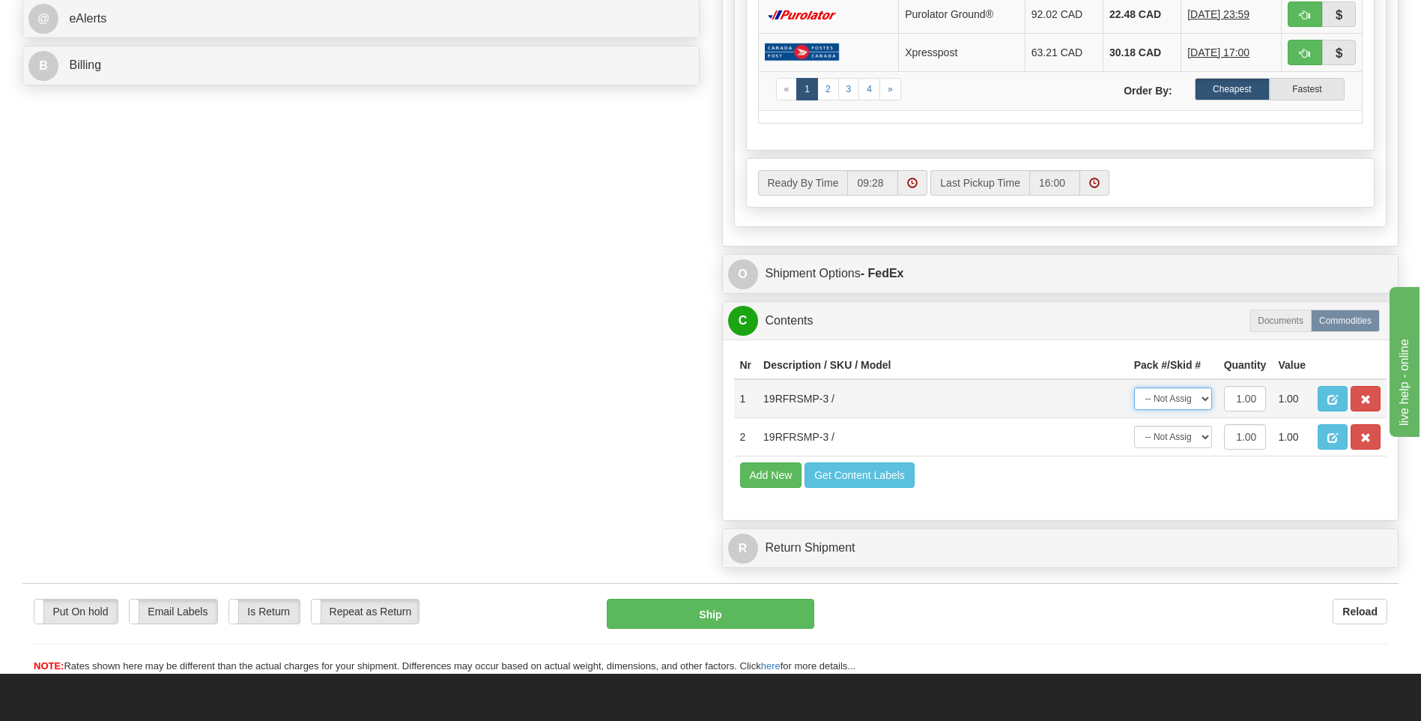
click at [1179, 401] on select "-- Not Assigned -- Package 1" at bounding box center [1173, 398] width 78 height 22
select select "0"
click at [1134, 387] on select "-- Not Assigned -- Package 1" at bounding box center [1173, 398] width 78 height 22
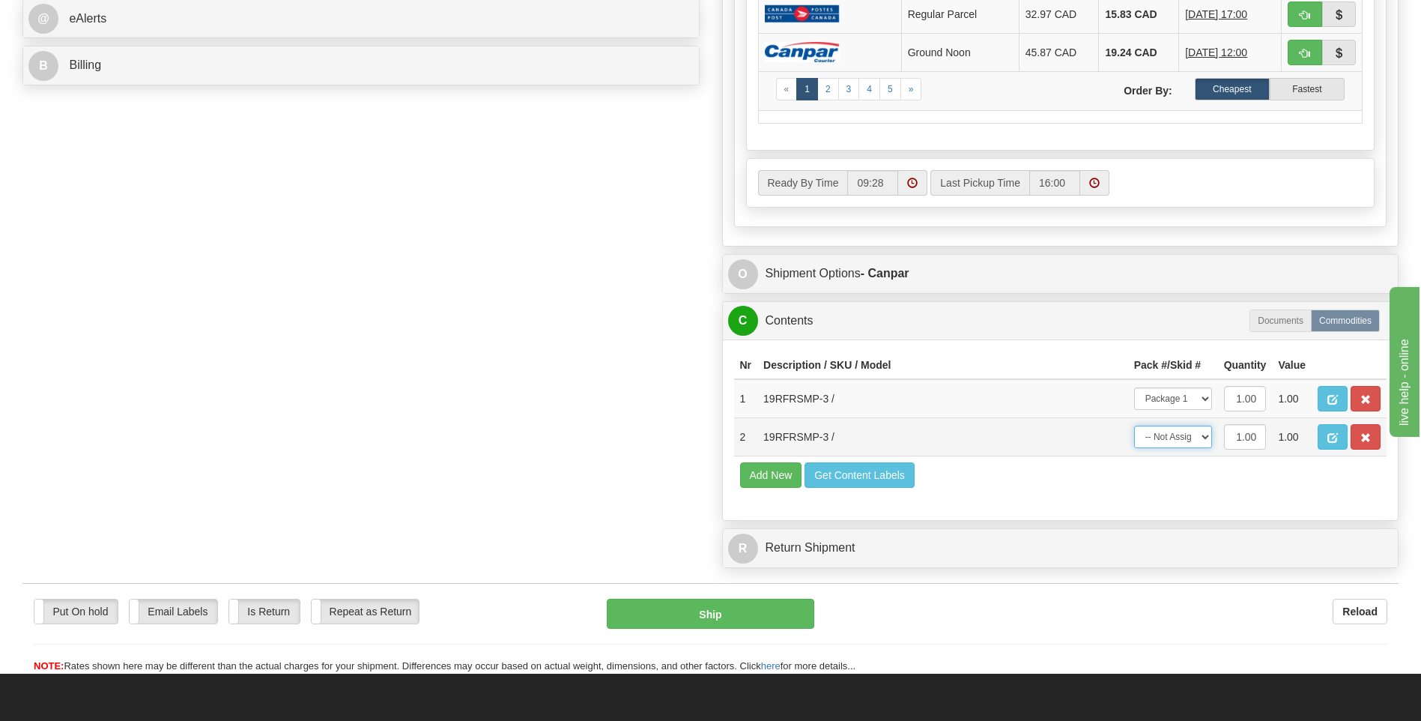
click at [1182, 437] on select "-- Not Assigned -- Package 1" at bounding box center [1173, 437] width 78 height 22
select select "0"
click at [1134, 426] on select "-- Not Assigned -- Package 1" at bounding box center [1173, 437] width 78 height 22
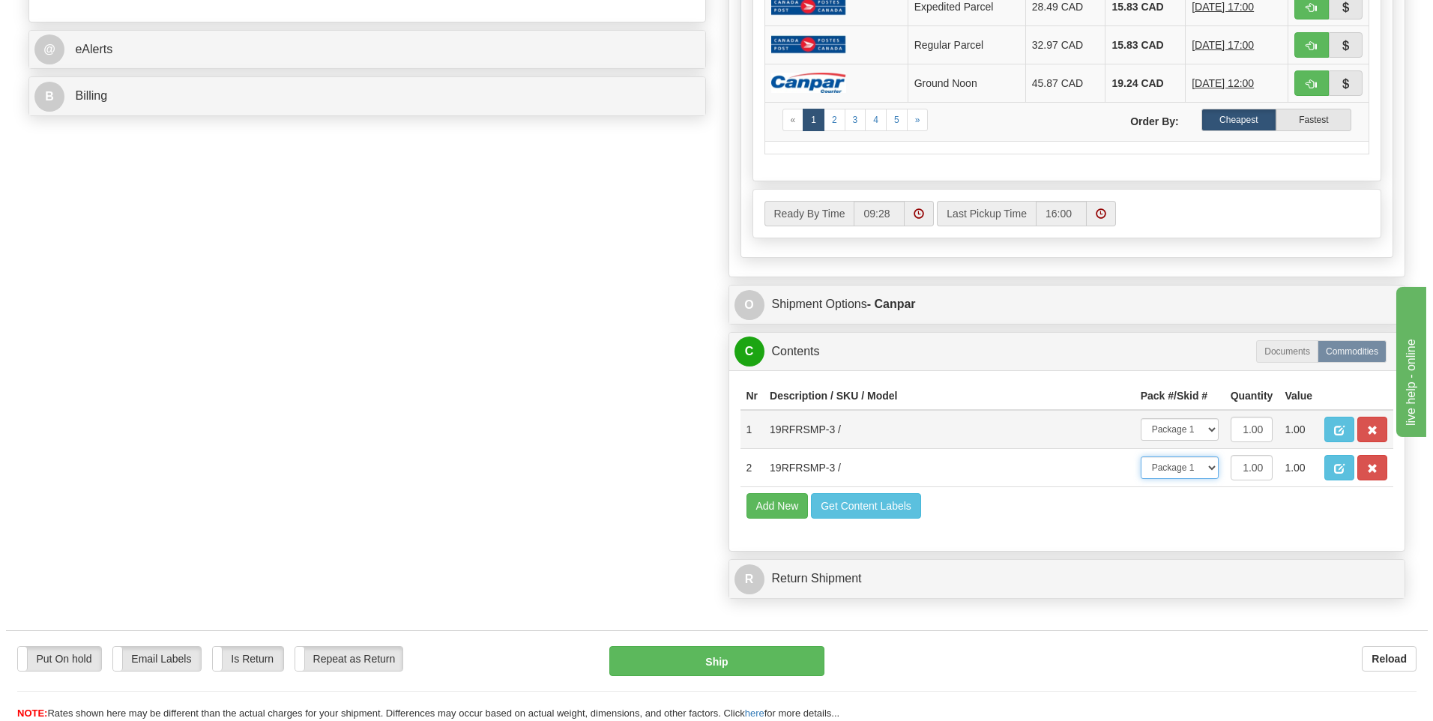
scroll to position [749, 0]
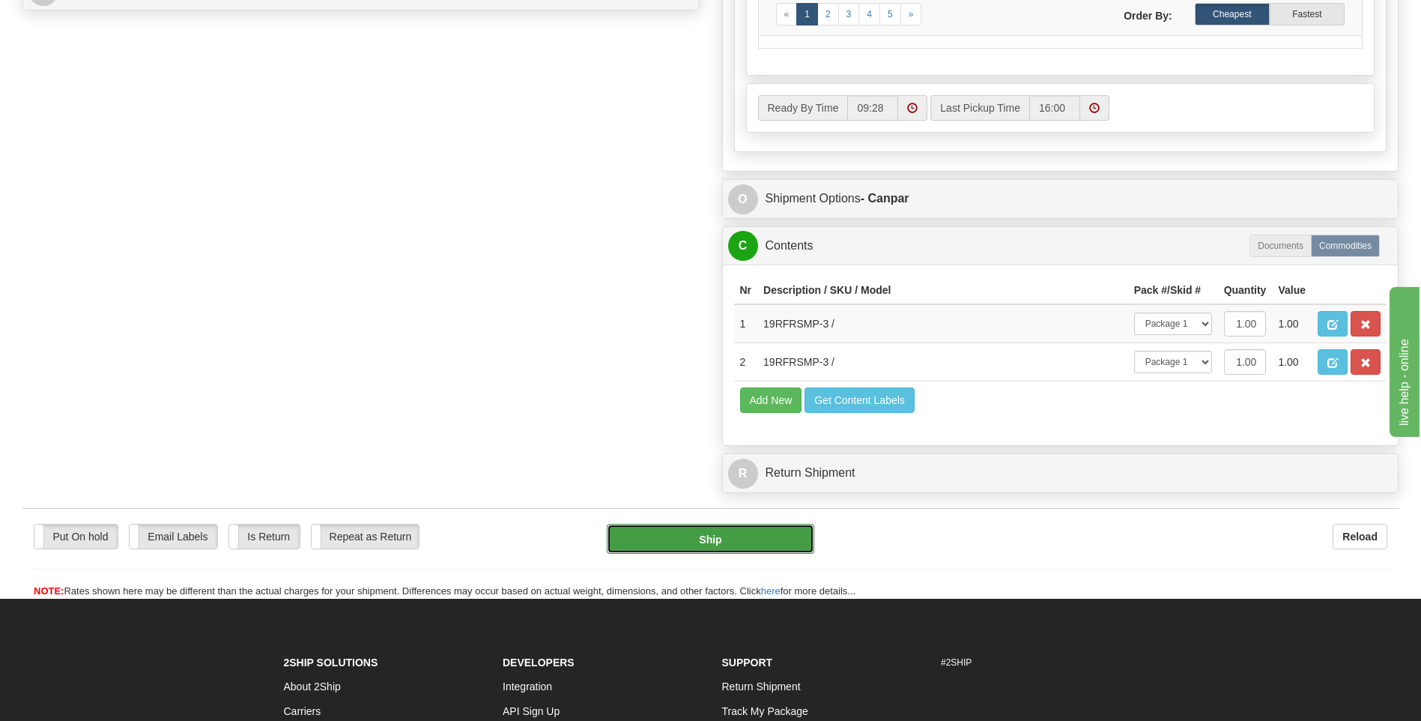
click at [743, 546] on button "Ship" at bounding box center [710, 539] width 207 height 30
type input "1"
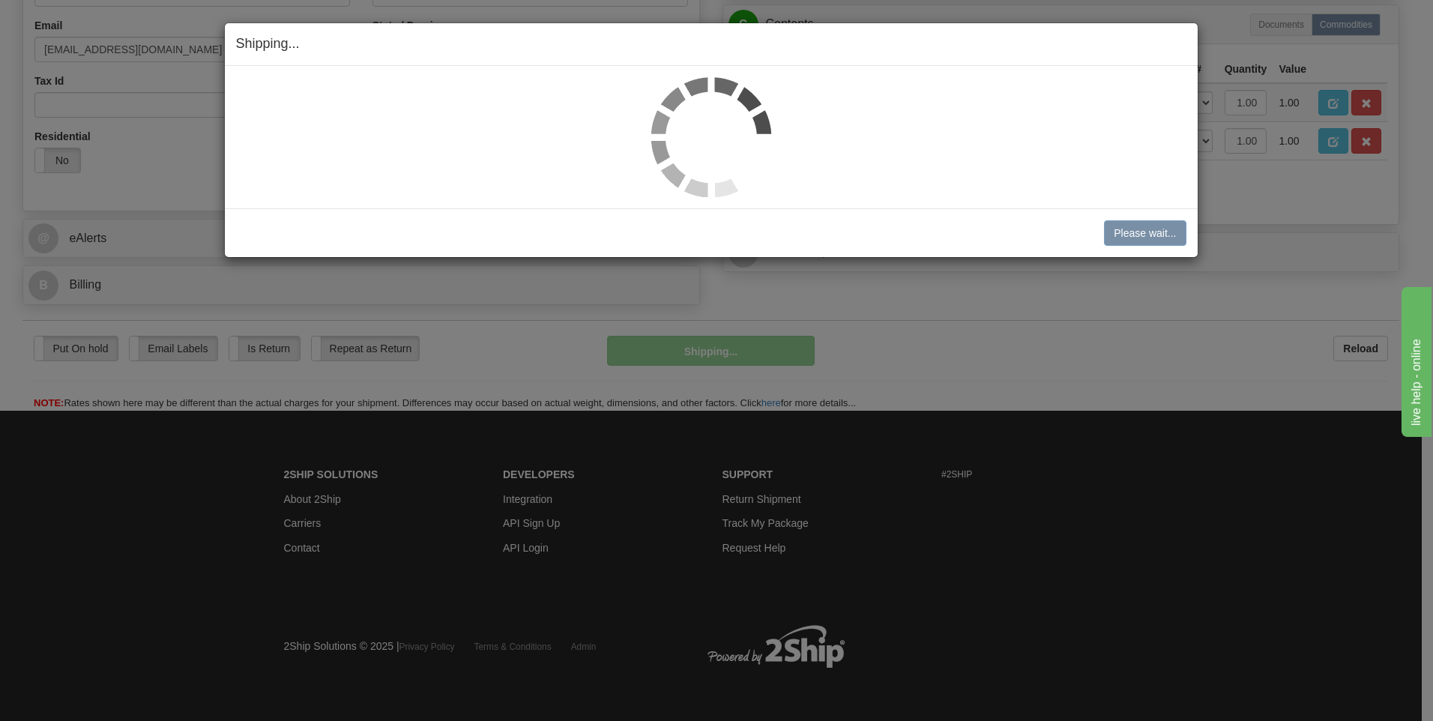
scroll to position [456, 0]
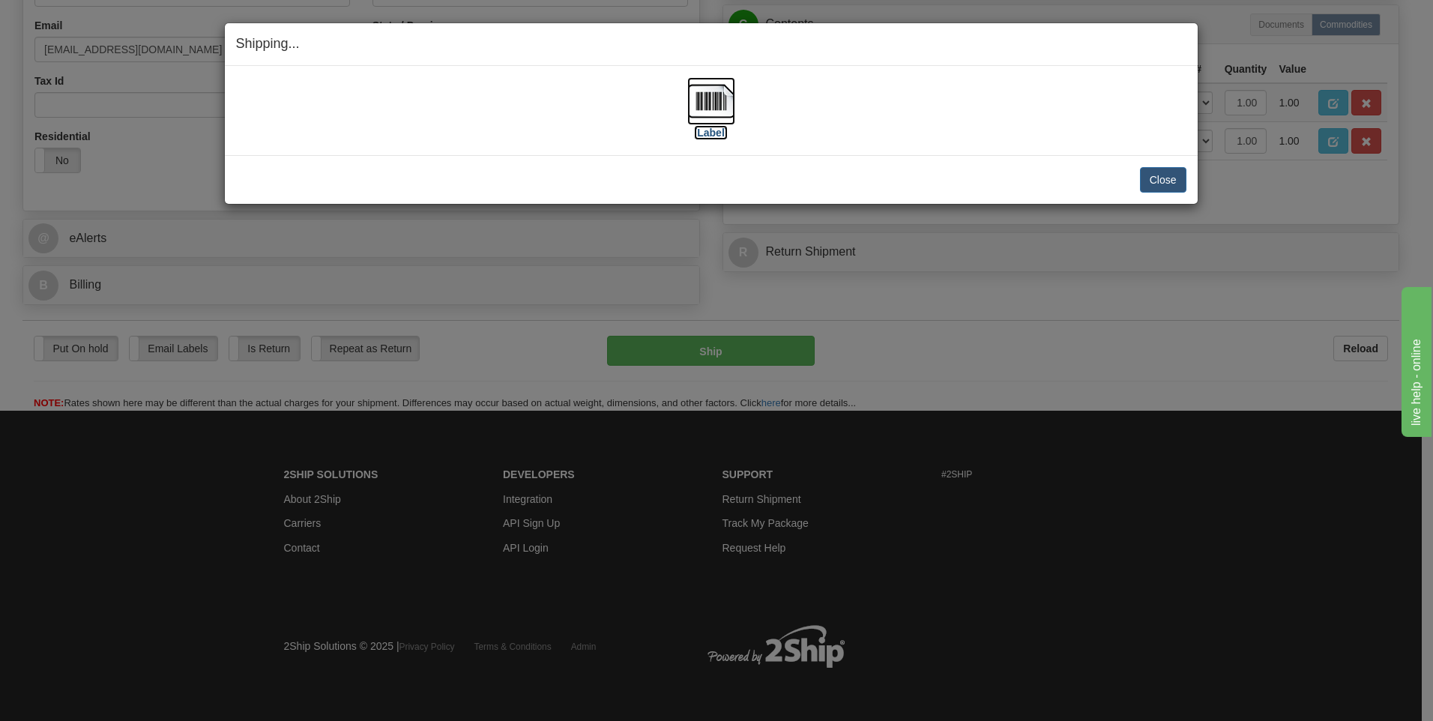
click at [716, 134] on label "[Label]" at bounding box center [711, 132] width 34 height 15
click at [1169, 175] on button "Close" at bounding box center [1163, 179] width 46 height 25
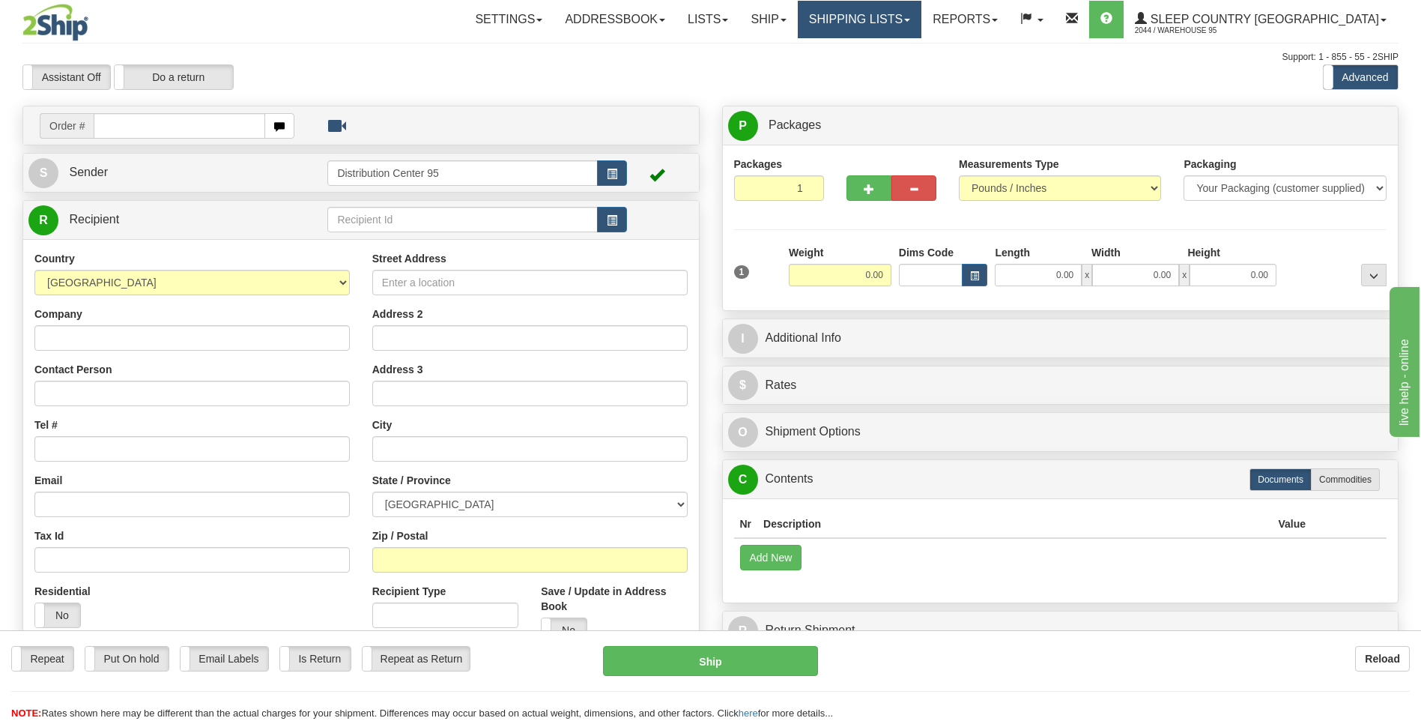
click at [922, 19] on link "Shipping lists" at bounding box center [860, 19] width 124 height 37
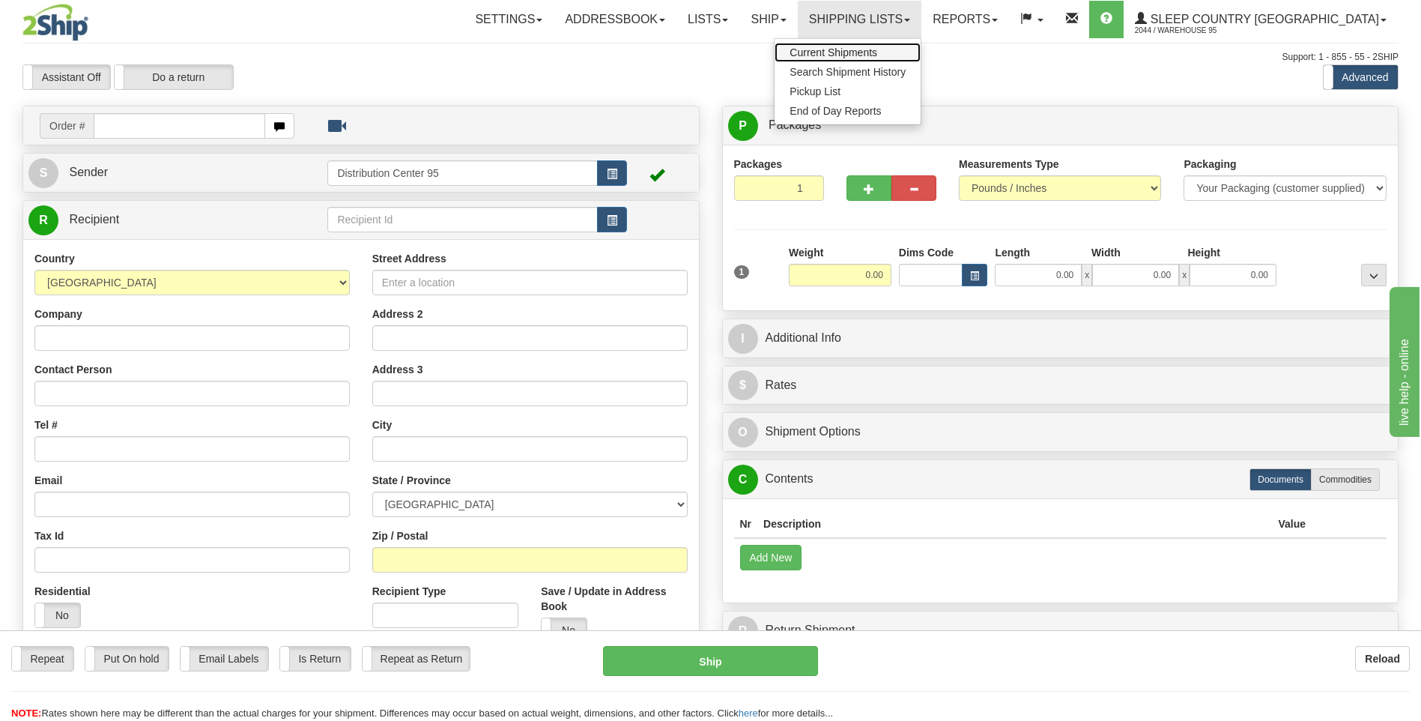
click at [877, 55] on span "Current Shipments" at bounding box center [834, 52] width 88 height 12
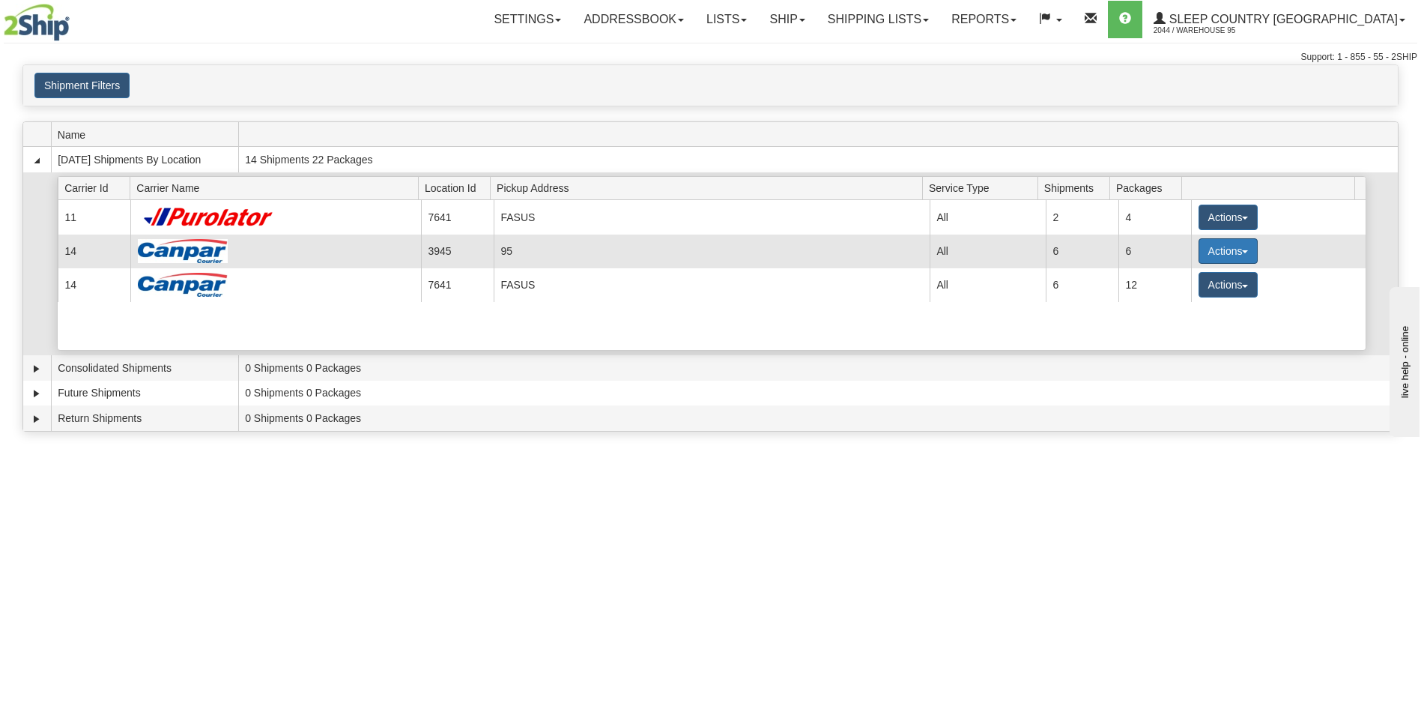
click at [1239, 247] on button "Actions" at bounding box center [1229, 250] width 60 height 25
click at [1164, 296] on span "Close" at bounding box center [1169, 298] width 34 height 10
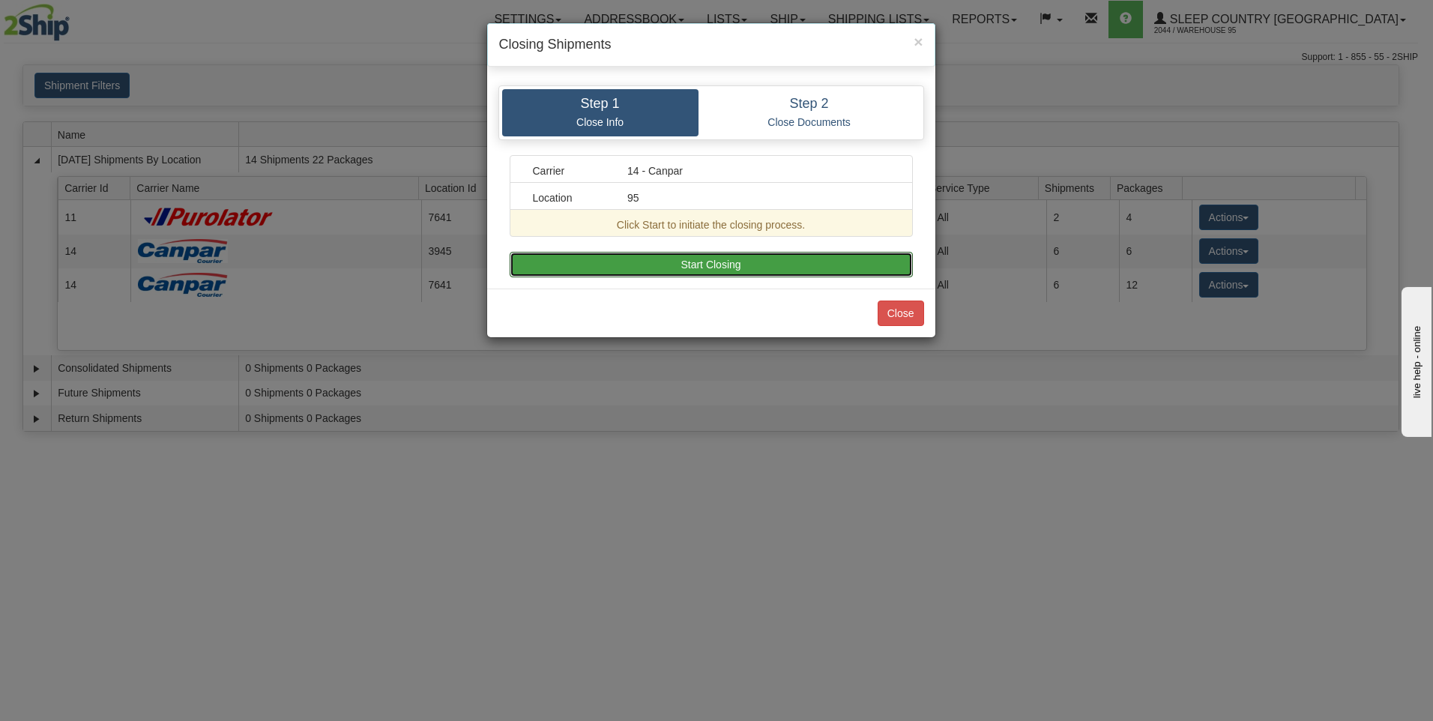
click at [581, 265] on button "Start Closing" at bounding box center [710, 264] width 403 height 25
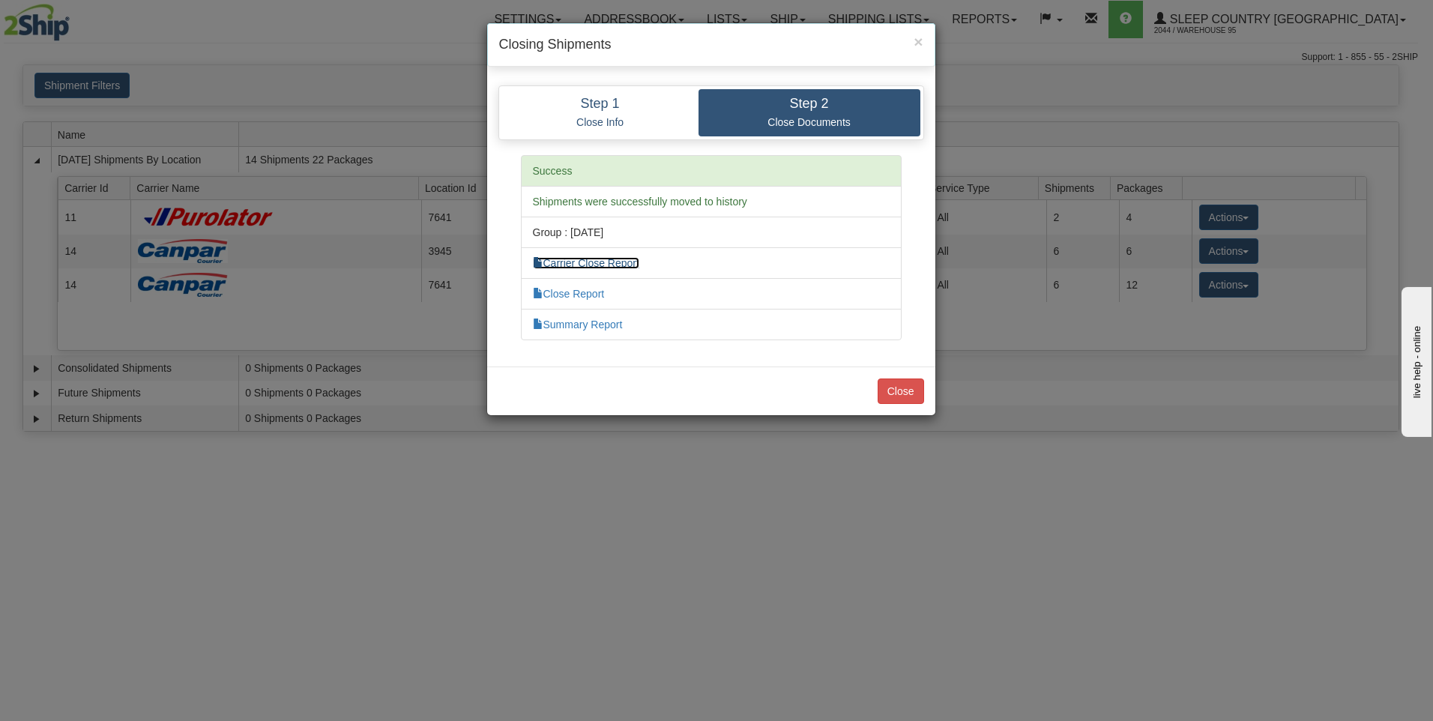
click at [611, 264] on link "Carrier Close Report" at bounding box center [586, 263] width 106 height 12
click at [585, 324] on link "Summary Report" at bounding box center [578, 324] width 90 height 12
click at [897, 388] on button "Close" at bounding box center [900, 390] width 46 height 25
